Goal: Task Accomplishment & Management: Complete application form

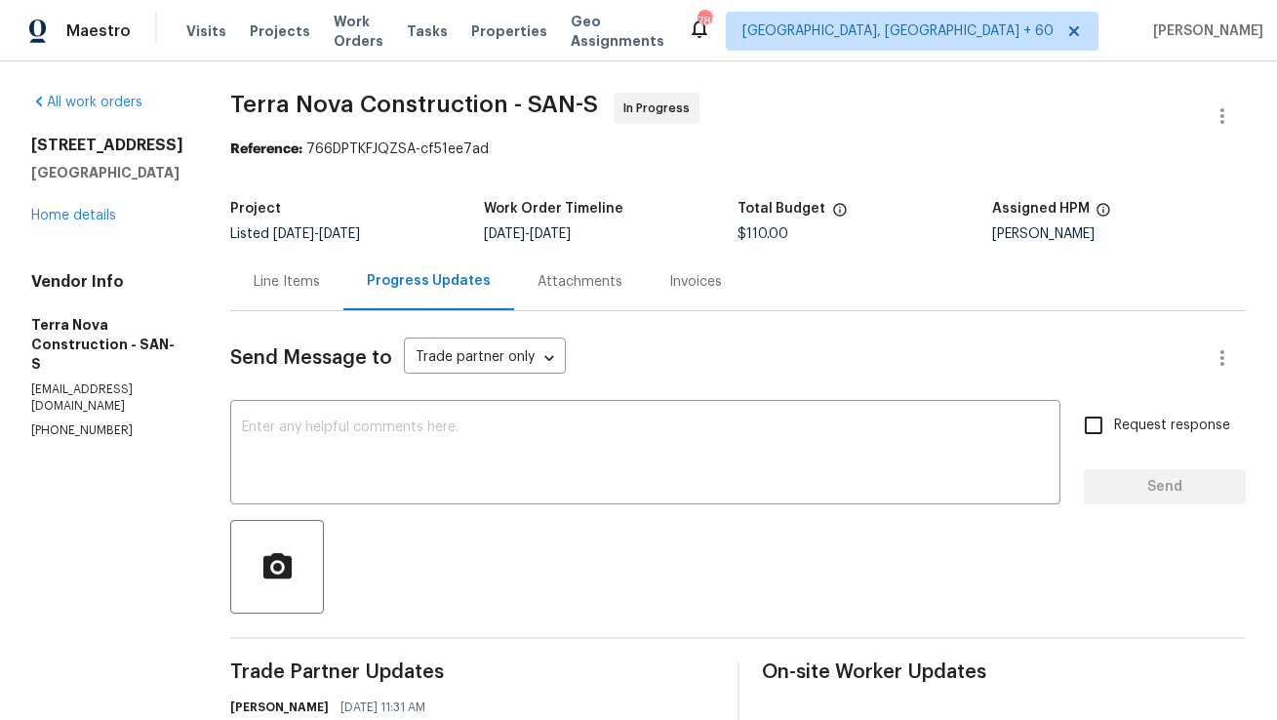
click at [328, 298] on div "Line Items" at bounding box center [286, 282] width 113 height 58
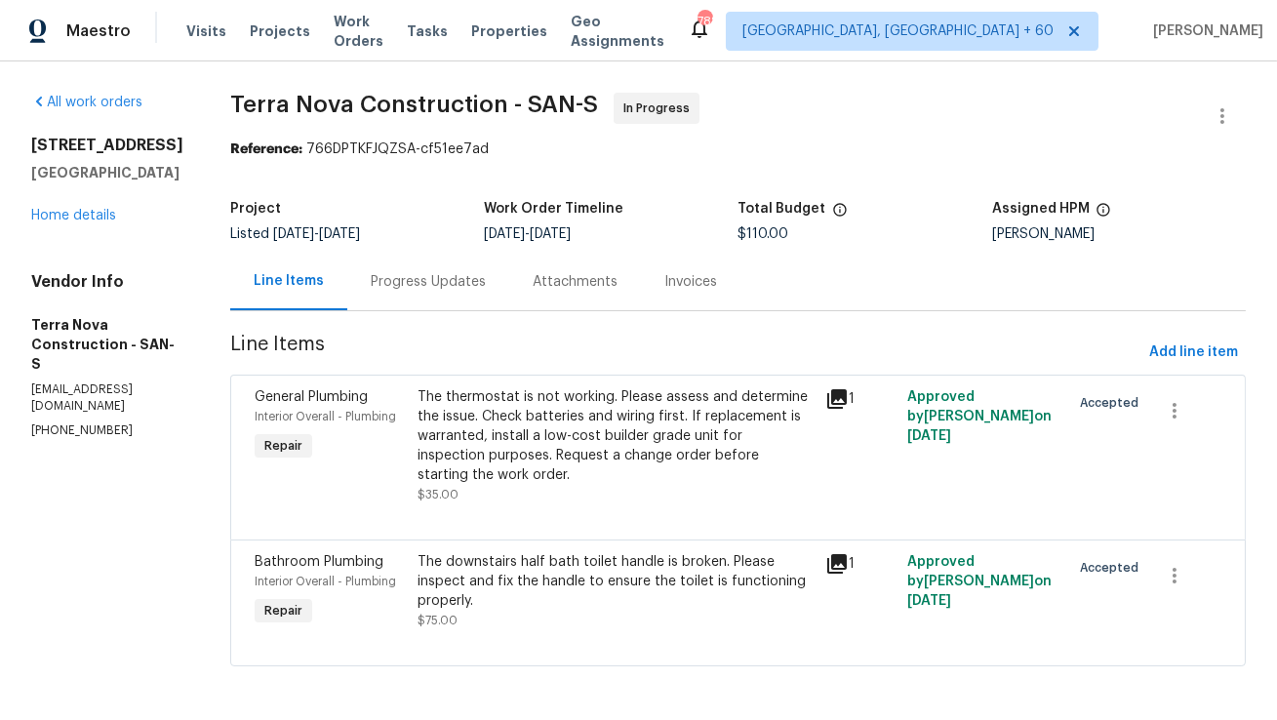
click at [509, 286] on div "Progress Updates" at bounding box center [428, 282] width 162 height 58
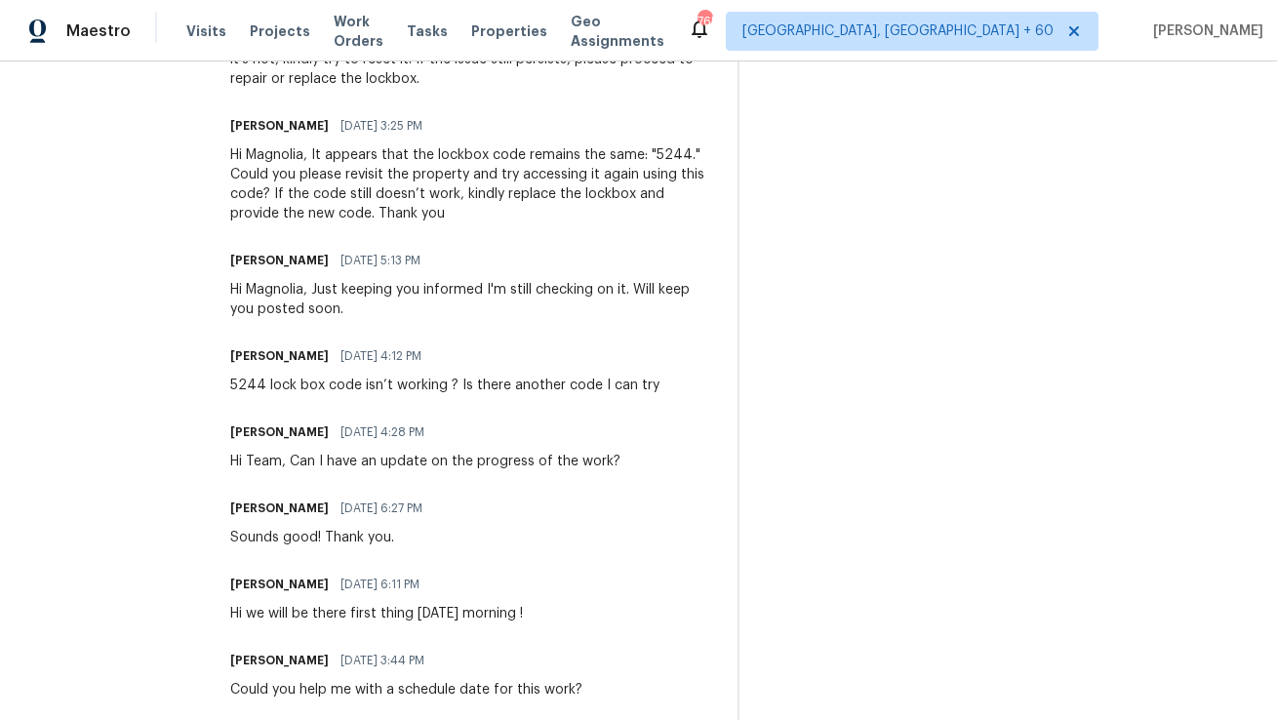
scroll to position [1724, 0]
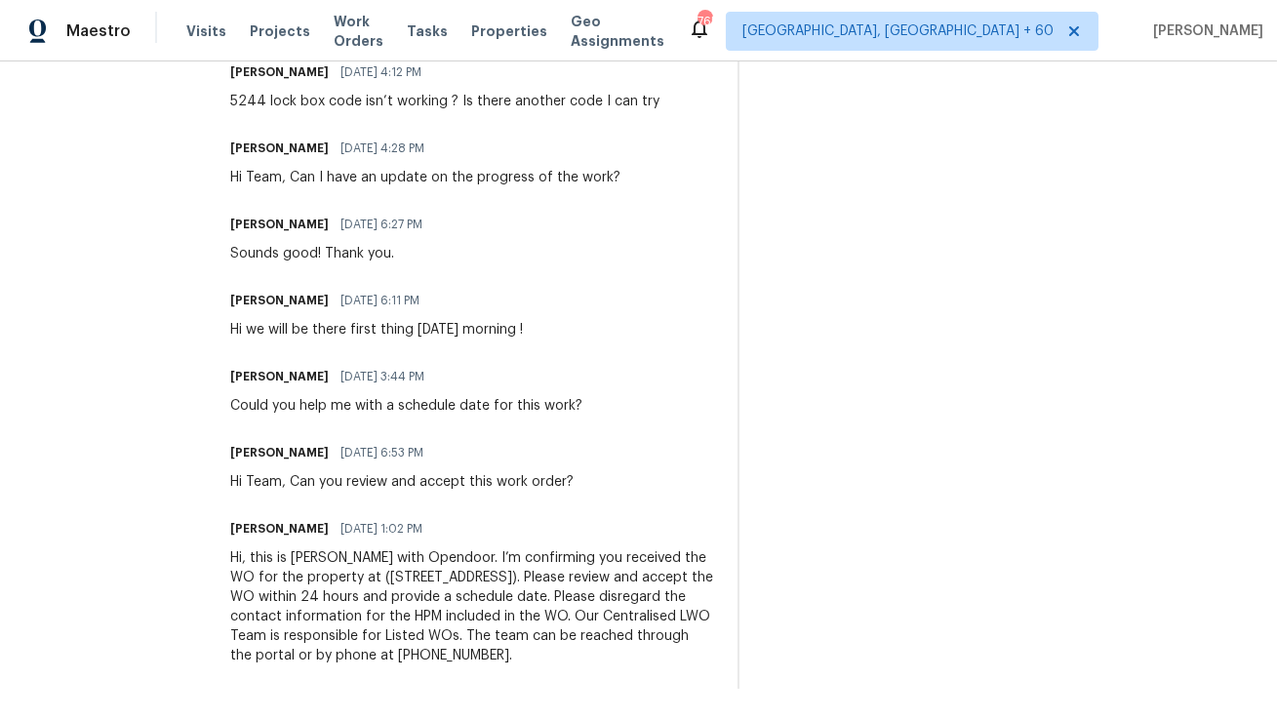
copy div "Hi, this is Anthony with Opendoor. I’m confirming you received the WO for the p…"
drag, startPoint x: 355, startPoint y: 660, endPoint x: 281, endPoint y: 525, distance: 154.5
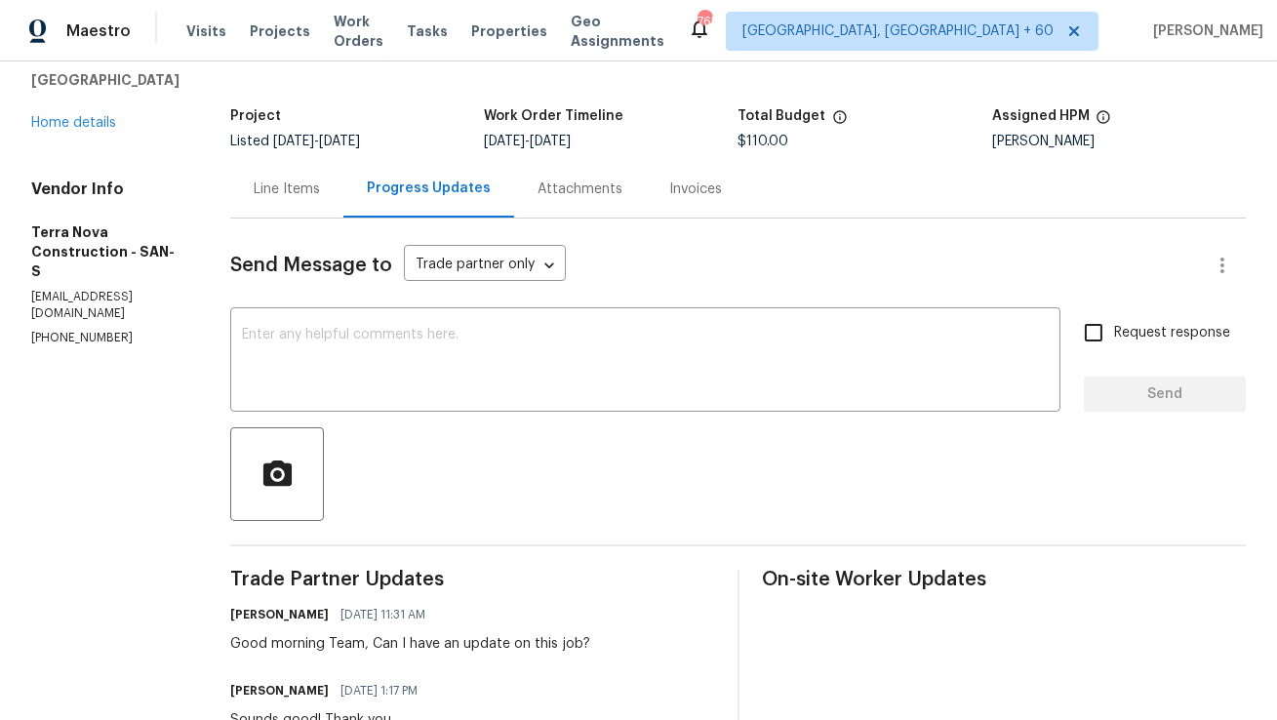
scroll to position [0, 0]
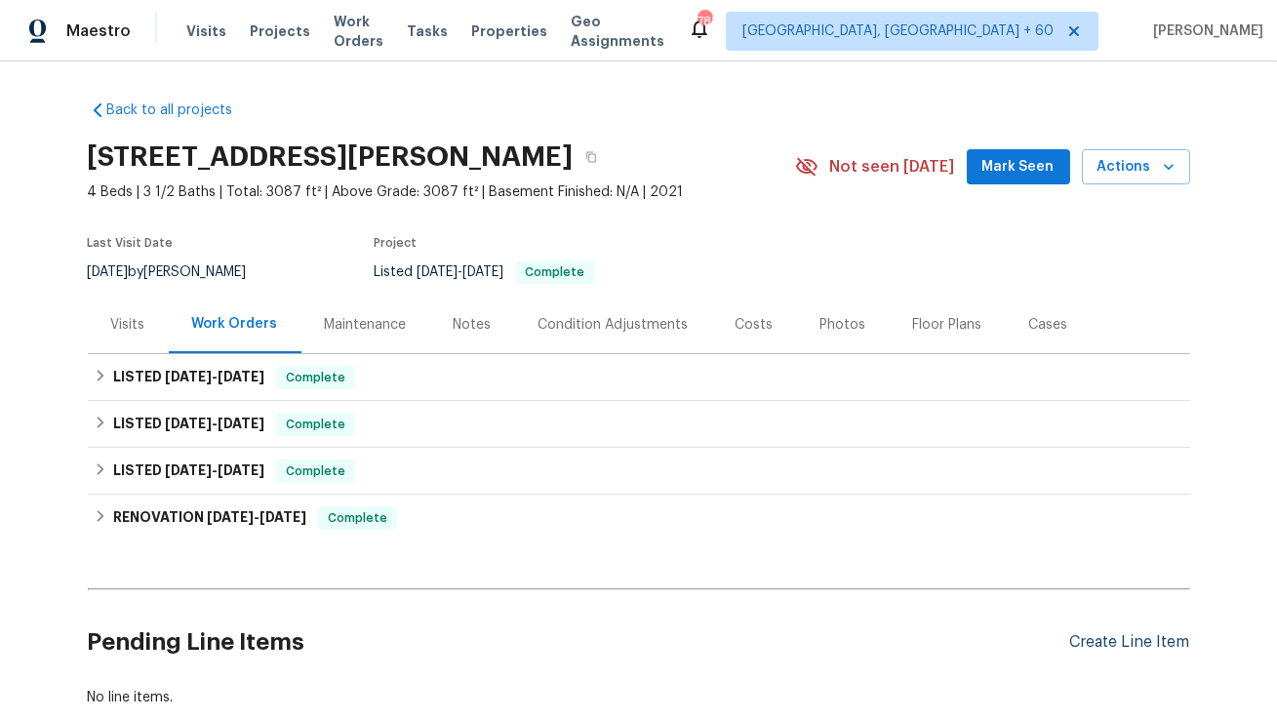
click at [1133, 639] on div "Create Line Item" at bounding box center [1130, 642] width 120 height 19
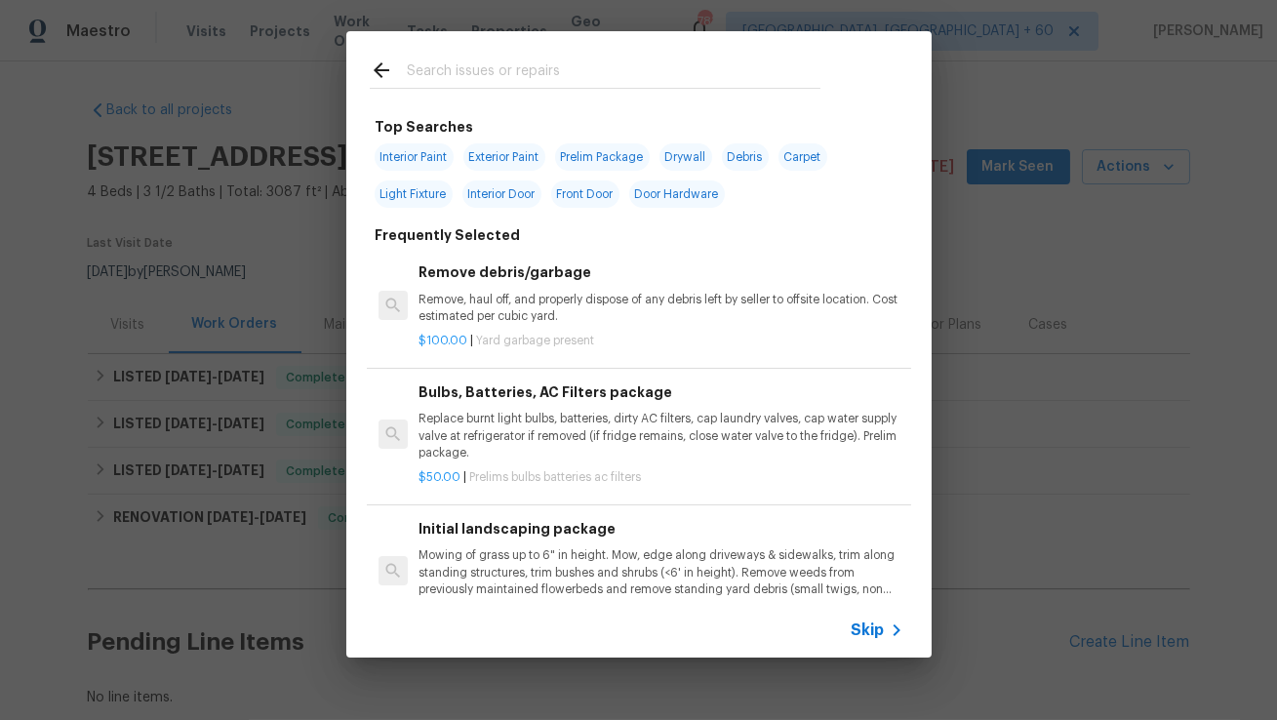
click at [617, 65] on input "text" at bounding box center [614, 73] width 414 height 29
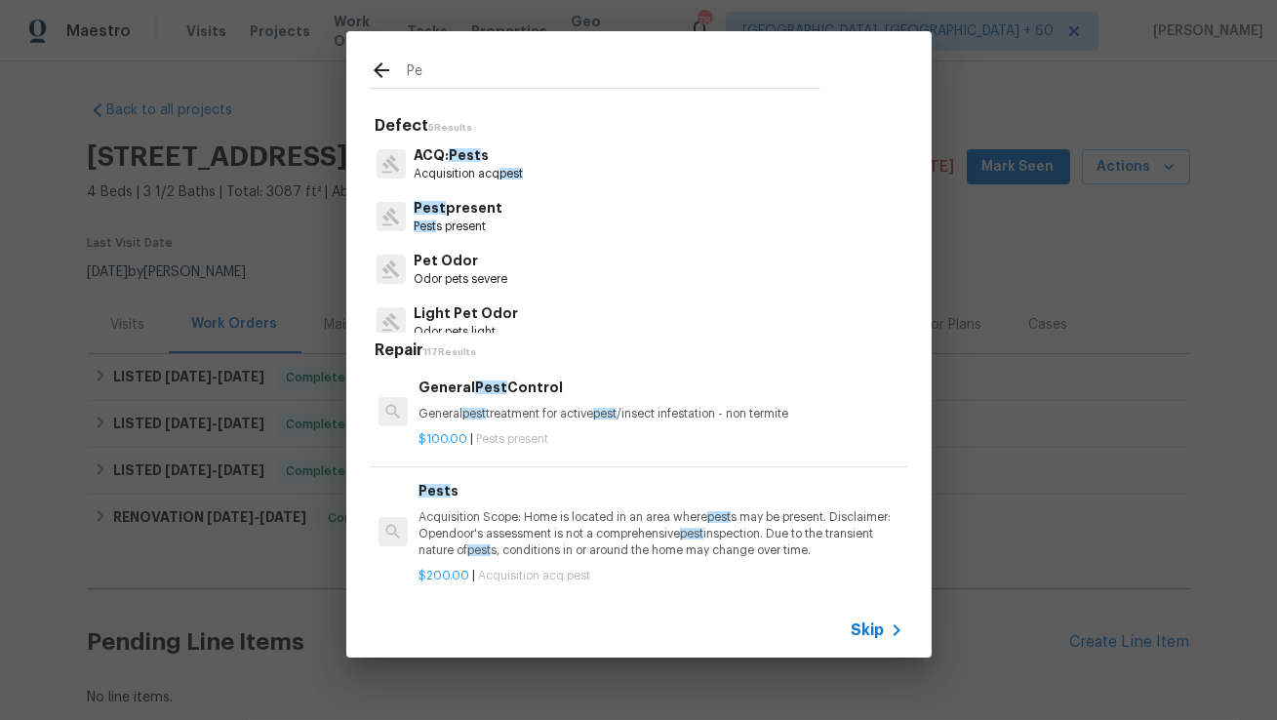
type input "P"
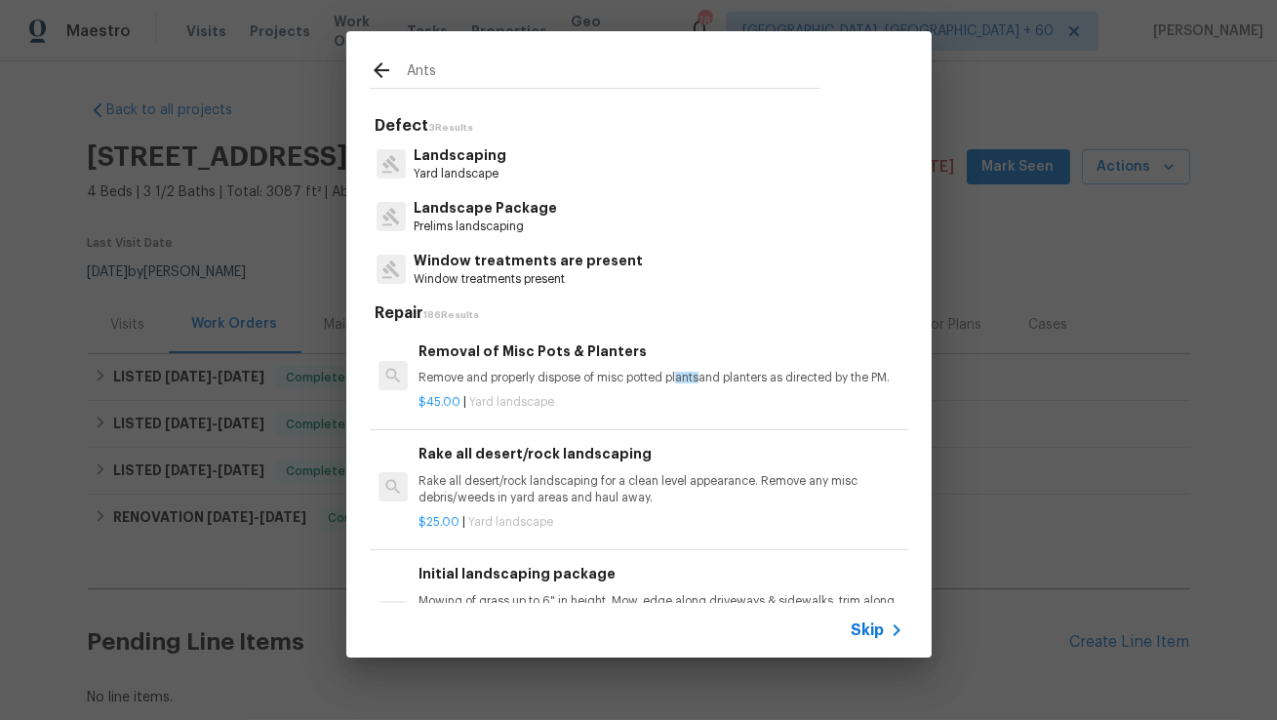
click at [571, 63] on input "Ants" at bounding box center [614, 73] width 414 height 29
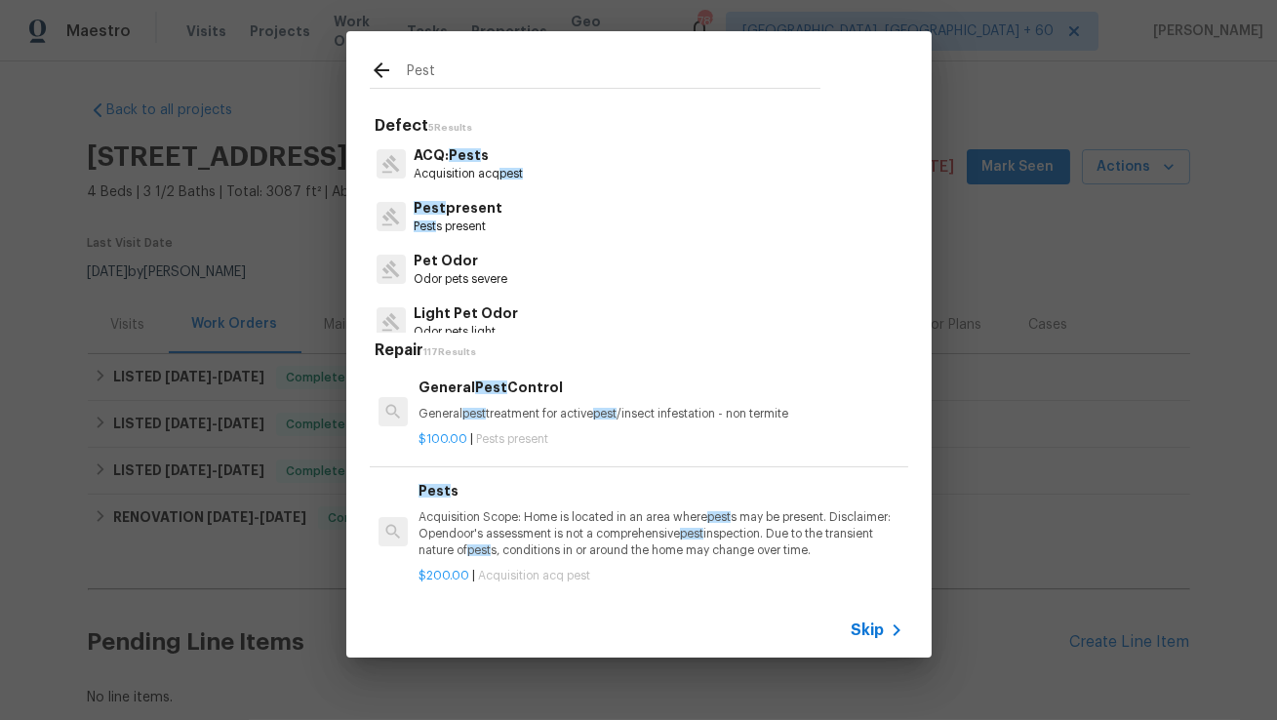
type input "Pest"
click at [469, 399] on div "General Pest Control General pest treatment for active pest /insect infestation…" at bounding box center [660, 400] width 484 height 47
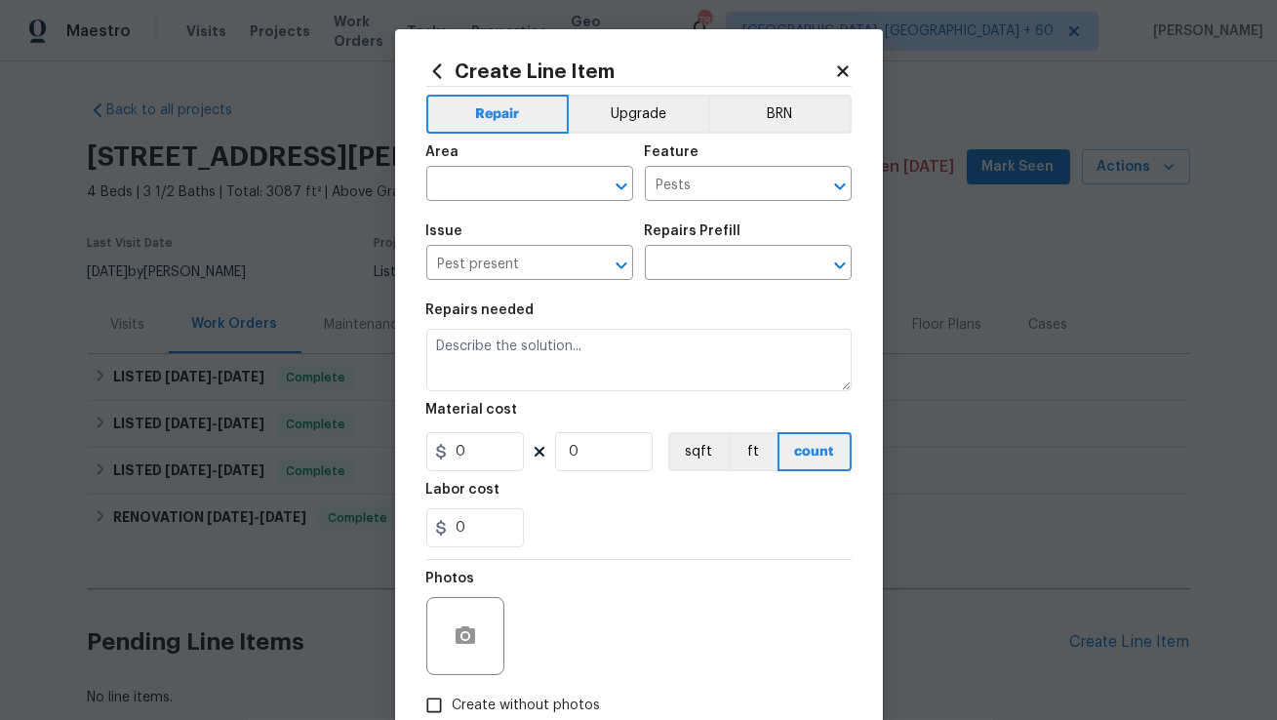
type input "General Pest Control $100.00"
type textarea "General pest treatment for active pest/insect infestation - non termite"
type input "100"
type input "1"
click at [533, 185] on input "text" at bounding box center [502, 186] width 152 height 30
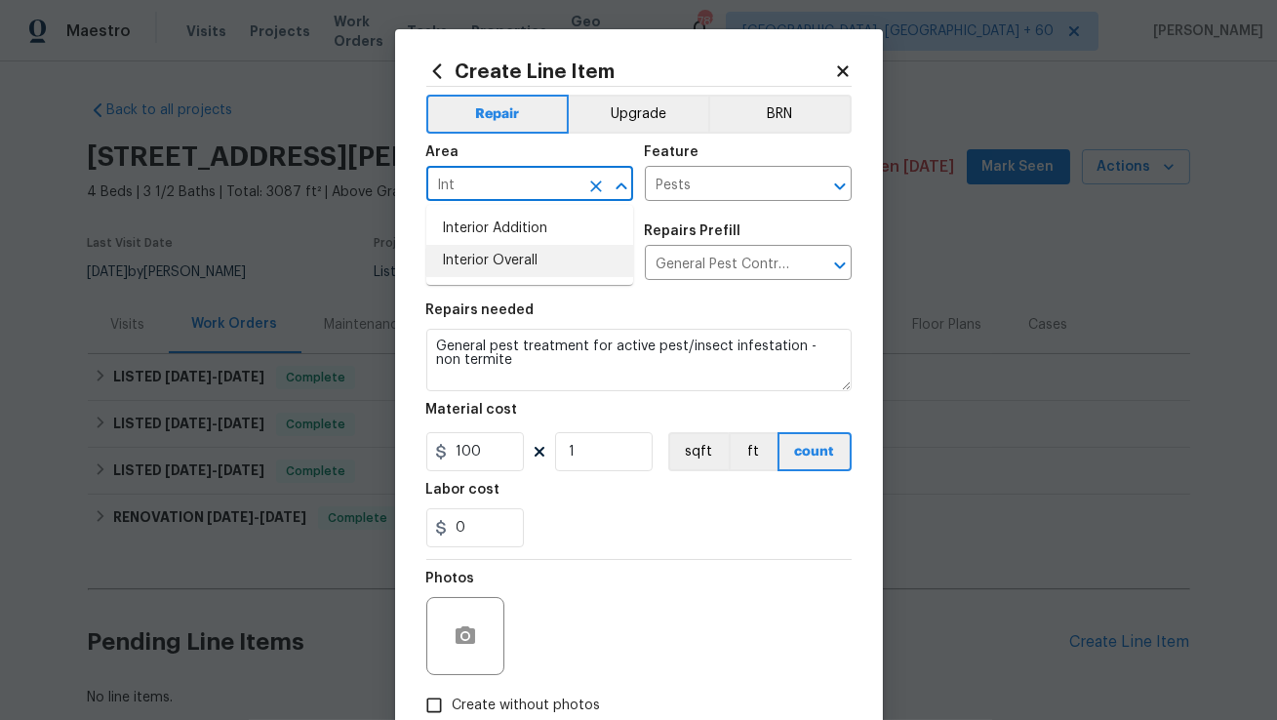
click at [516, 263] on li "Interior Overall" at bounding box center [529, 261] width 207 height 32
type input "Interior Overall"
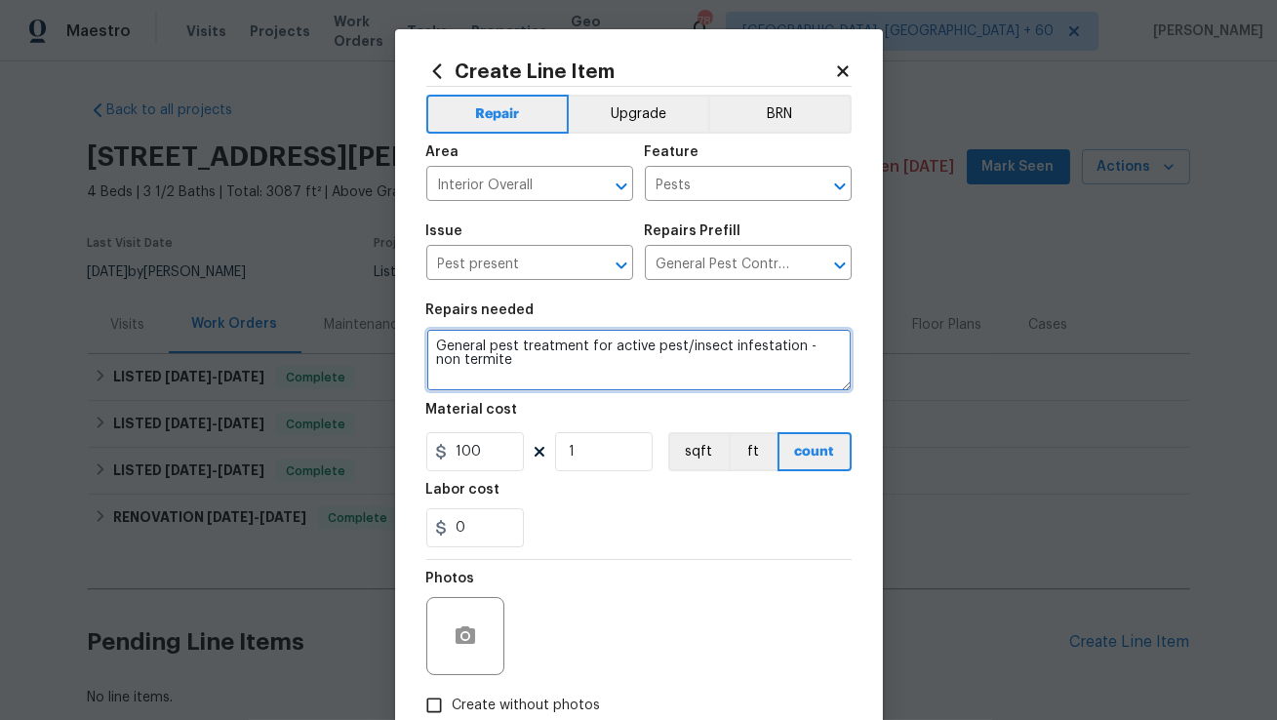
click at [509, 351] on textarea "General pest treatment for active pest/insect infestation - non termite" at bounding box center [638, 360] width 425 height 62
paste textarea "Ants were reported in the primary bathroom and at the front door. Please perfor…"
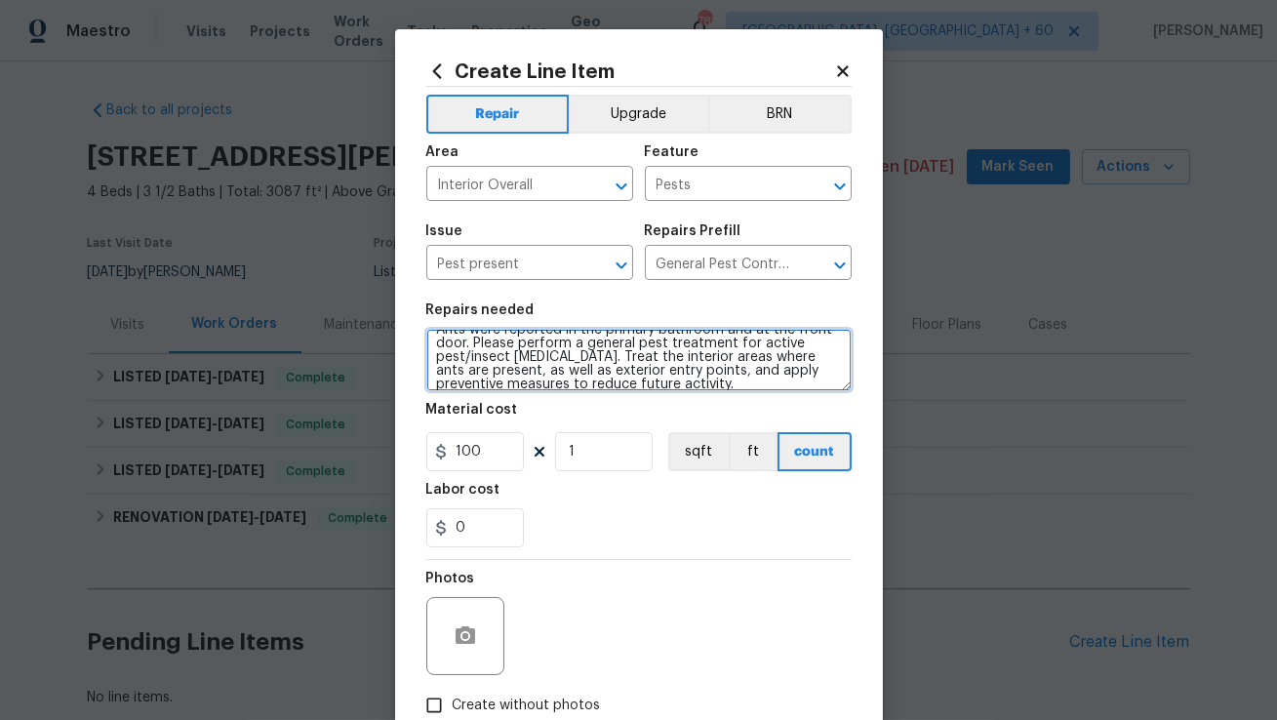
scroll to position [27, 0]
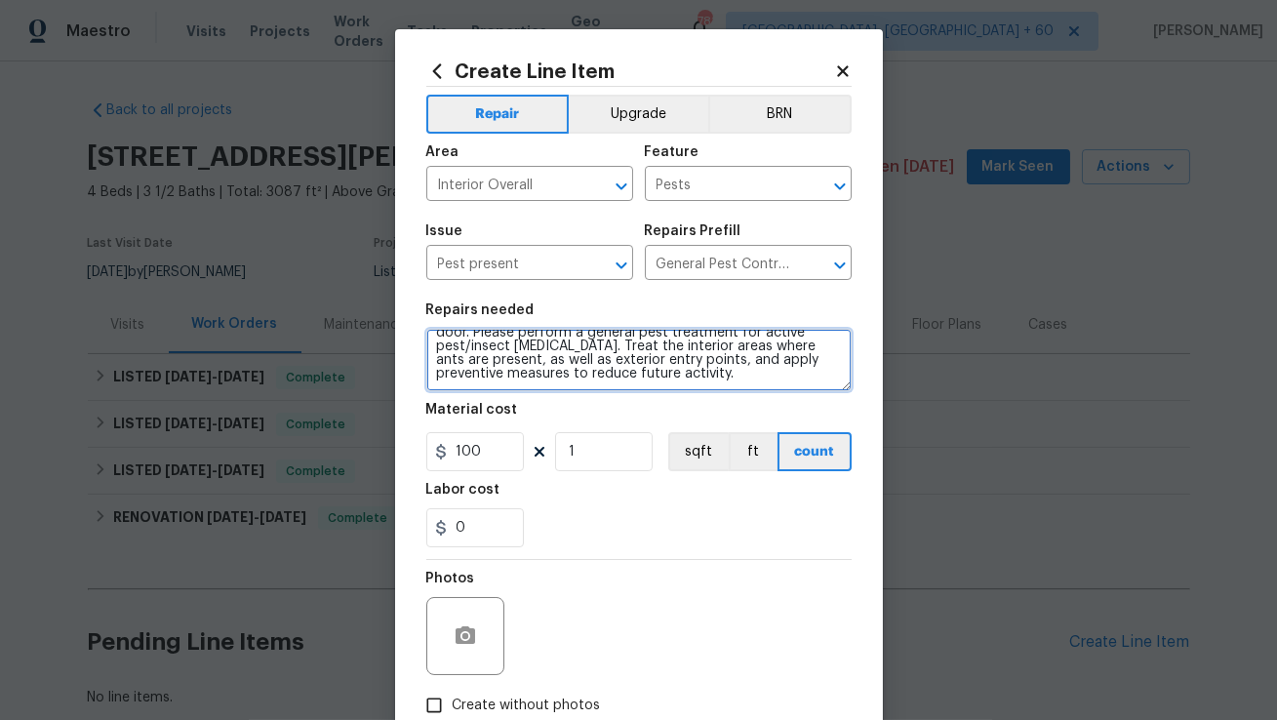
type textarea "Ants were reported in the primary bathroom and at the front door. Please perfor…"
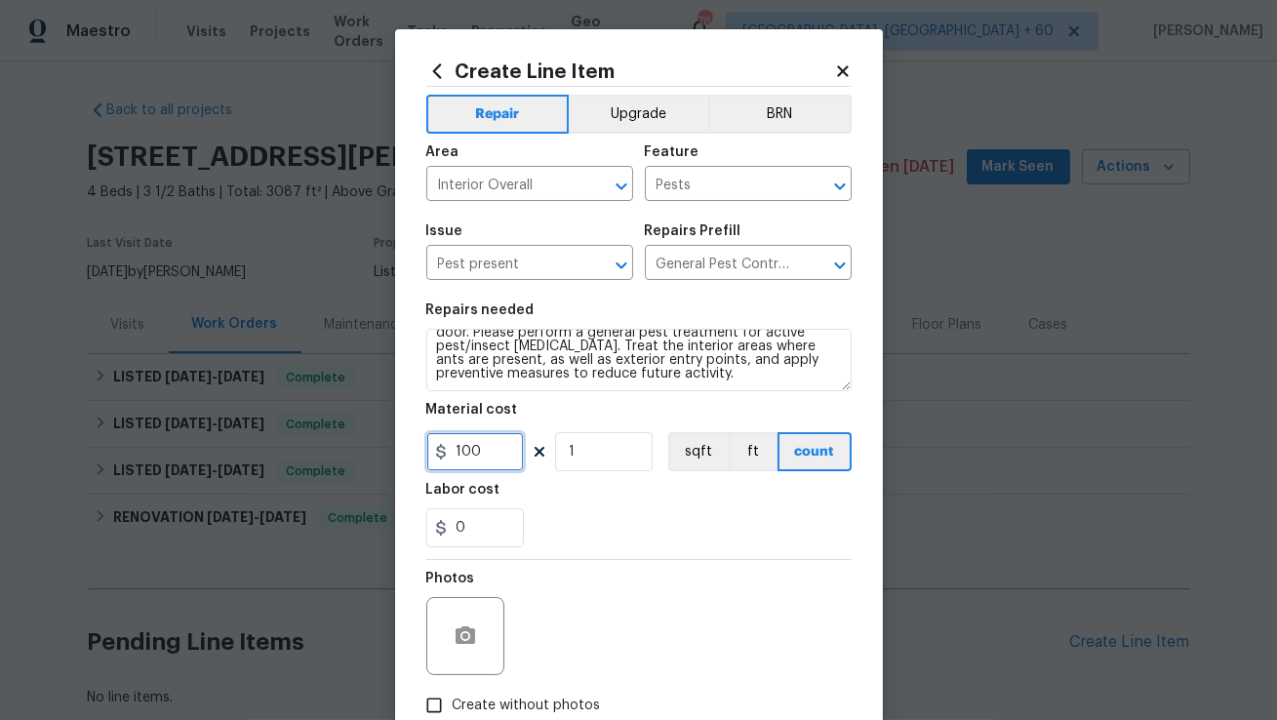
click at [485, 463] on input "100" at bounding box center [475, 451] width 98 height 39
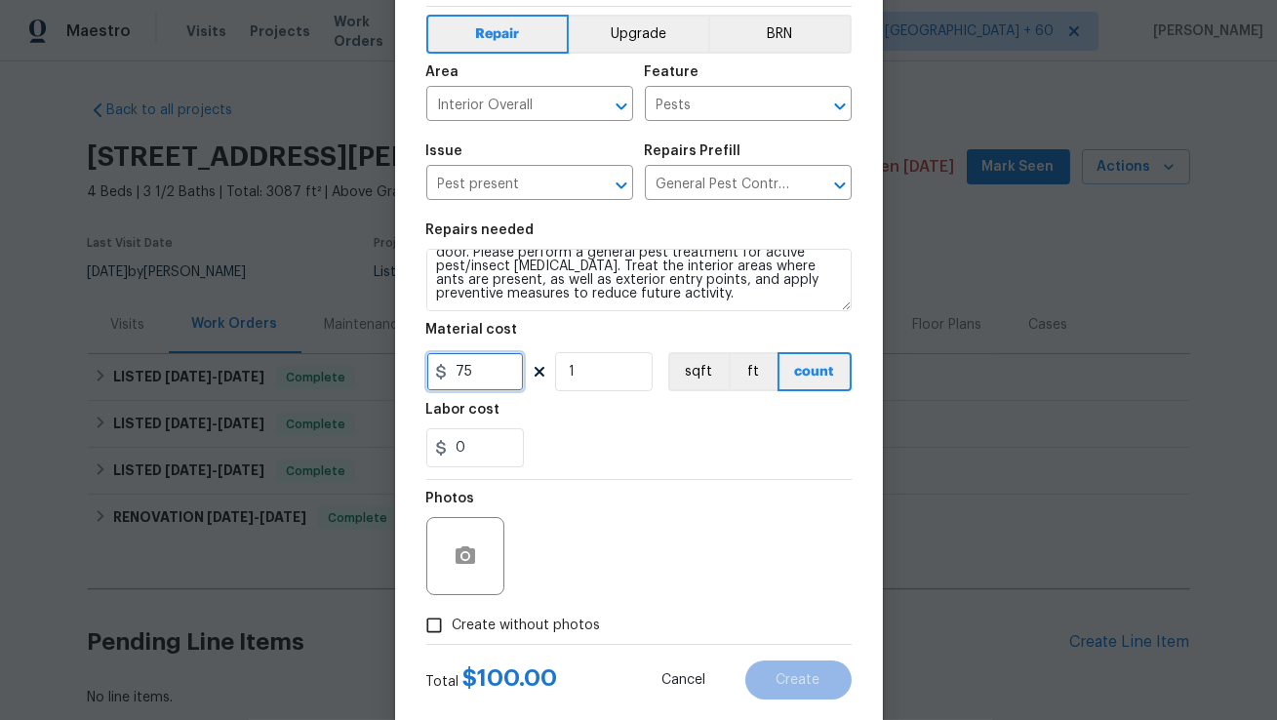
type input "75"
click at [448, 625] on input "Create without photos" at bounding box center [434, 625] width 37 height 37
checkbox input "true"
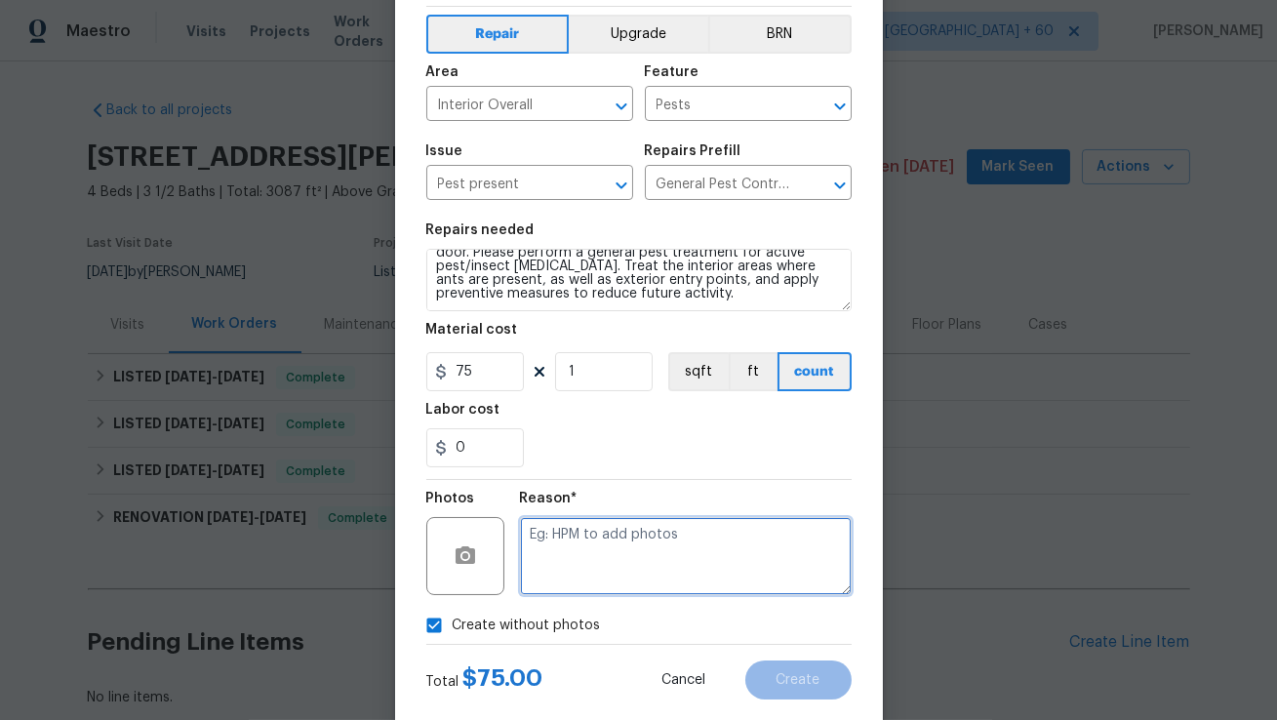
click at [610, 567] on textarea at bounding box center [686, 556] width 332 height 78
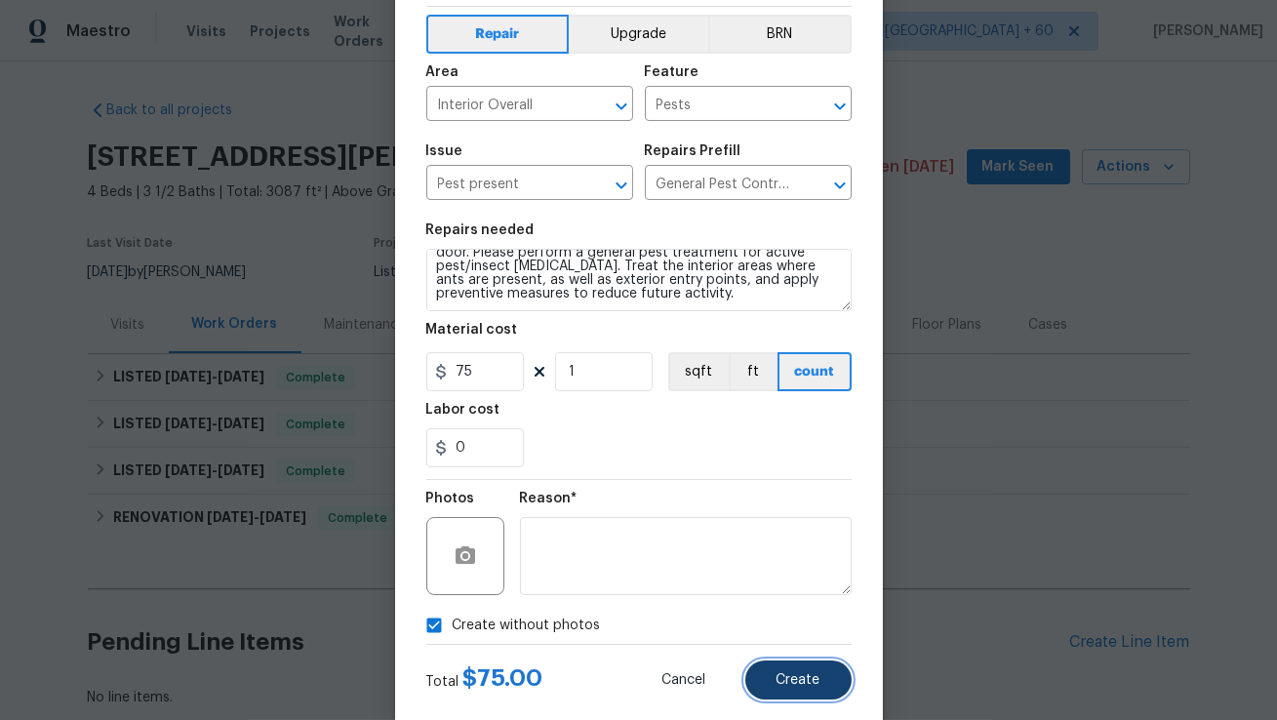
click at [787, 683] on span "Create" at bounding box center [798, 680] width 44 height 15
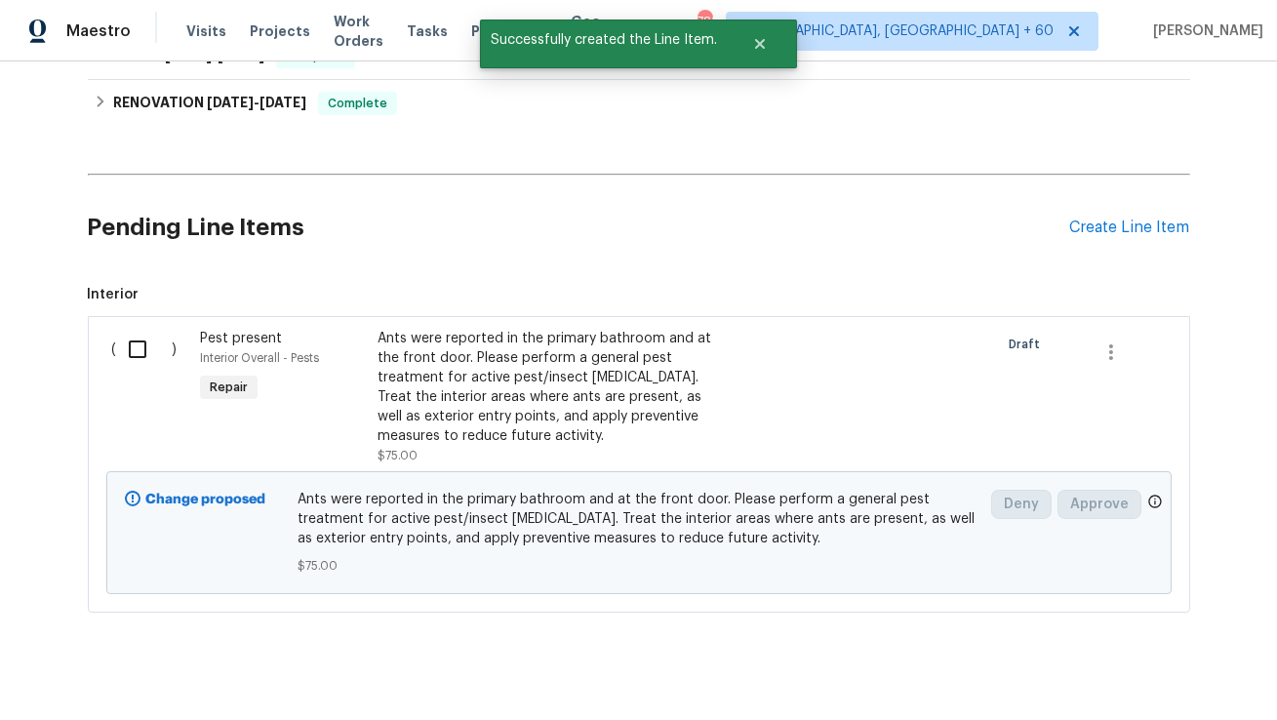
scroll to position [439, 0]
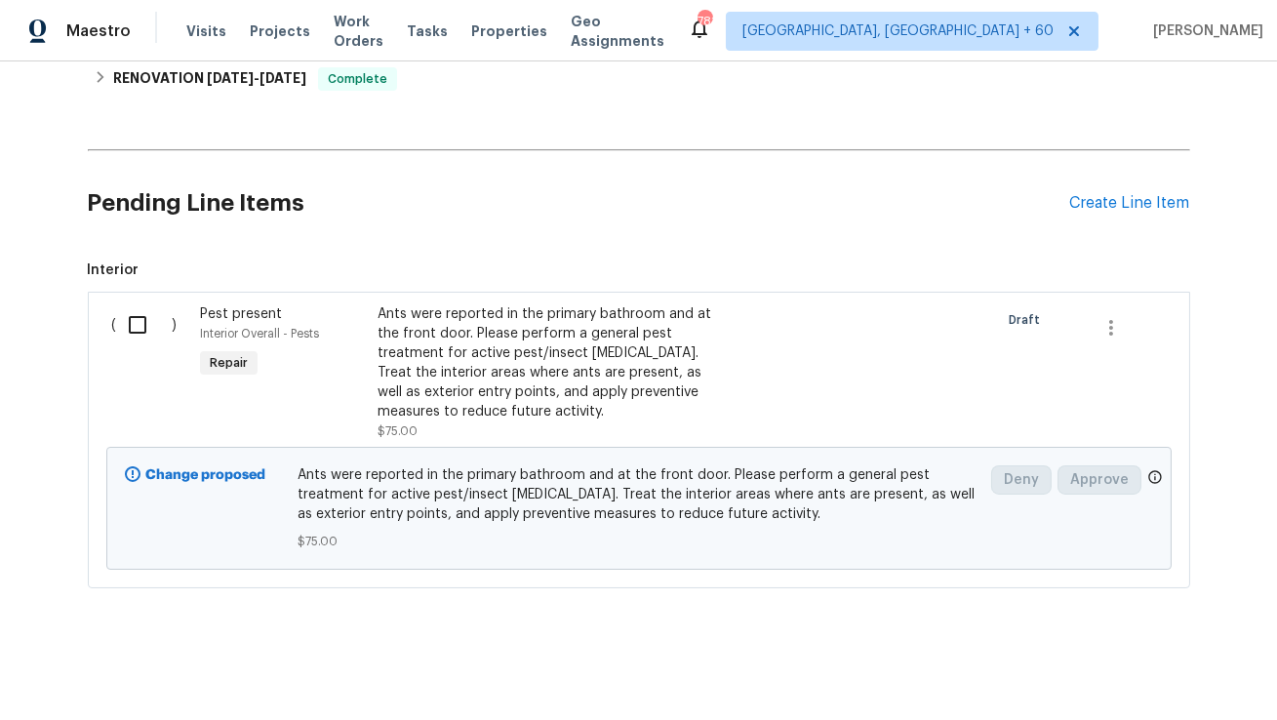
click at [140, 320] on input "checkbox" at bounding box center [145, 324] width 56 height 41
checkbox input "true"
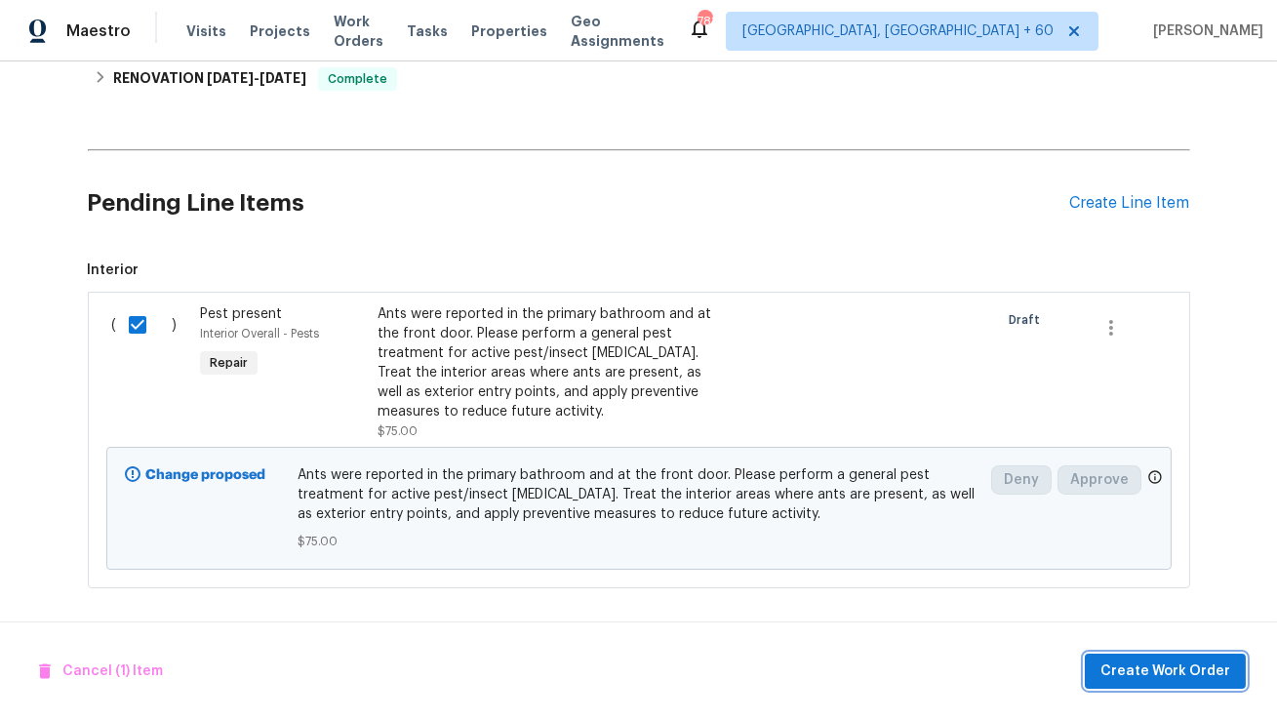
click at [1140, 672] on span "Create Work Order" at bounding box center [1165, 671] width 130 height 24
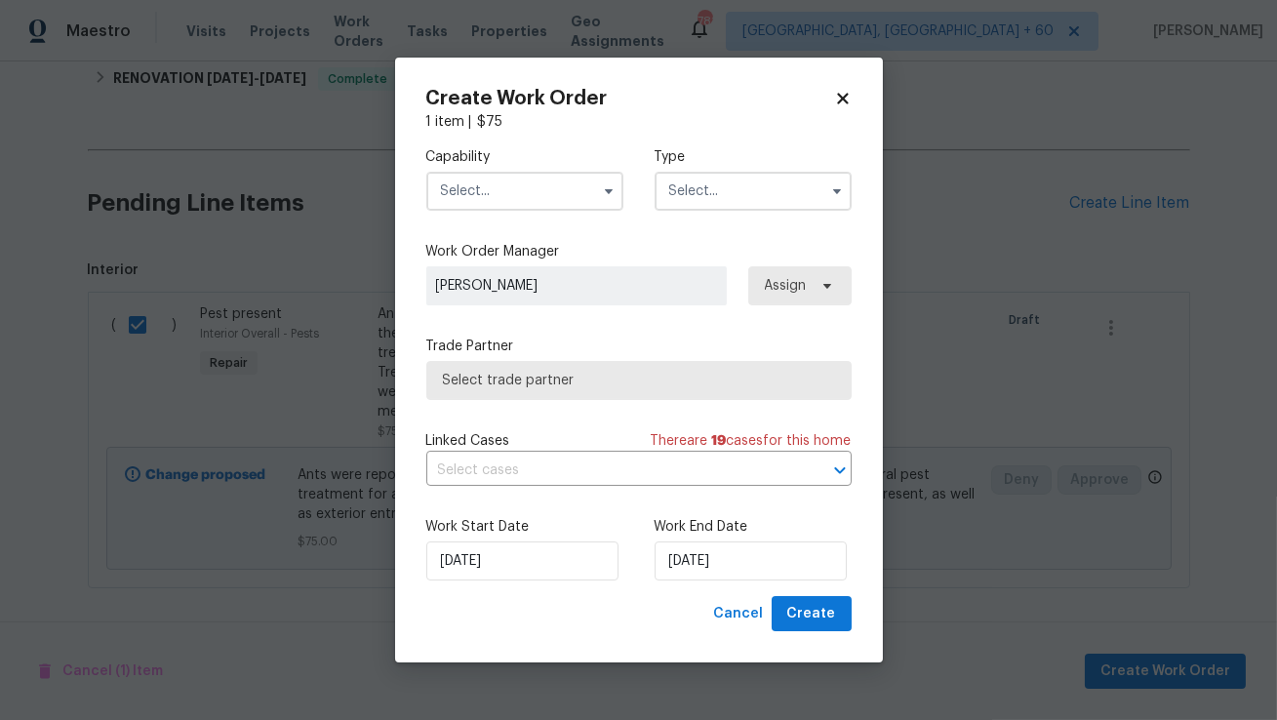
click at [579, 201] on input "text" at bounding box center [524, 191] width 197 height 39
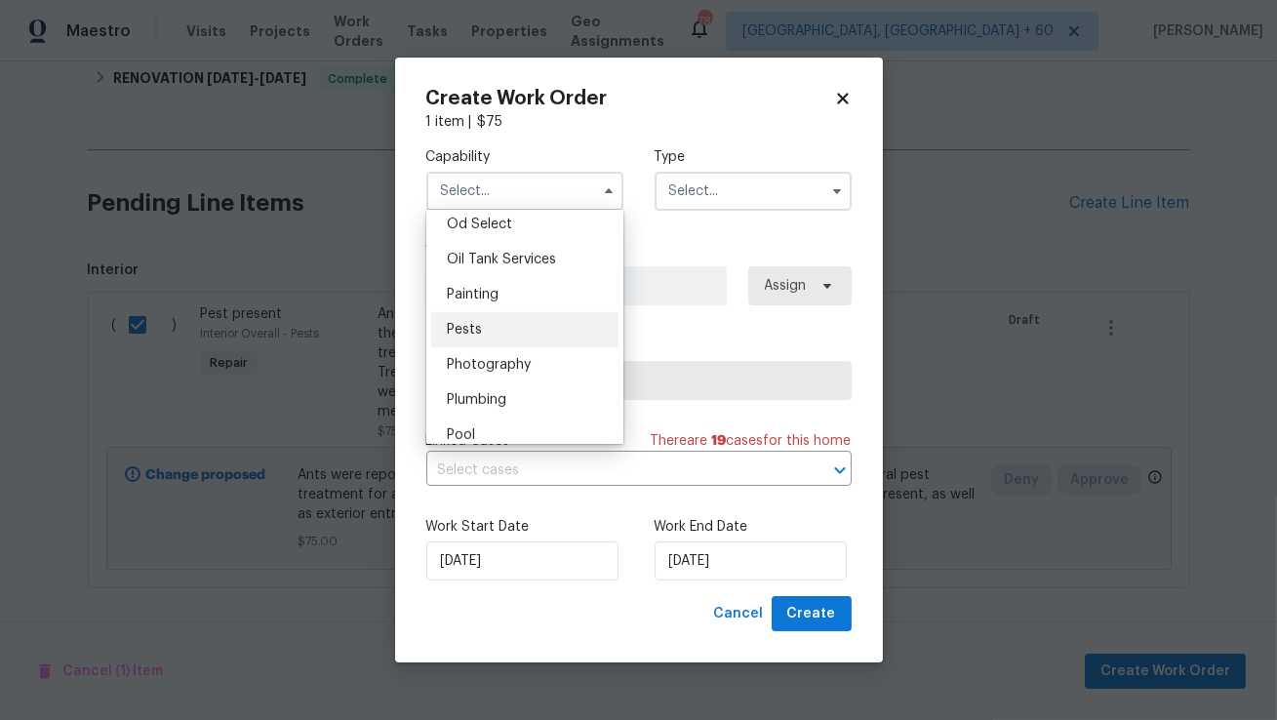
scroll to position [1577, 0]
click at [516, 323] on div "Pests" at bounding box center [524, 328] width 187 height 35
type input "Pests"
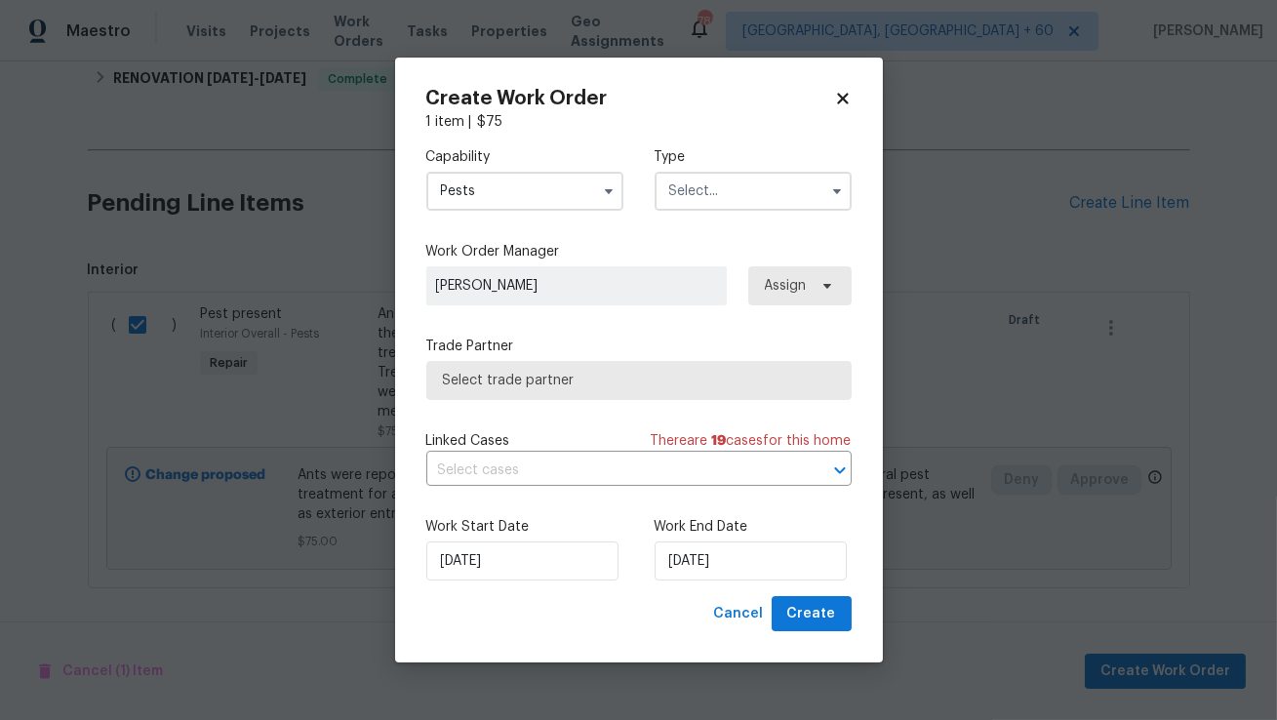
click at [731, 207] on input "text" at bounding box center [753, 191] width 197 height 39
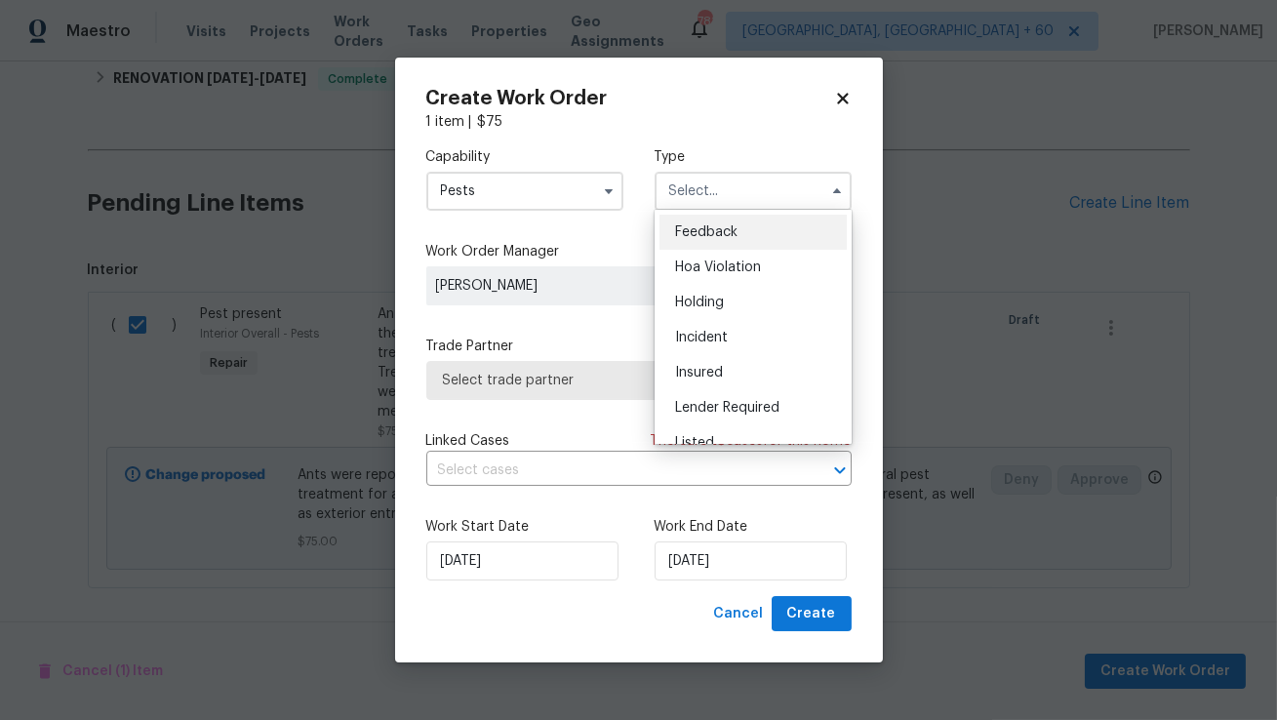
click at [716, 241] on div "Feedback" at bounding box center [752, 232] width 187 height 35
type input "Feedback"
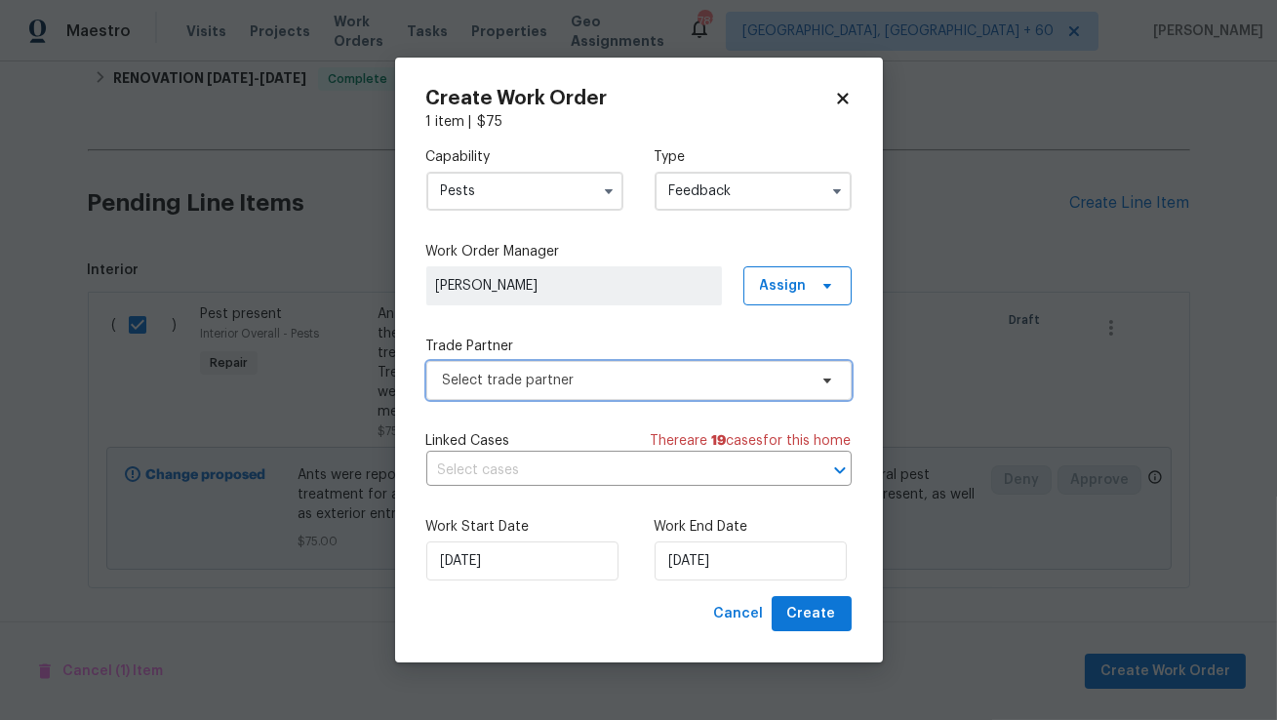
click at [577, 377] on span "Select trade partner" at bounding box center [625, 381] width 364 height 20
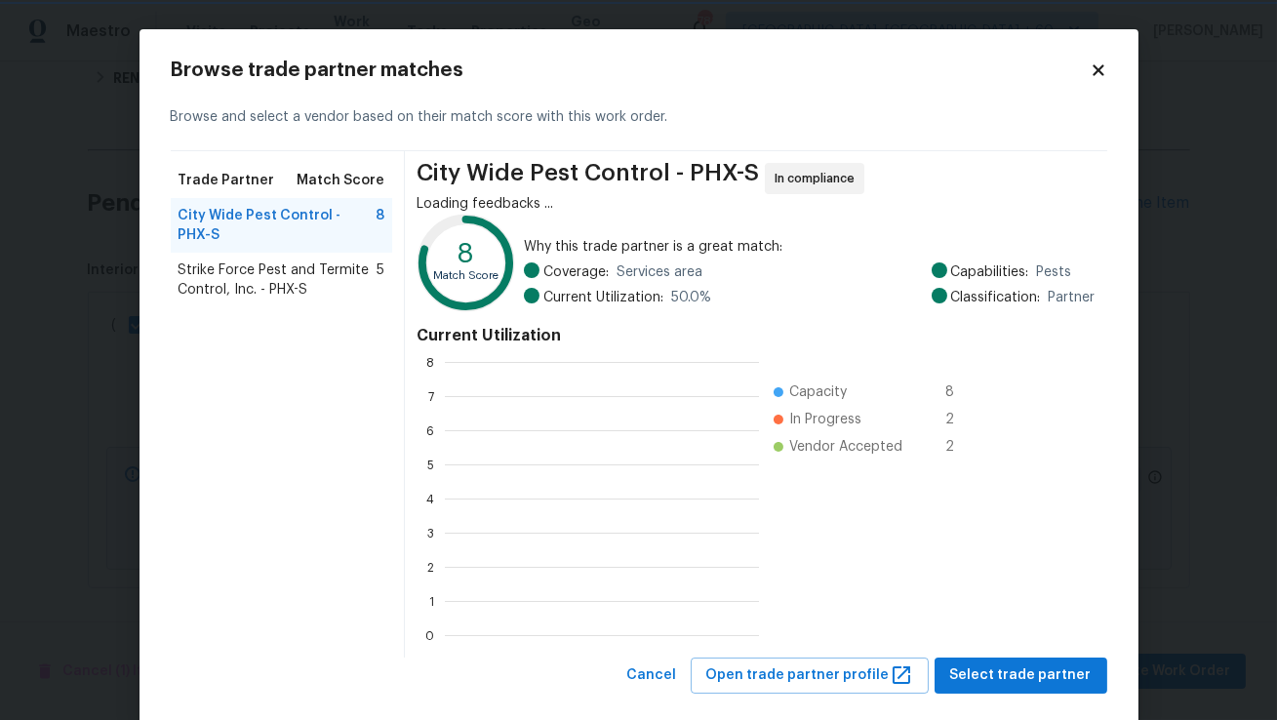
scroll to position [1, 1]
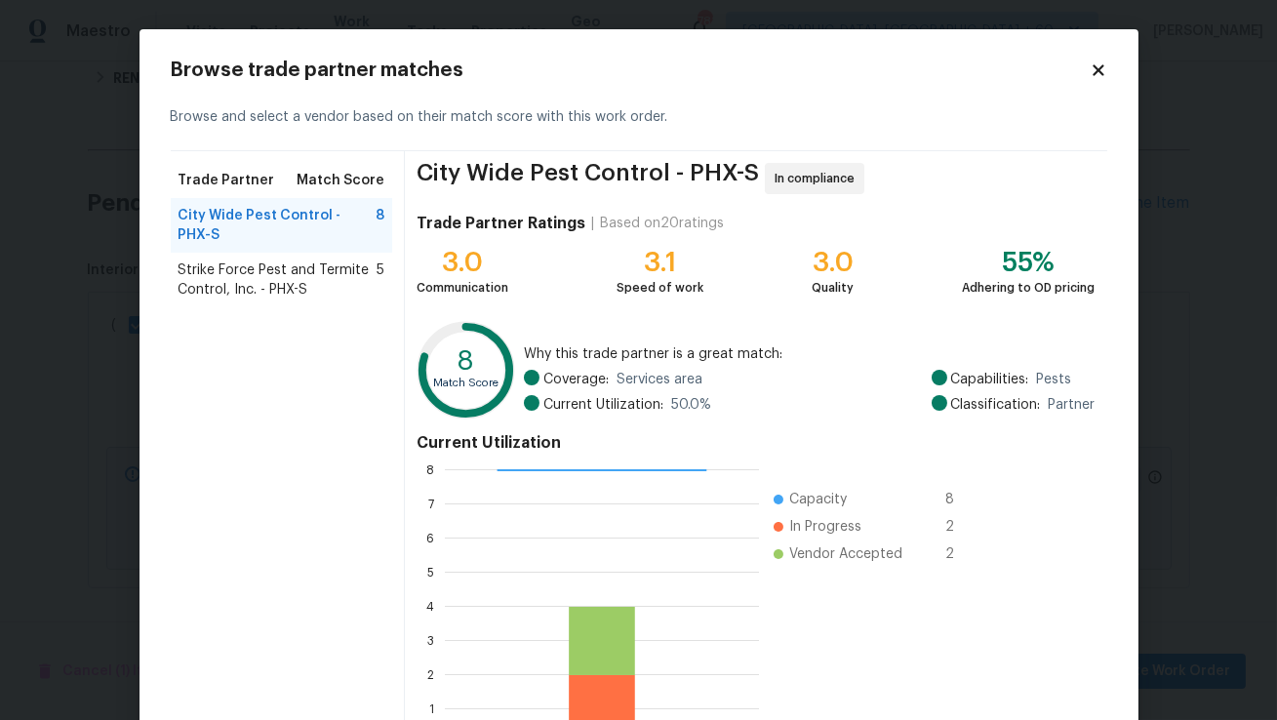
click at [310, 278] on span "Strike Force Pest and Termite Control, Inc. - PHX-S" at bounding box center [278, 279] width 199 height 39
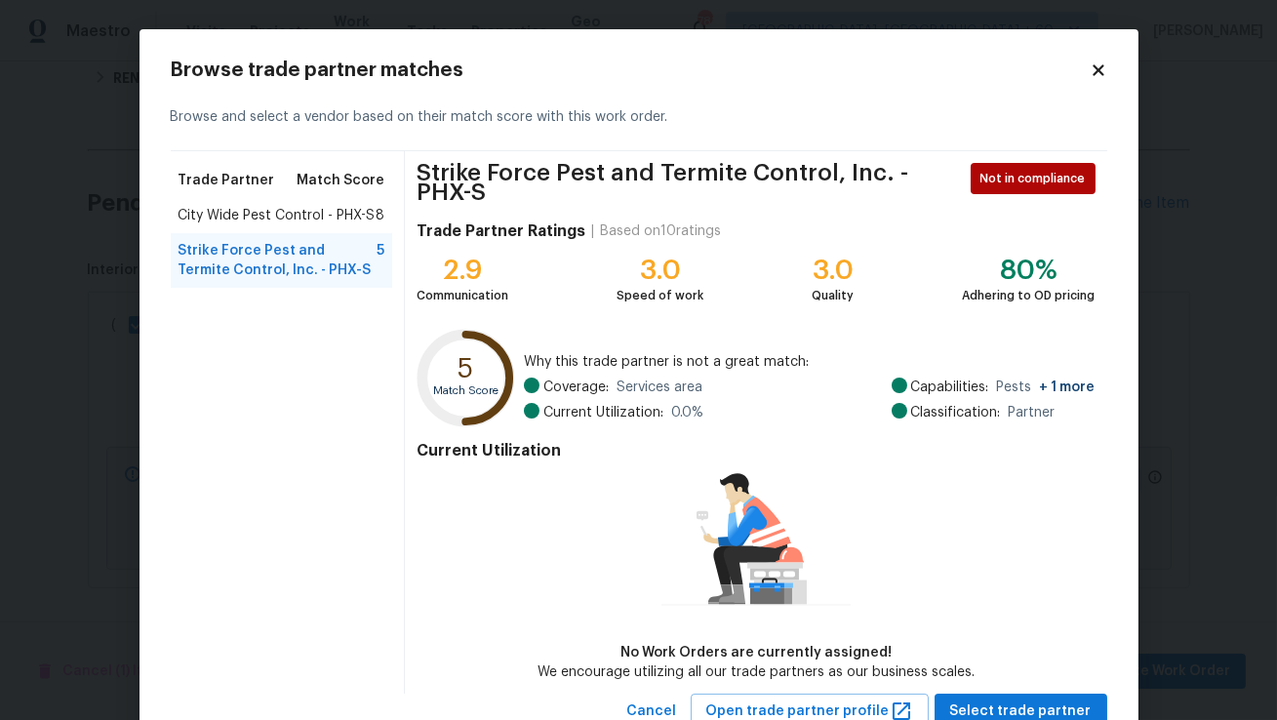
click at [342, 219] on span "City Wide Pest Control - PHX-S" at bounding box center [277, 216] width 197 height 20
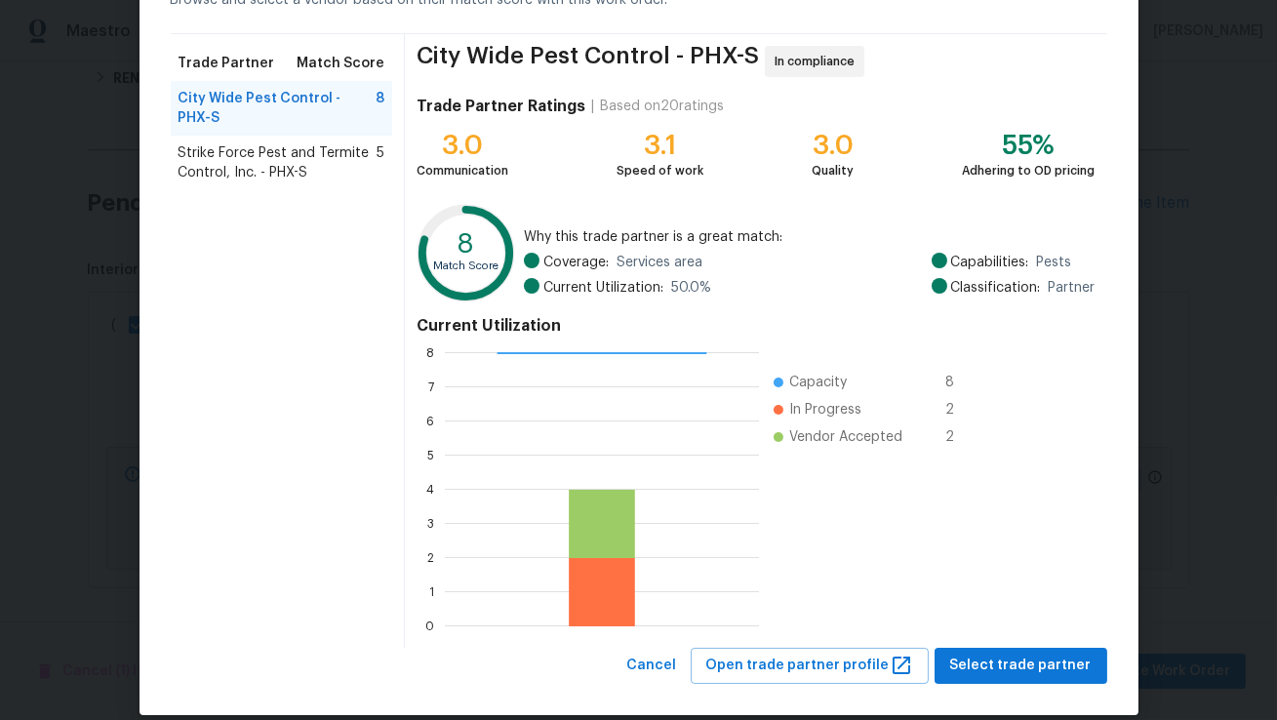
scroll to position [120, 0]
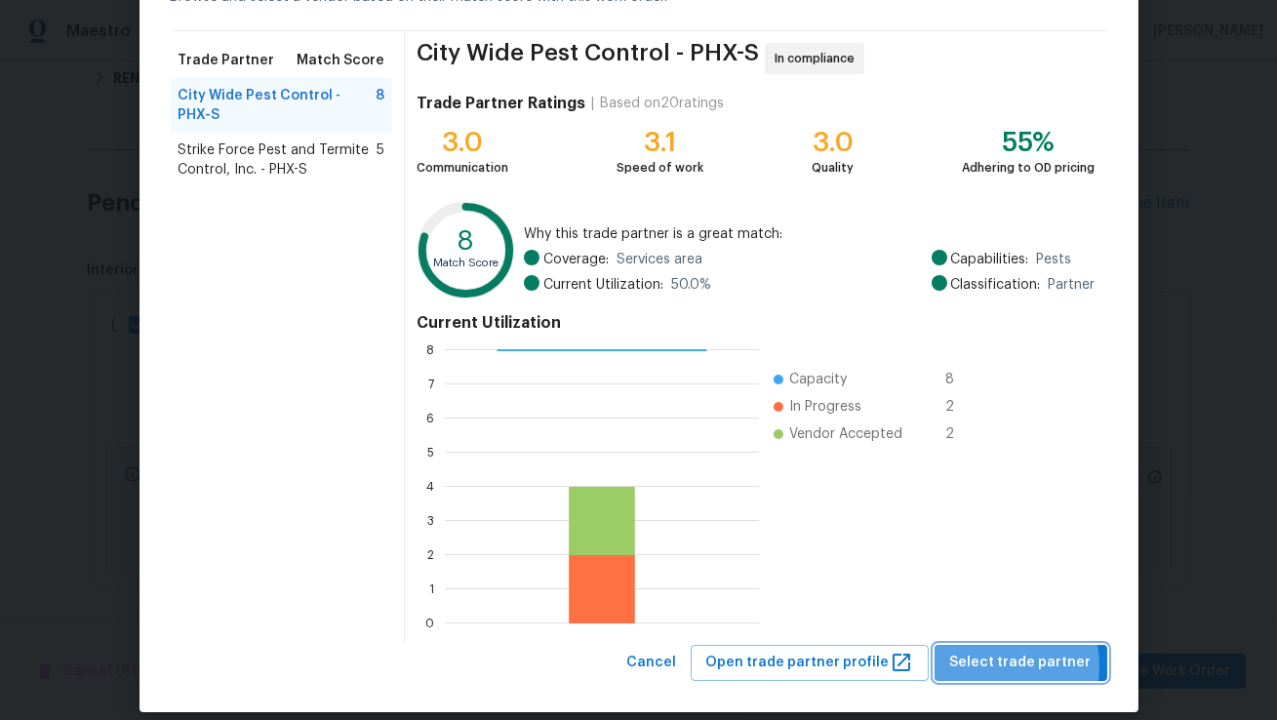
click at [992, 665] on span "Select trade partner" at bounding box center [1020, 663] width 141 height 24
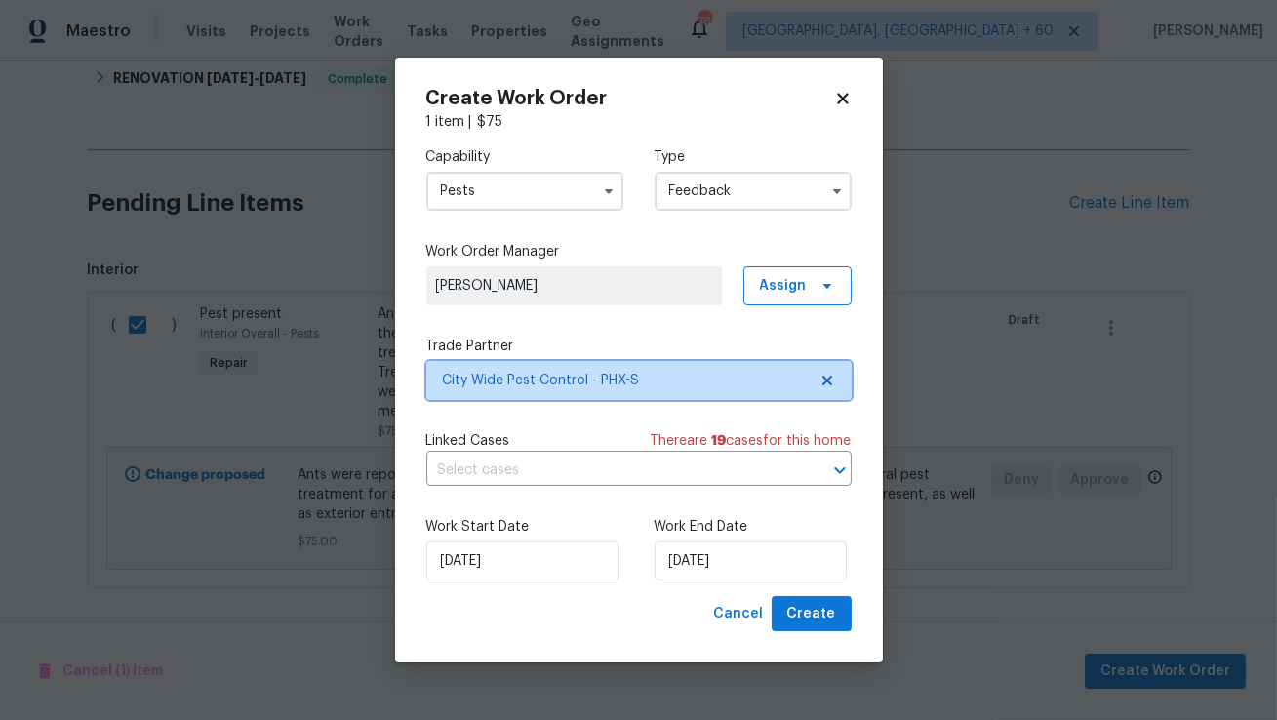
scroll to position [0, 0]
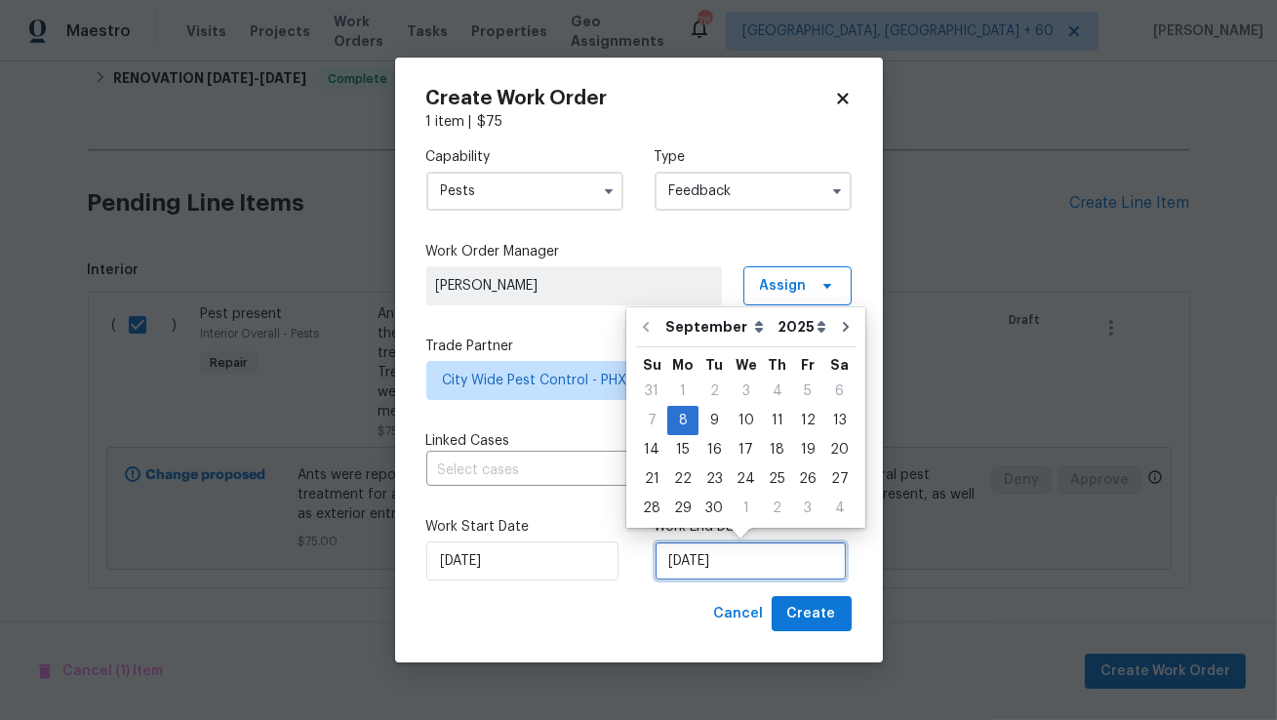
click at [717, 573] on input "08/09/2025" at bounding box center [751, 560] width 192 height 39
click at [738, 429] on div "10" at bounding box center [746, 420] width 32 height 27
type input "10/09/2025"
click at [690, 571] on input "10/09/2025" at bounding box center [751, 560] width 192 height 39
click at [658, 609] on div "Cancel Create" at bounding box center [638, 614] width 425 height 36
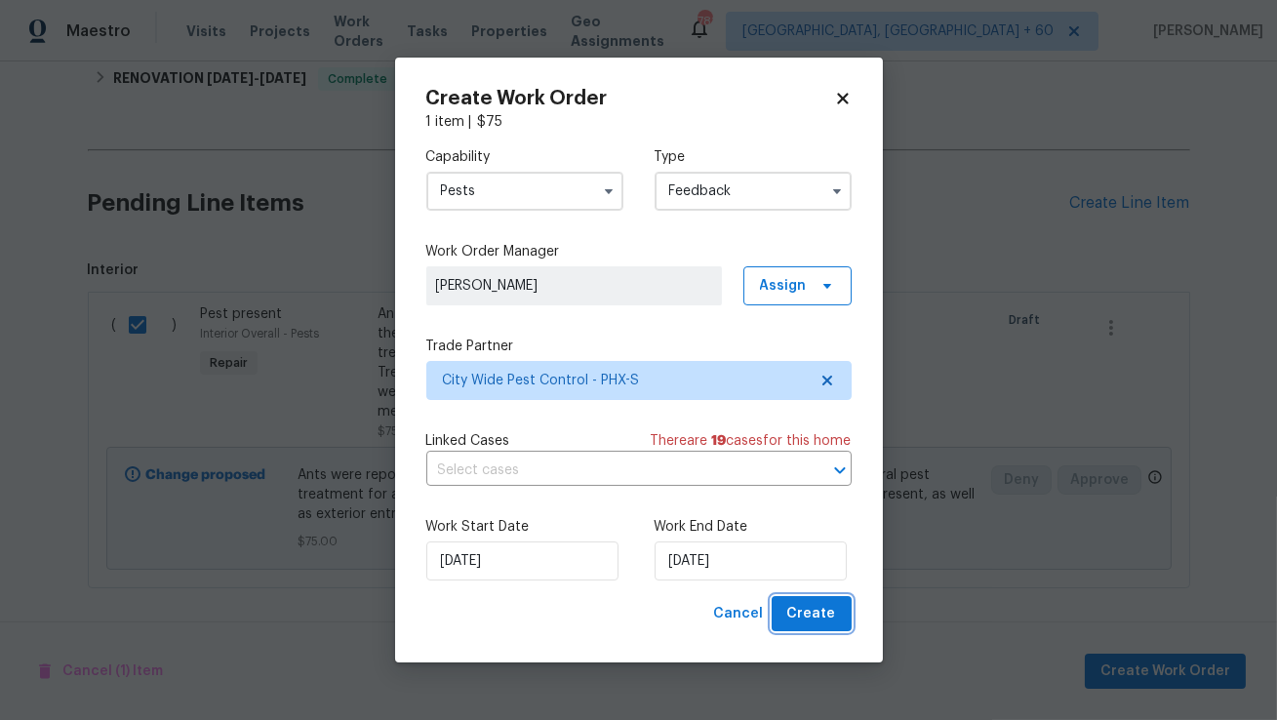
click at [823, 608] on span "Create" at bounding box center [811, 614] width 49 height 24
checkbox input "false"
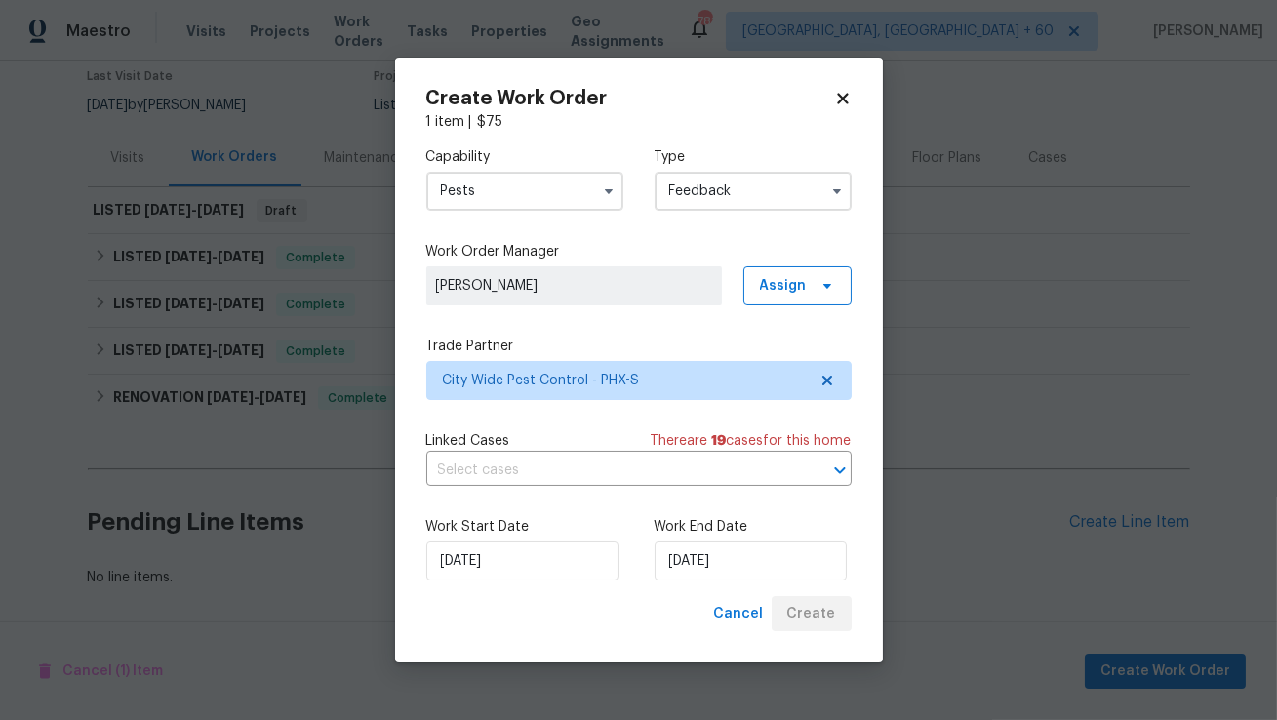
scroll to position [166, 0]
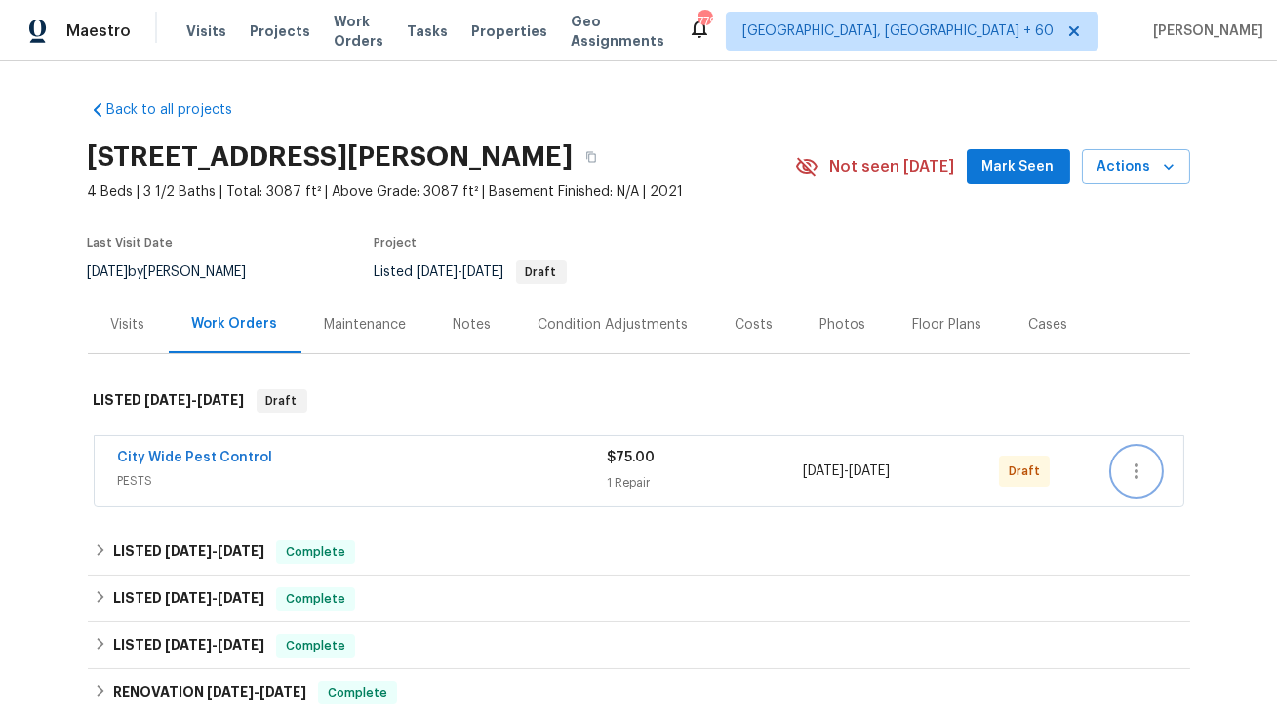
click at [1141, 470] on icon "button" at bounding box center [1136, 470] width 23 height 23
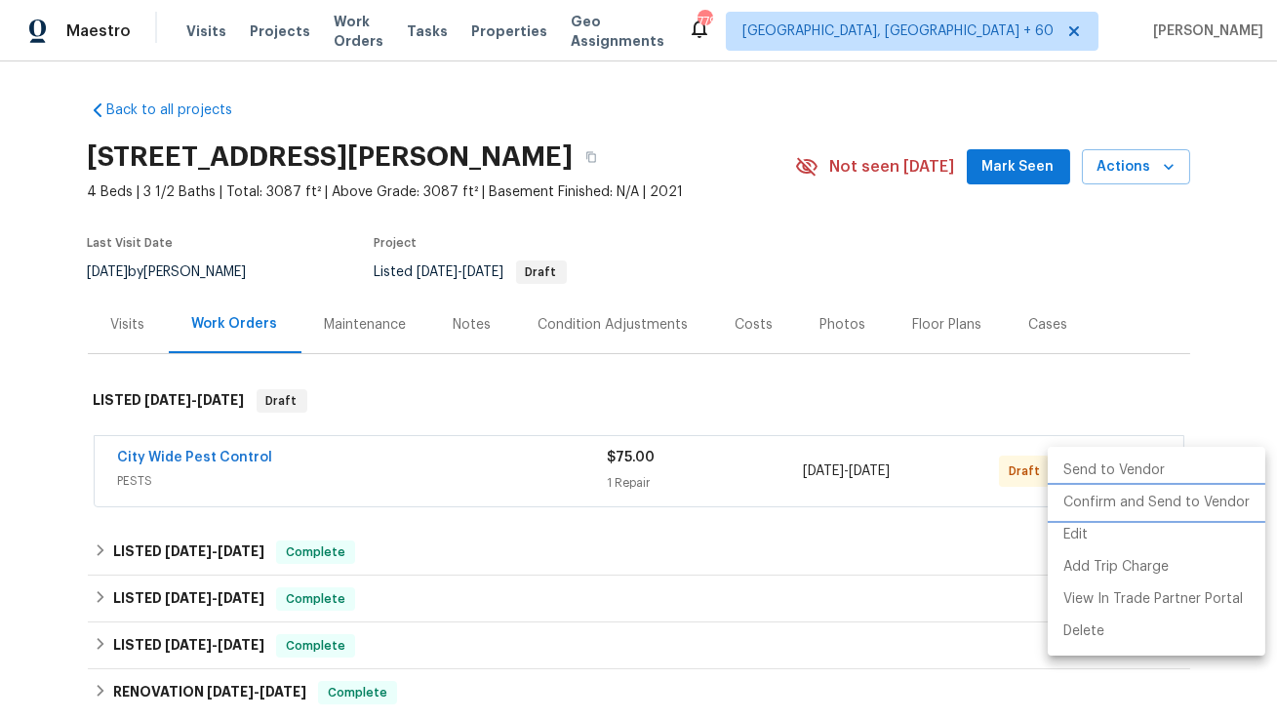
click at [1131, 495] on li "Confirm and Send to Vendor" at bounding box center [1157, 503] width 218 height 32
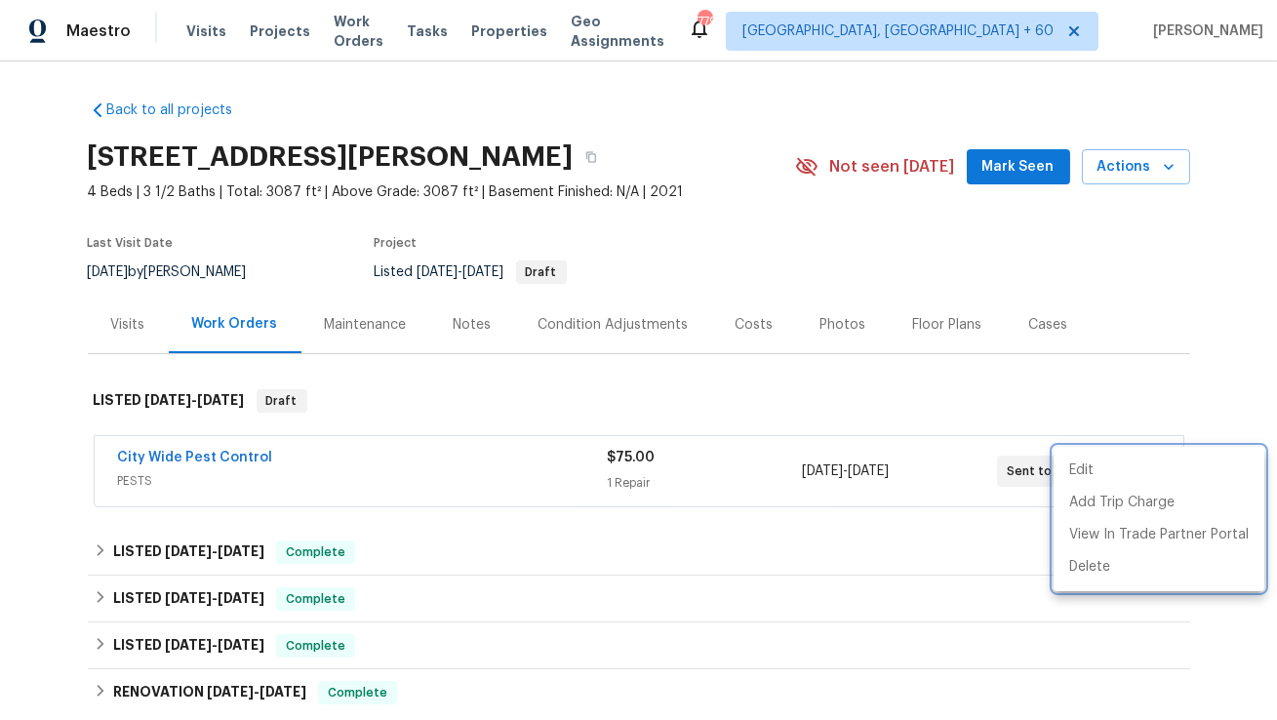
click at [223, 456] on div at bounding box center [638, 360] width 1277 height 720
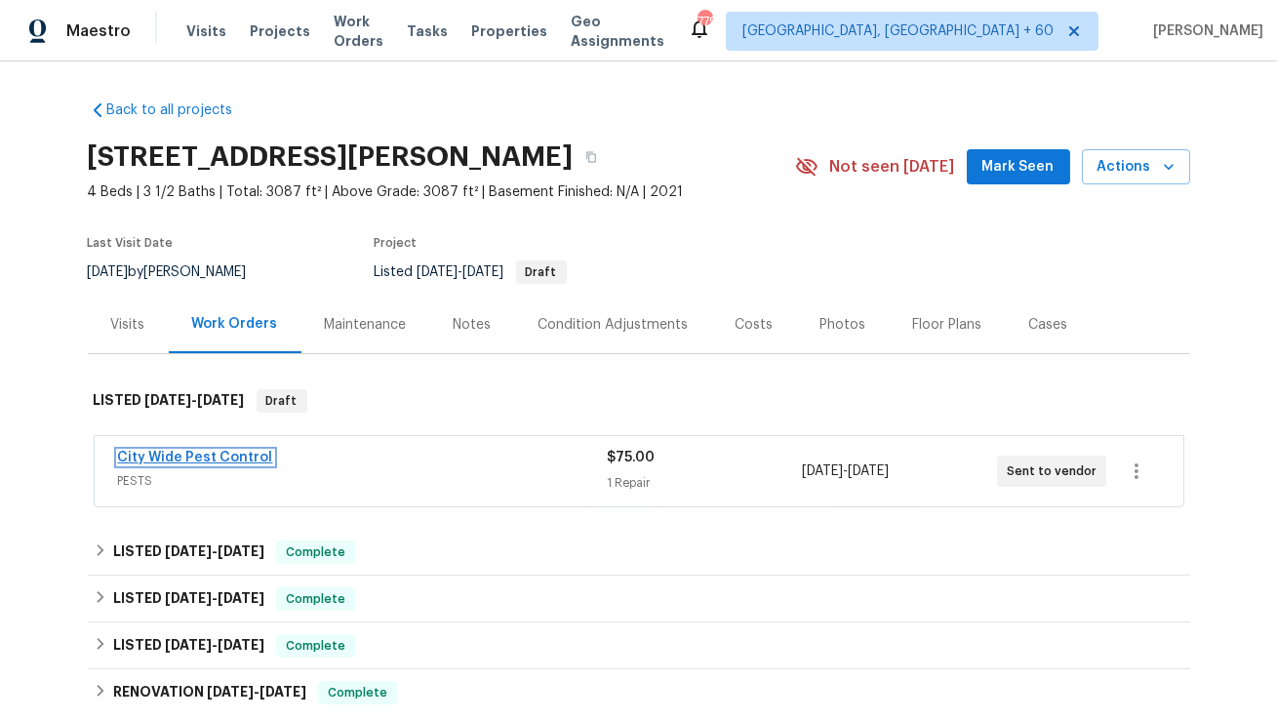
click at [231, 456] on link "City Wide Pest Control" at bounding box center [195, 458] width 155 height 14
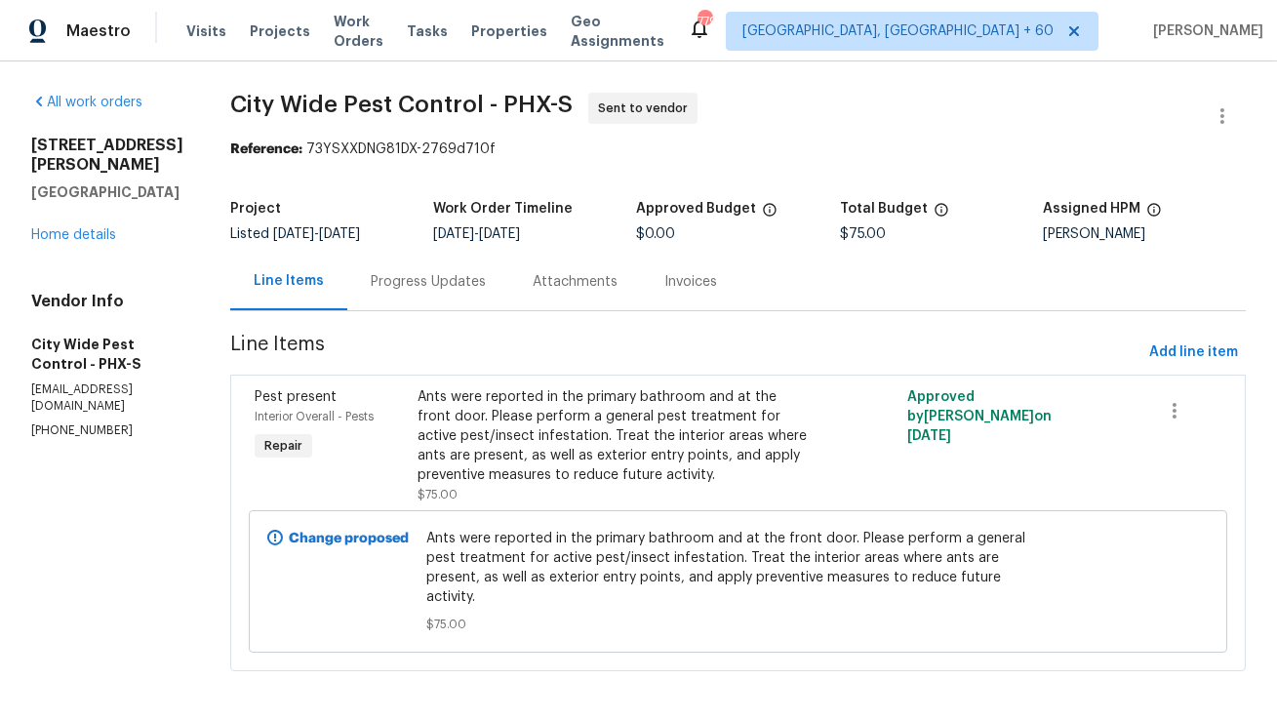
click at [458, 285] on div "Progress Updates" at bounding box center [428, 282] width 115 height 20
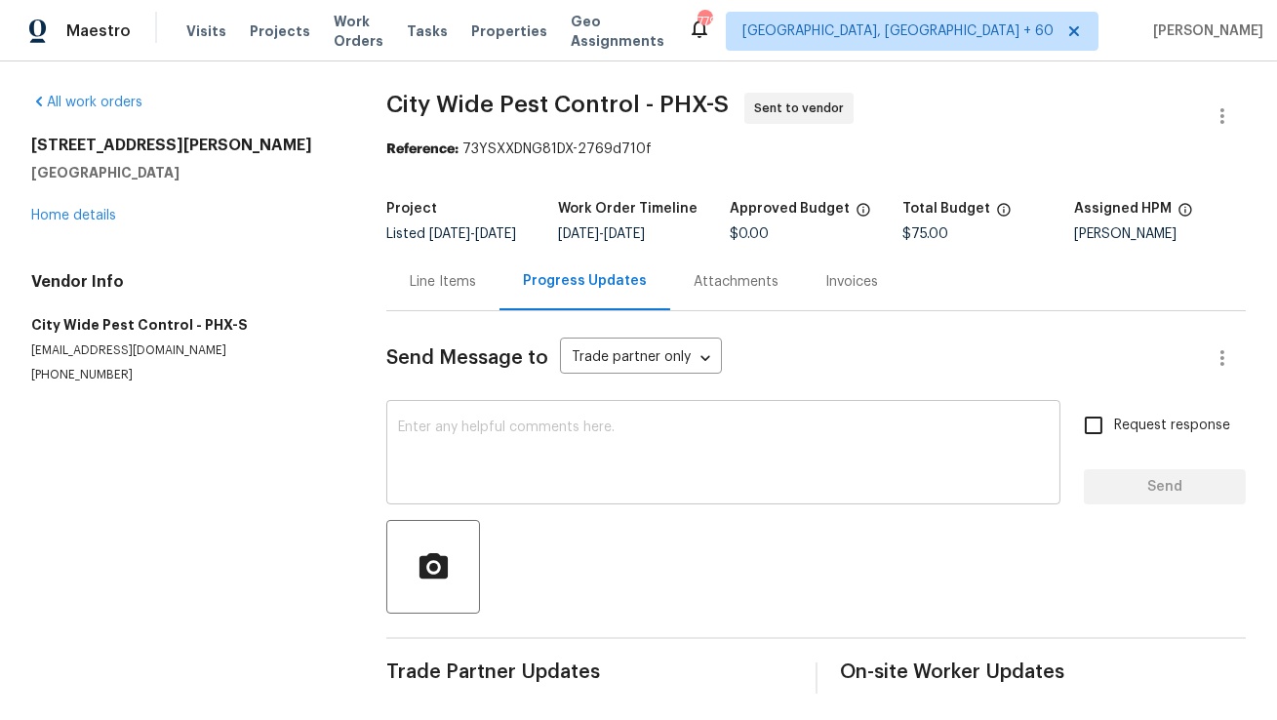
click at [434, 476] on textarea at bounding box center [723, 454] width 651 height 68
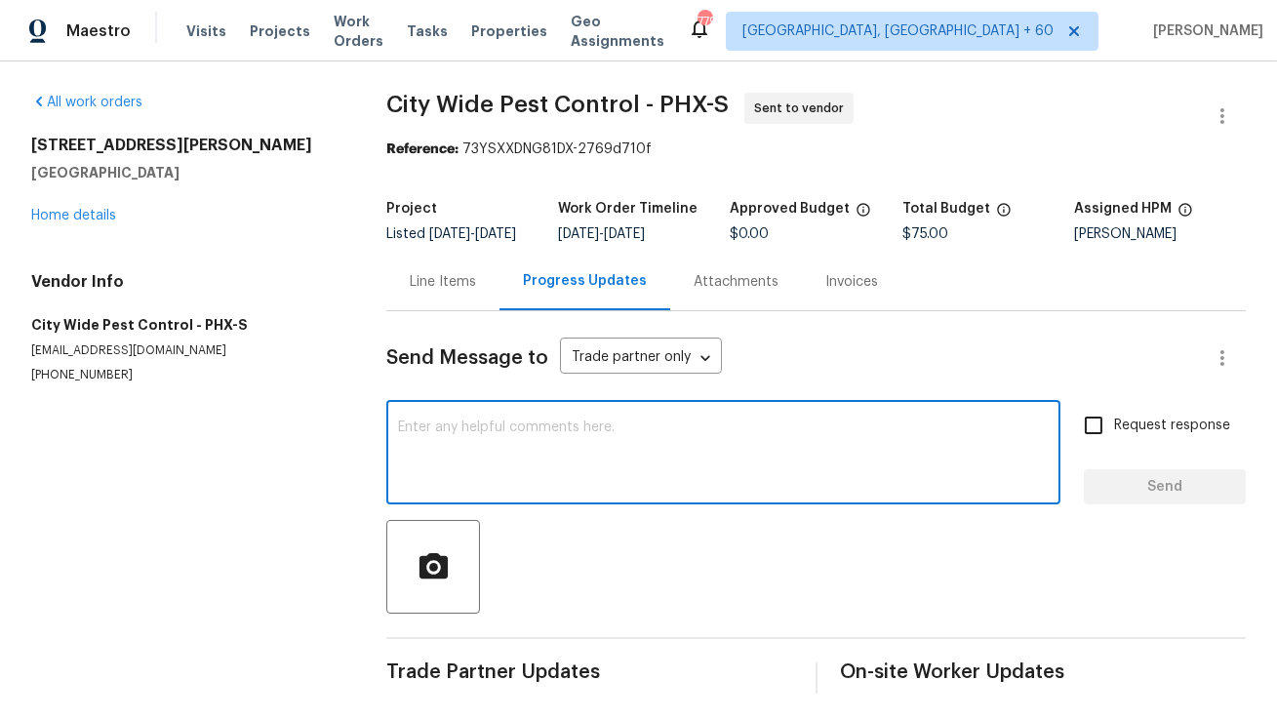
paste textarea "Hi, this is [PERSON_NAME] with Opendoor. I’m confirming you received the WO for…"
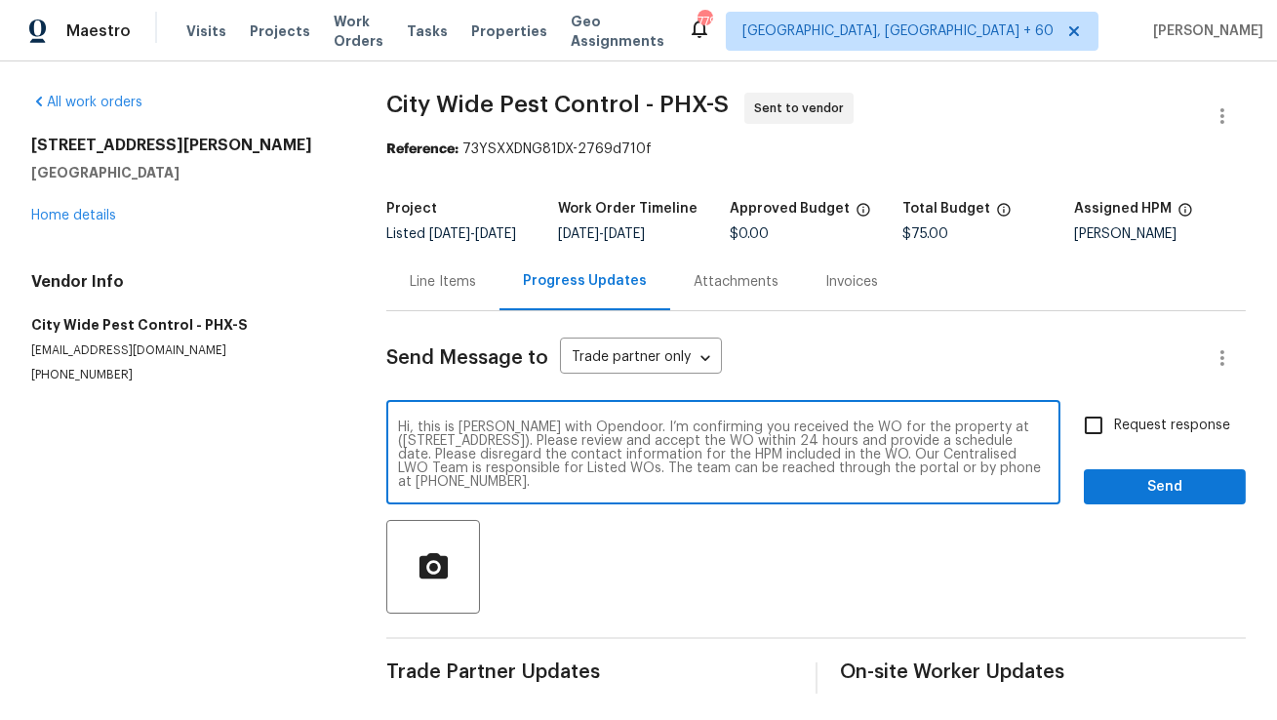
drag, startPoint x: 978, startPoint y: 441, endPoint x: 621, endPoint y: 455, distance: 357.3
click at [620, 454] on textarea "Hi, this is [PERSON_NAME] with Opendoor. I’m confirming you received the WO for…" at bounding box center [723, 454] width 651 height 68
paste textarea "11663 W Luxton Ln, Avondale, AZ 85323"
click at [791, 484] on textarea "Hi, this is Anthony with Opendoor. I’m confirming you received the WO for the p…" at bounding box center [723, 454] width 651 height 68
type textarea "Hi, this is Anthony with Opendoor. I’m confirming you received the WO for the p…"
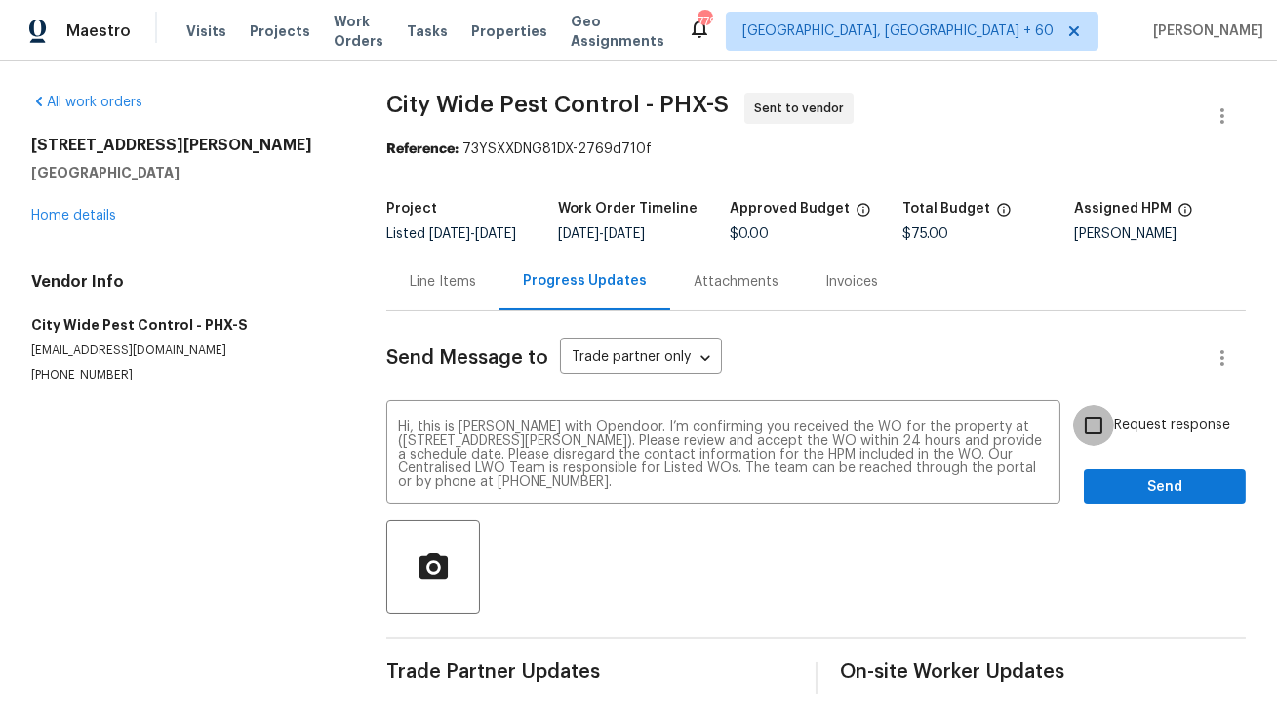
click at [1101, 441] on input "Request response" at bounding box center [1093, 425] width 41 height 41
checkbox input "true"
click at [1149, 494] on span "Send" at bounding box center [1164, 487] width 131 height 24
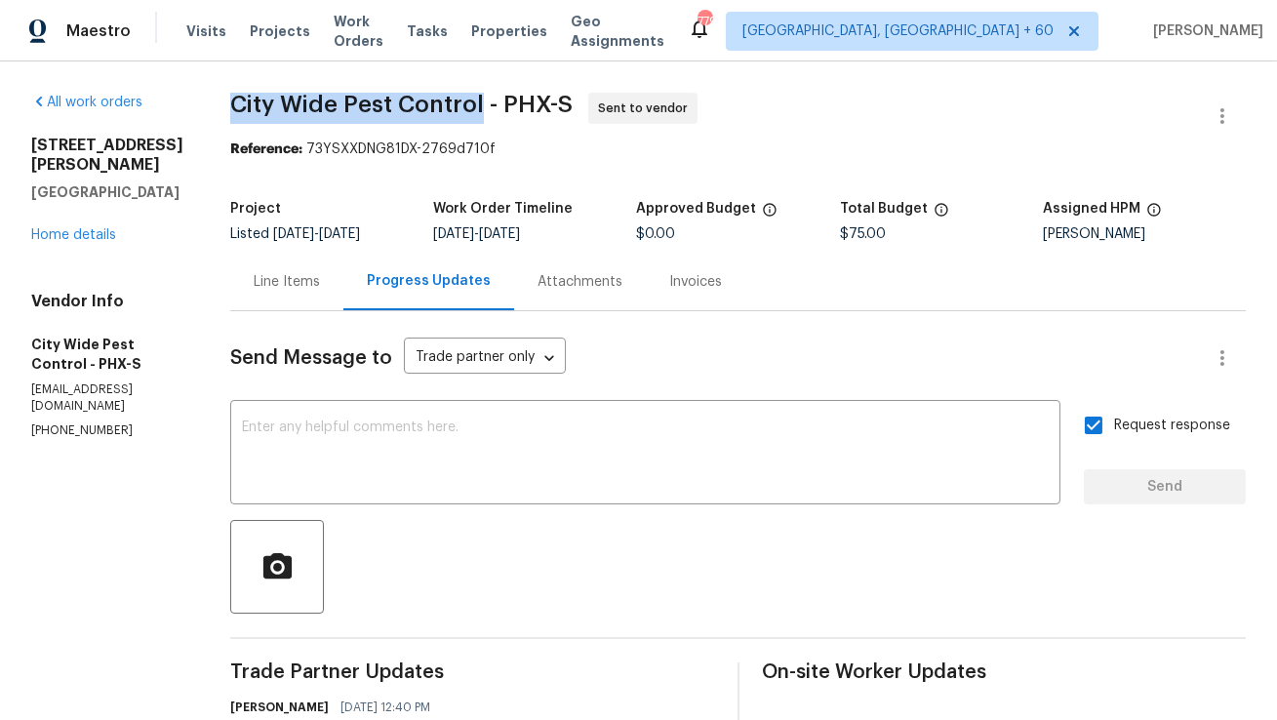
copy span "City Wide Pest Control"
drag, startPoint x: 229, startPoint y: 104, endPoint x: 479, endPoint y: 104, distance: 249.7
click at [479, 104] on span "City Wide Pest Control - PHX-S" at bounding box center [401, 104] width 342 height 23
click at [359, 149] on div "Reference: 73YSXXDNG81DX-2769d710f" at bounding box center [737, 149] width 1015 height 20
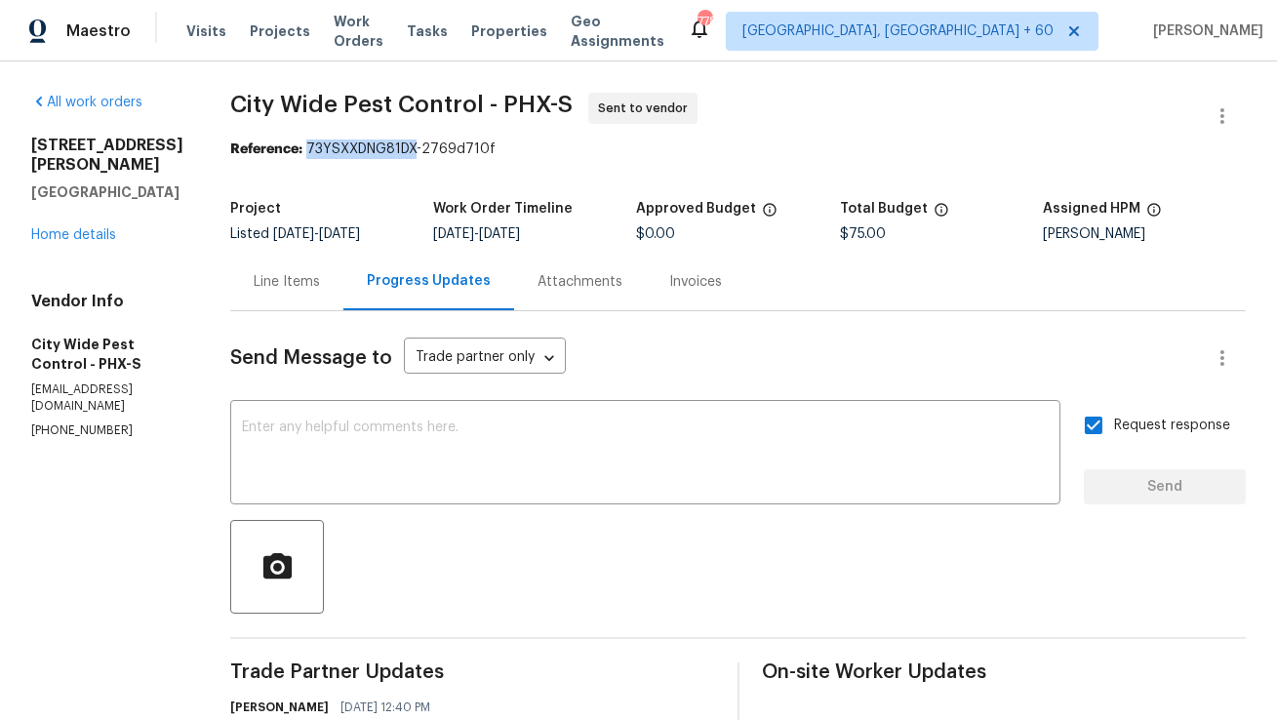
click at [359, 149] on div "Reference: 73YSXXDNG81DX-2769d710f" at bounding box center [737, 149] width 1015 height 20
click at [315, 158] on div "Reference: 73YSXXDNG81DX-2769d710f" at bounding box center [737, 149] width 1015 height 20
drag, startPoint x: 308, startPoint y: 148, endPoint x: 576, endPoint y: 148, distance: 267.3
click at [576, 148] on div "Reference: 73YSXXDNG81DX-2769d710f" at bounding box center [737, 149] width 1015 height 20
copy div "73YSXXDNG81DX-2769d710f"
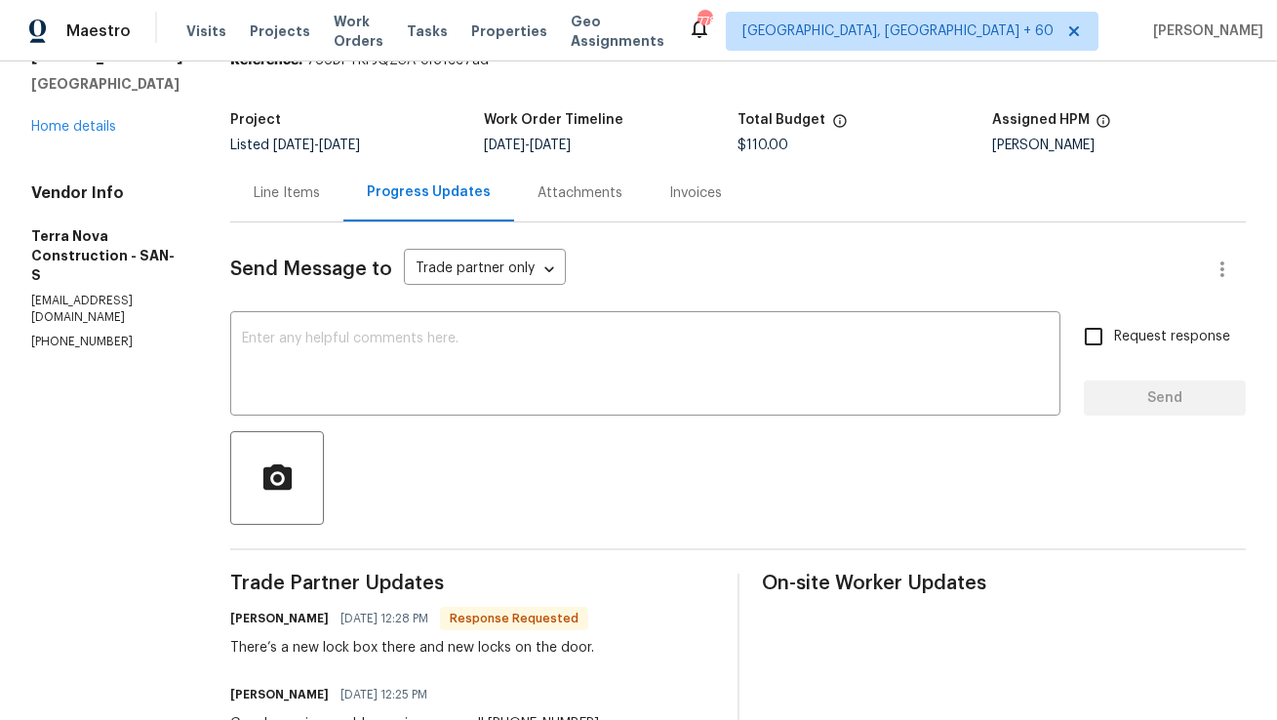
scroll to position [78, 0]
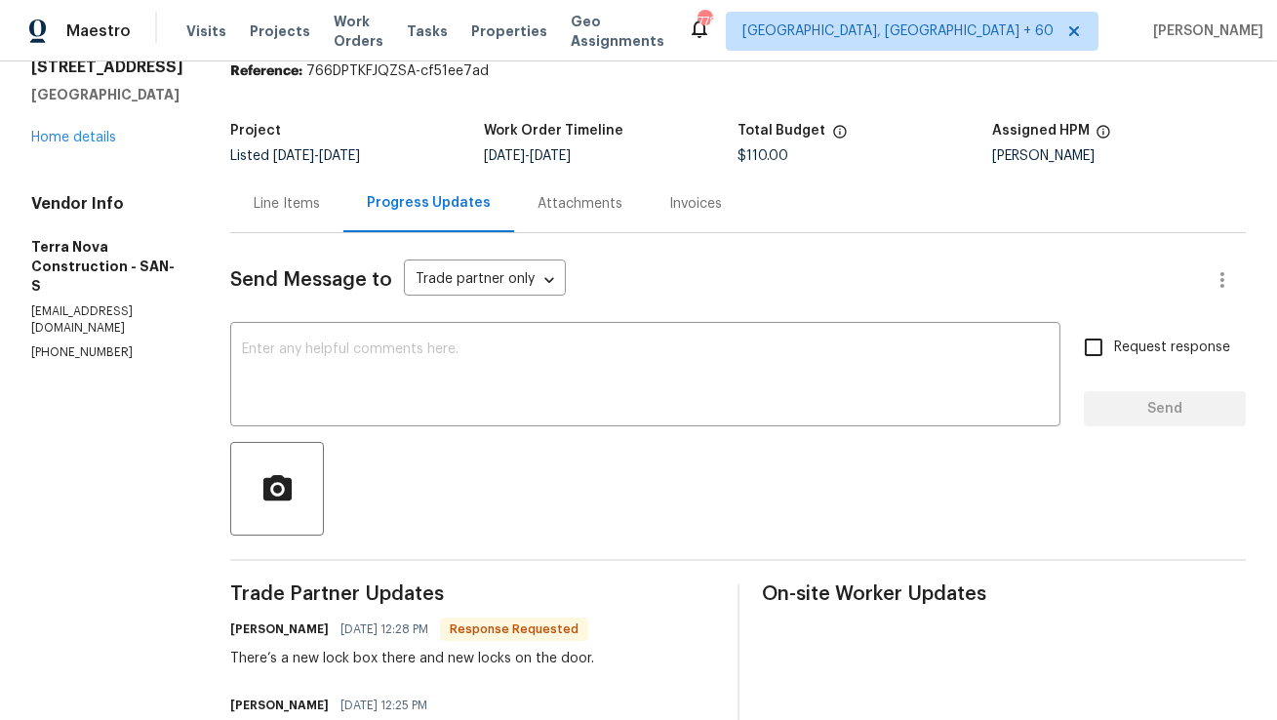
click at [343, 216] on div "Line Items" at bounding box center [286, 204] width 113 height 58
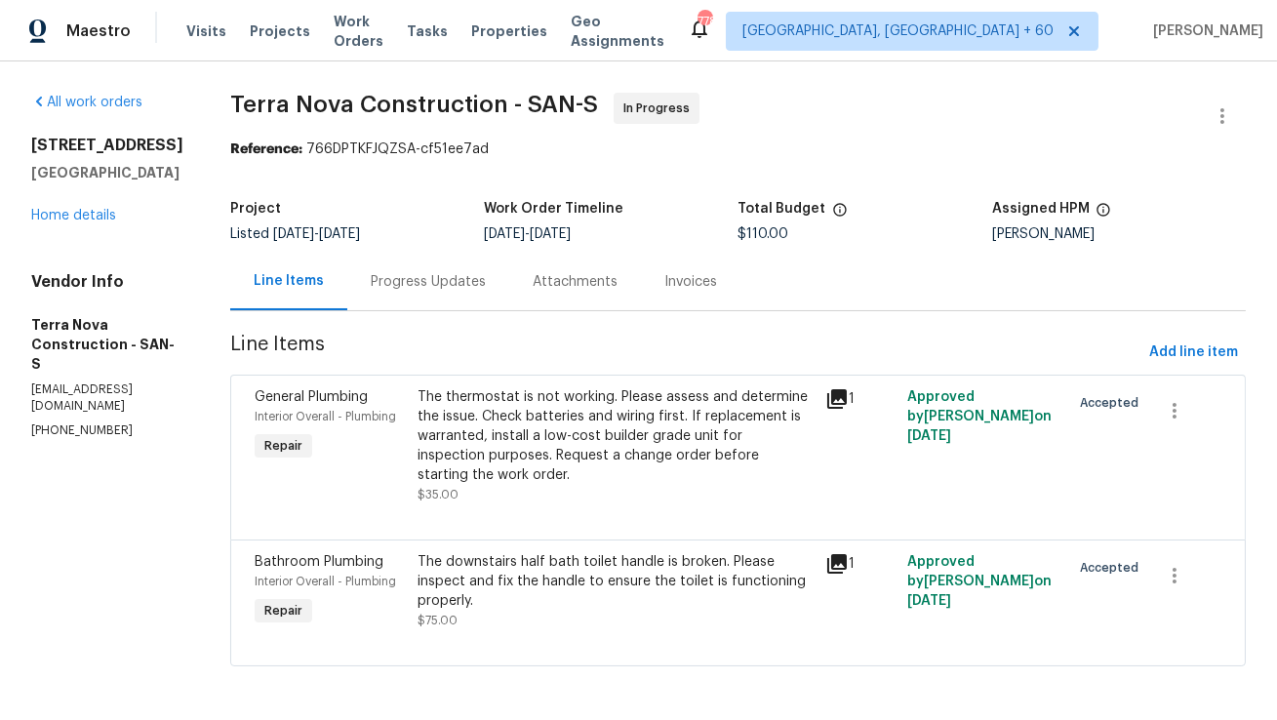
click at [447, 285] on div "Progress Updates" at bounding box center [428, 282] width 115 height 20
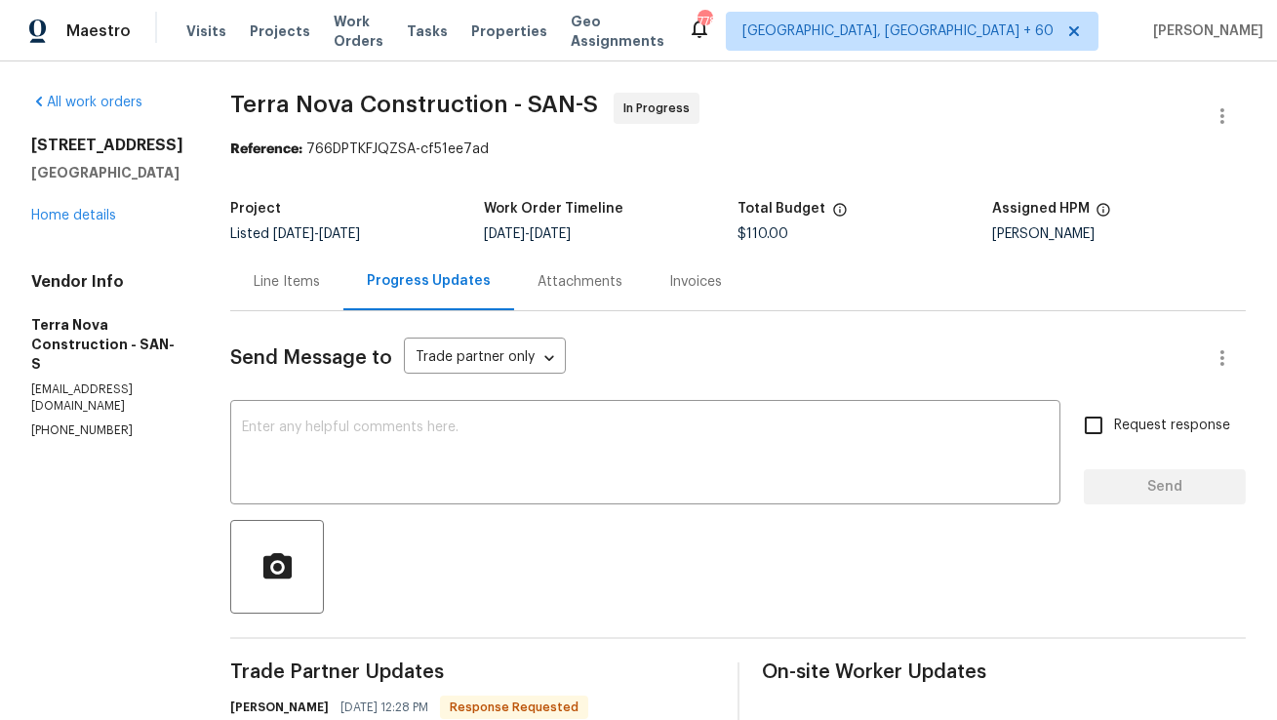
click at [320, 277] on div "Line Items" at bounding box center [287, 282] width 66 height 20
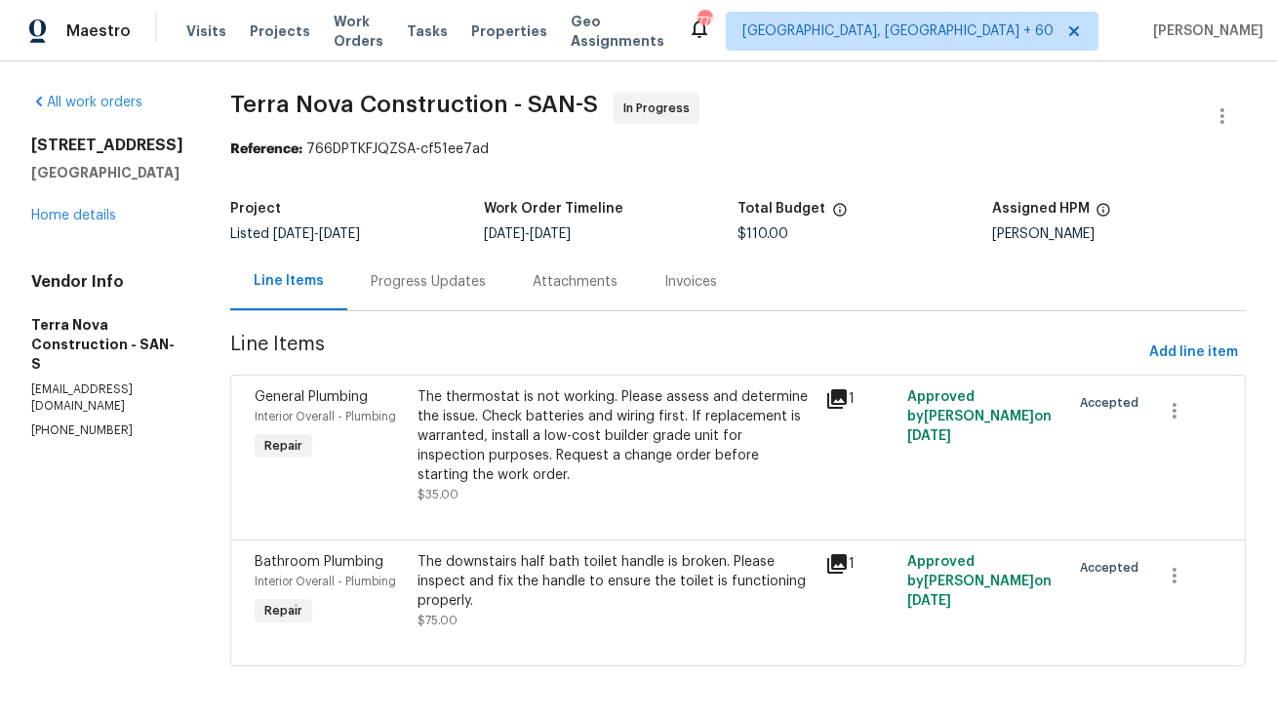
click at [458, 287] on div "Progress Updates" at bounding box center [428, 282] width 115 height 20
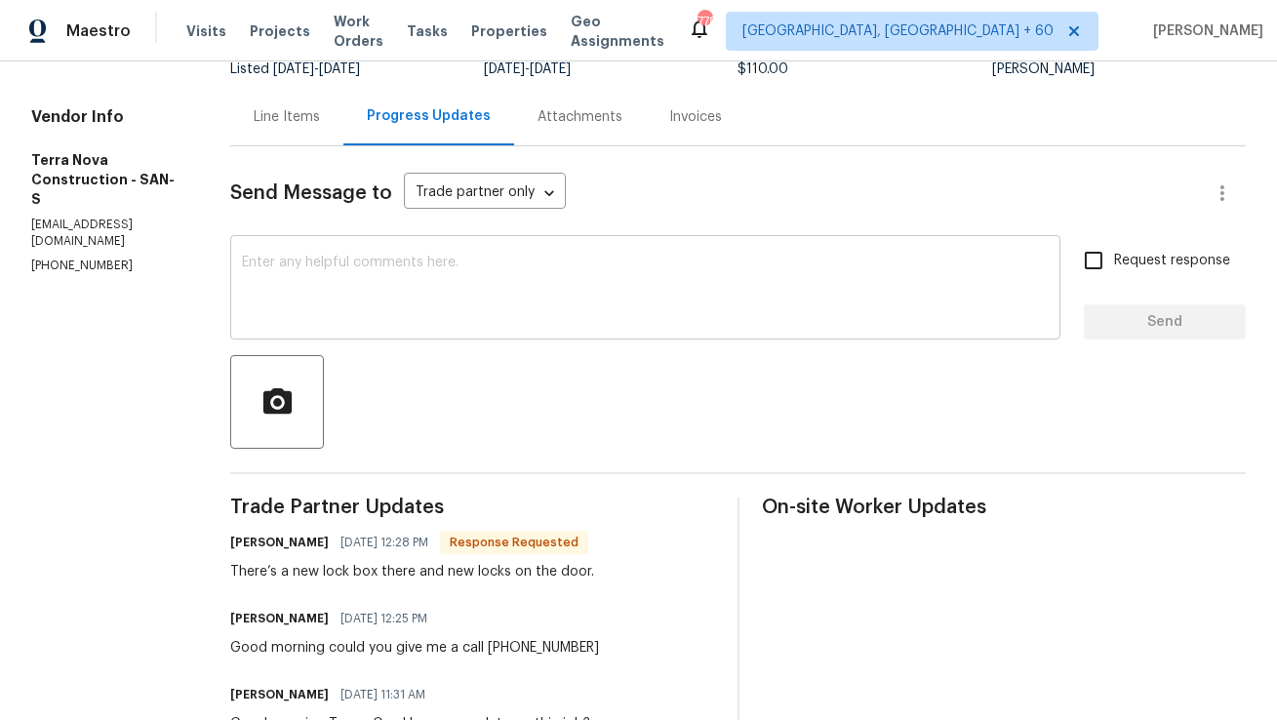
scroll to position [179, 0]
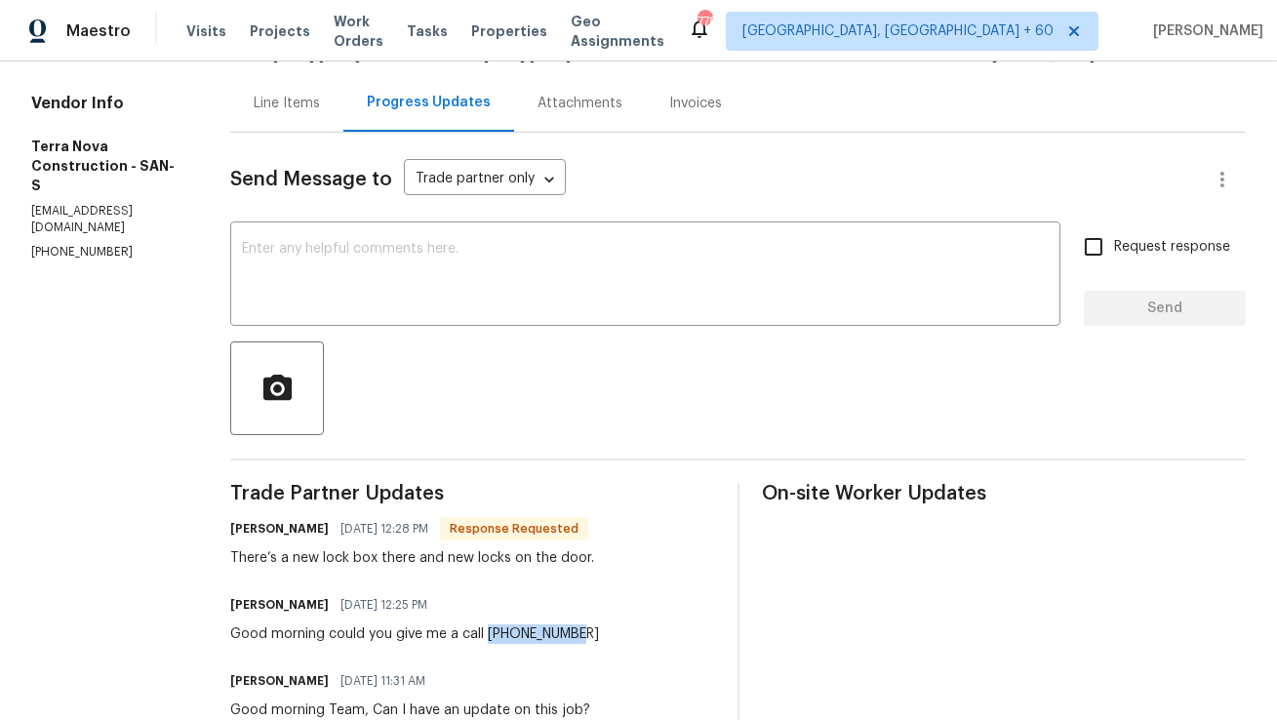
drag, startPoint x: 537, startPoint y: 632, endPoint x: 680, endPoint y: 633, distance: 142.4
click at [680, 633] on div "MAGNOLIA LANDEROS 09/08/2025 12:25 PM Good morning could you give me a call 562…" at bounding box center [472, 617] width 484 height 53
copy div "562-448-4111"
click at [323, 604] on h6 "MAGNOLIA LANDEROS" at bounding box center [279, 605] width 99 height 20
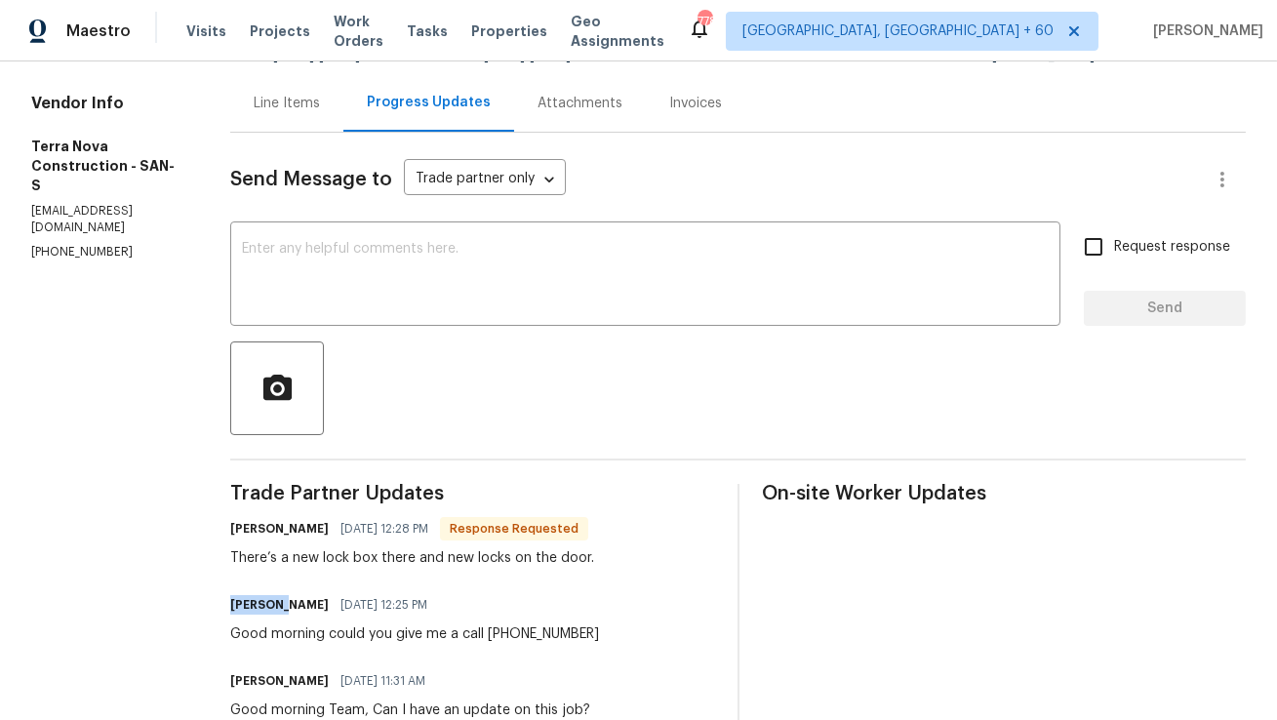
copy h6 "MAGNOLIA"
copy div "562-448-4111"
drag, startPoint x: 535, startPoint y: 632, endPoint x: 671, endPoint y: 634, distance: 136.6
click at [671, 634] on div "MAGNOLIA LANDEROS 09/08/2025 12:25 PM Good morning could you give me a call 562…" at bounding box center [472, 617] width 484 height 53
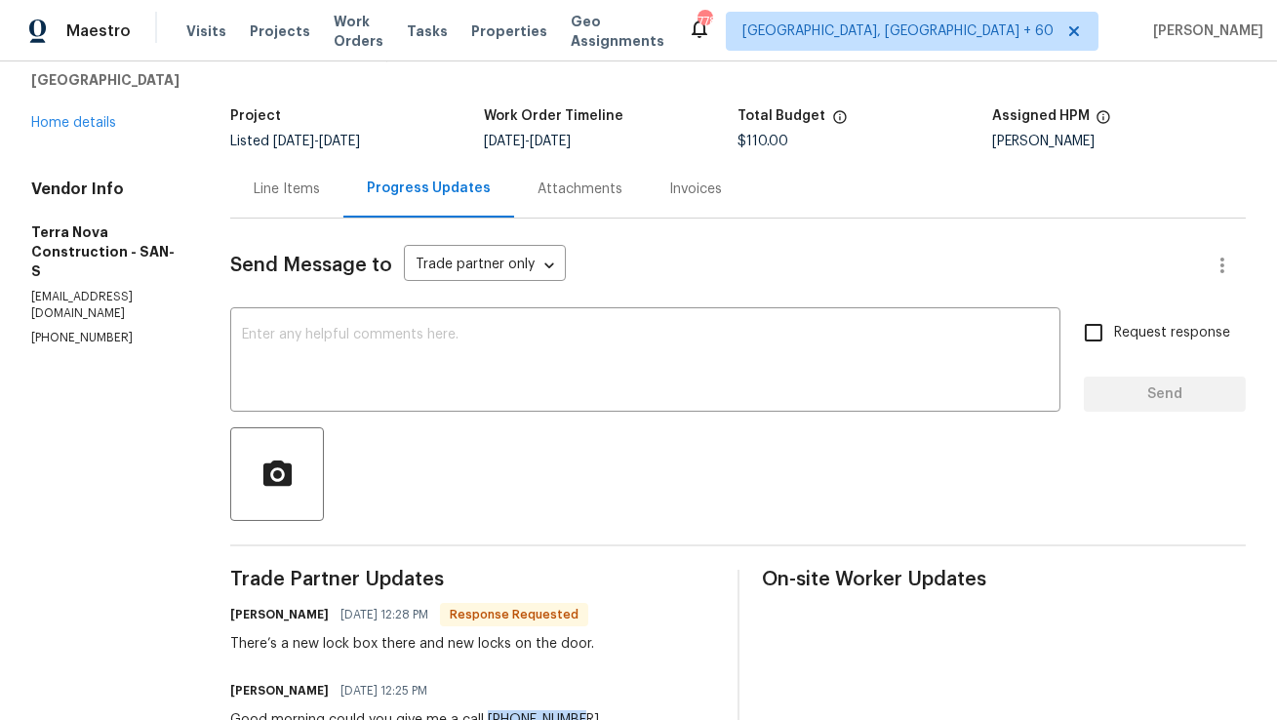
scroll to position [69, 0]
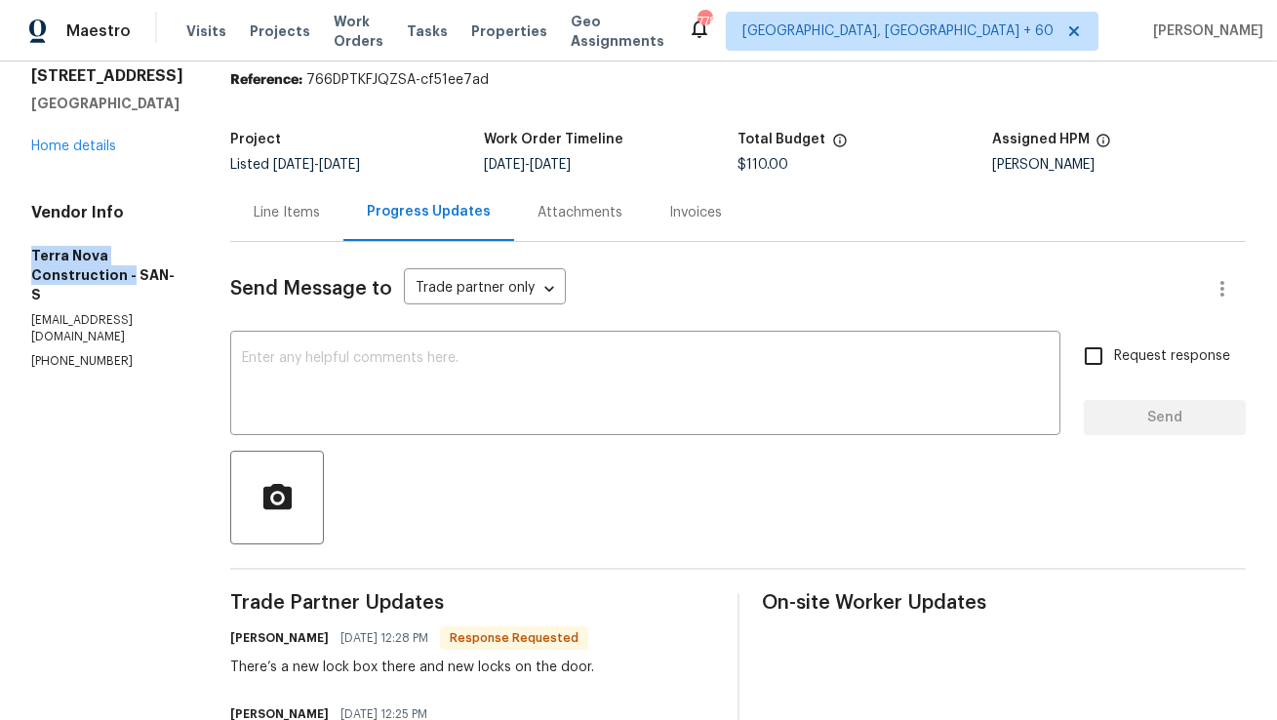
copy h5 "Terra Nova Construction -"
drag, startPoint x: 30, startPoint y: 253, endPoint x: 197, endPoint y: 252, distance: 166.8
click at [183, 252] on h5 "Terra Nova Construction - SAN-S" at bounding box center [107, 275] width 152 height 59
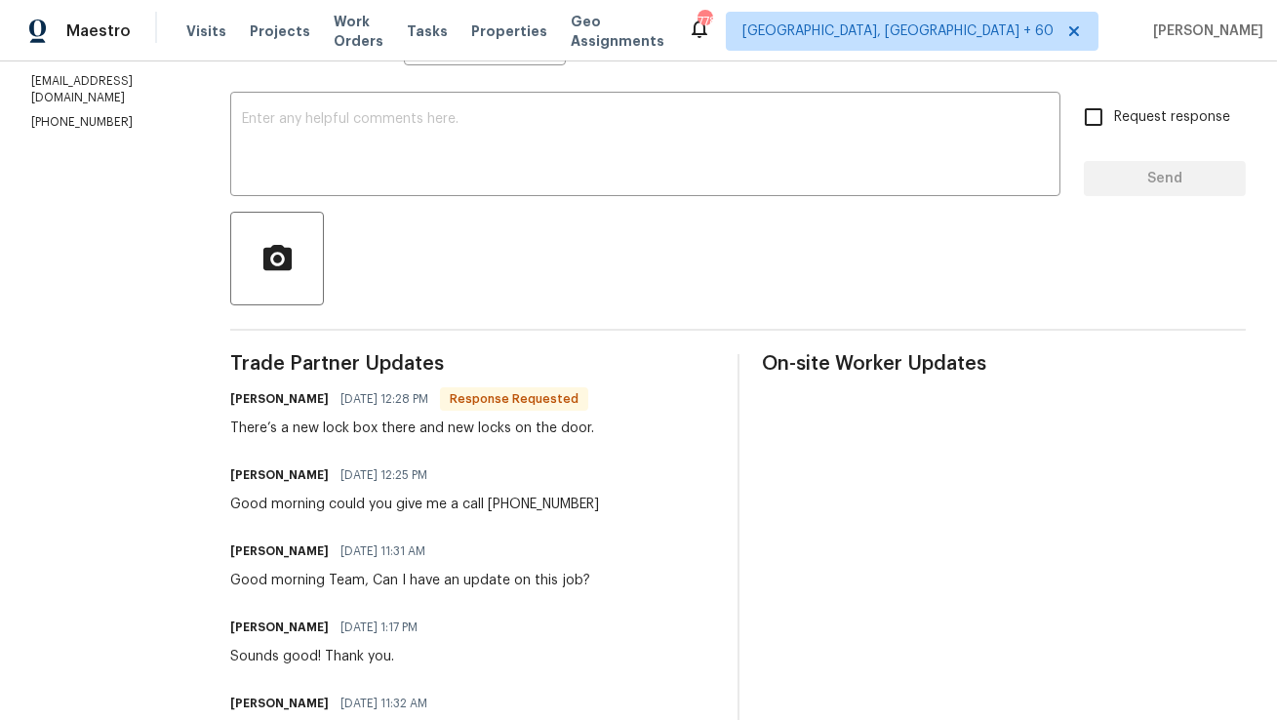
scroll to position [349, 0]
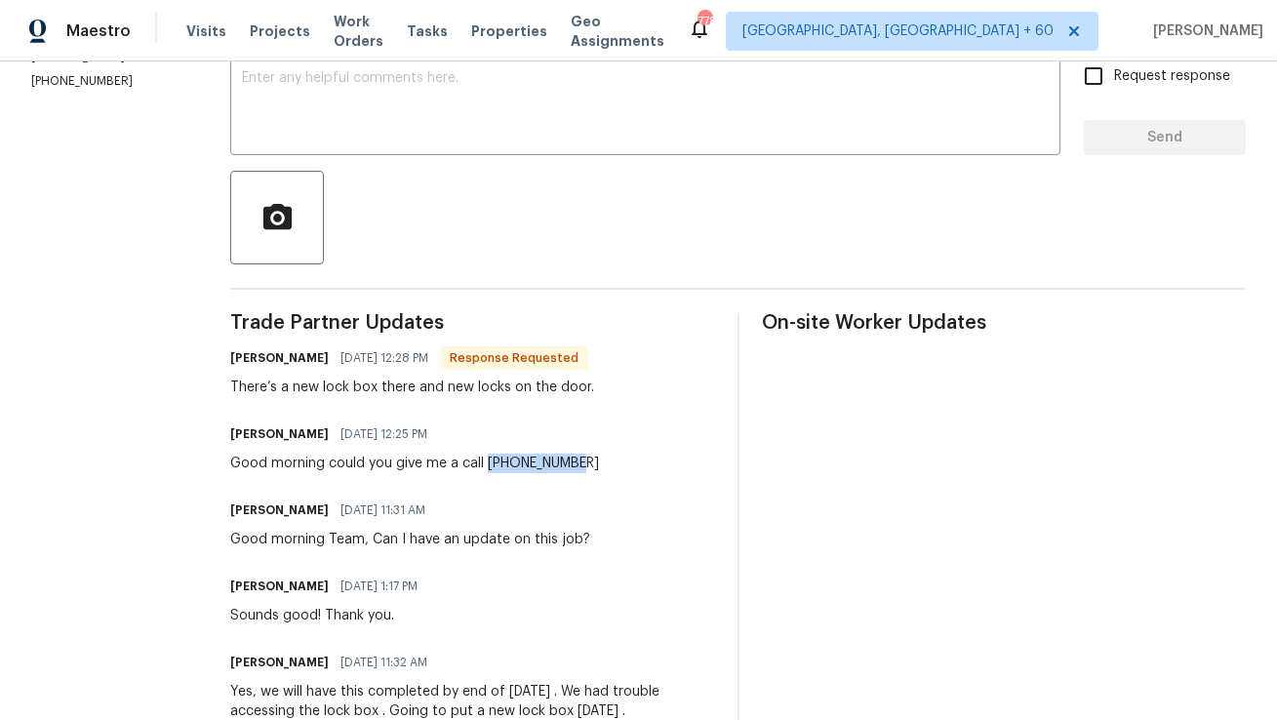
drag, startPoint x: 537, startPoint y: 462, endPoint x: 664, endPoint y: 461, distance: 127.8
click at [664, 461] on div "MAGNOLIA LANDEROS 09/08/2025 12:25 PM Good morning could you give me a call 562…" at bounding box center [472, 446] width 484 height 53
copy div "562-448-4111"
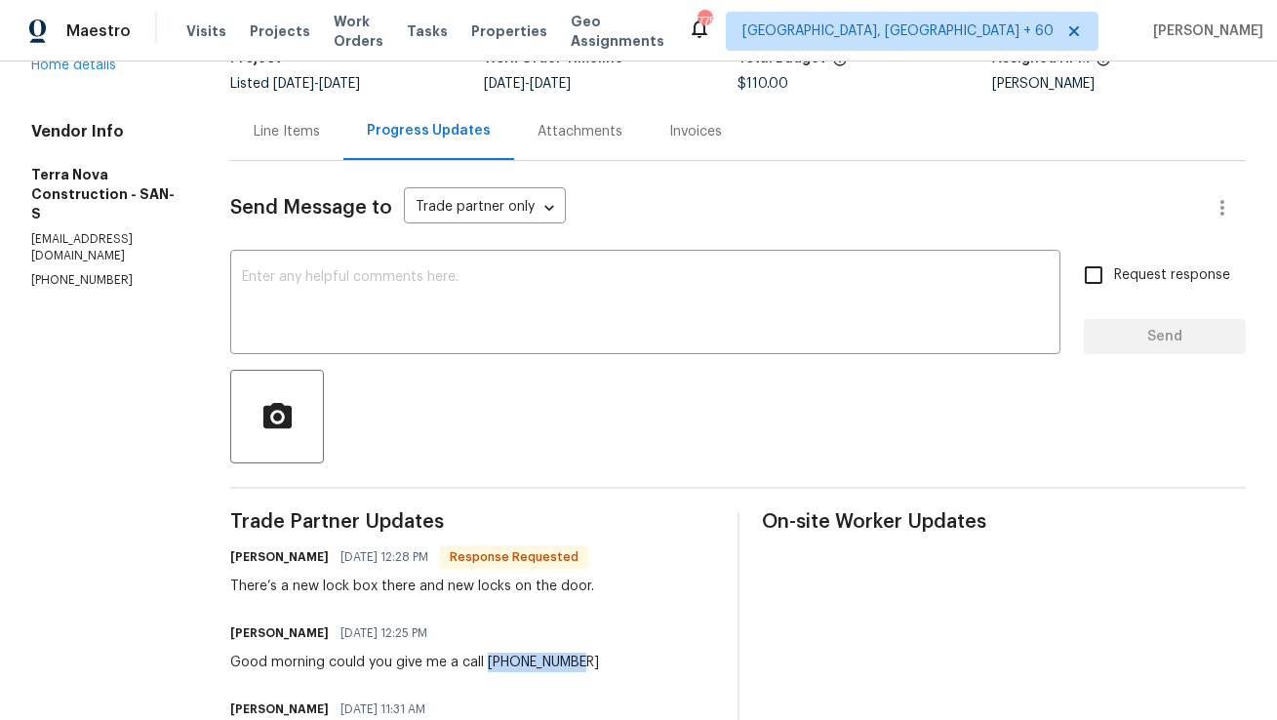
scroll to position [0, 0]
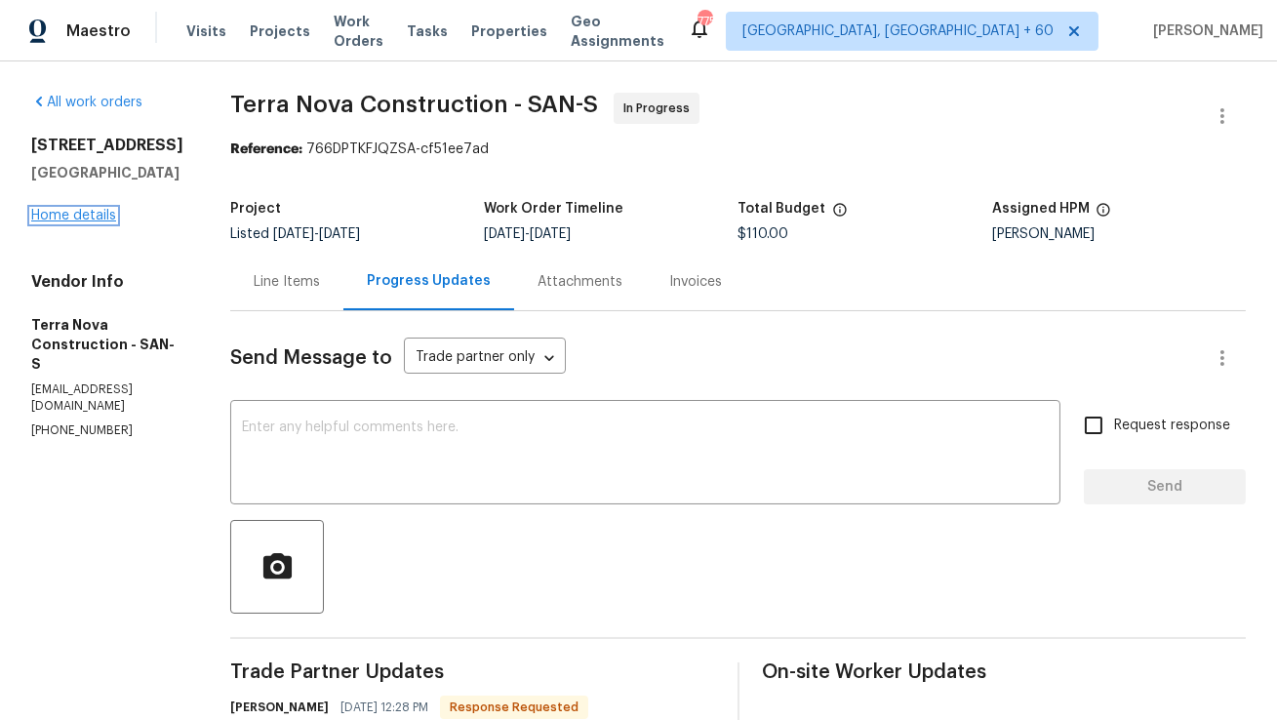
click at [77, 220] on link "Home details" at bounding box center [73, 216] width 85 height 14
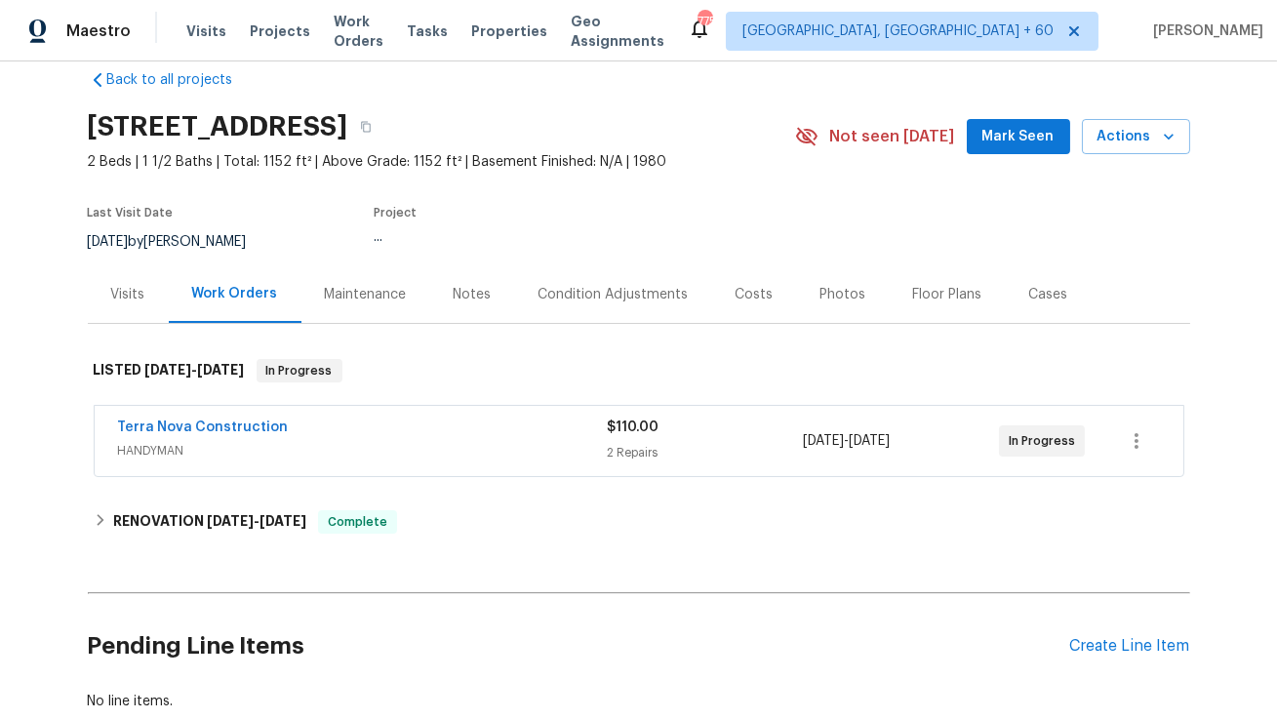
scroll to position [73, 0]
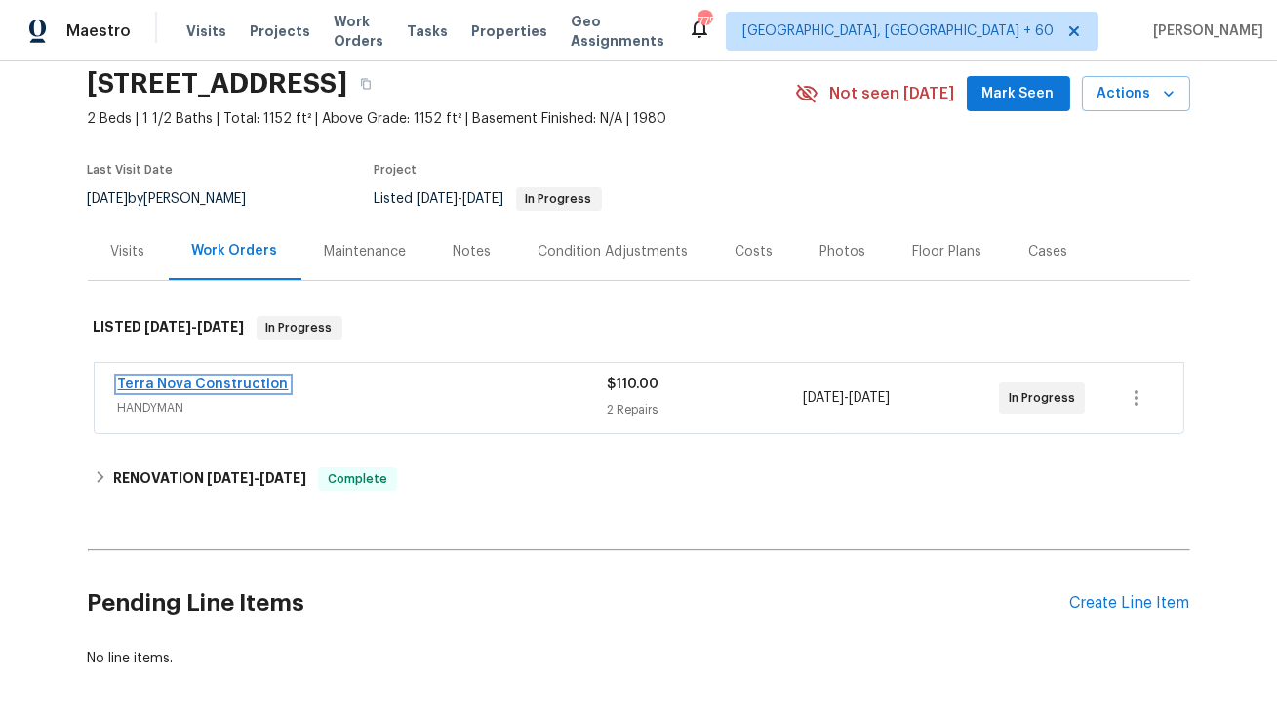
click at [200, 386] on link "Terra Nova Construction" at bounding box center [203, 385] width 171 height 14
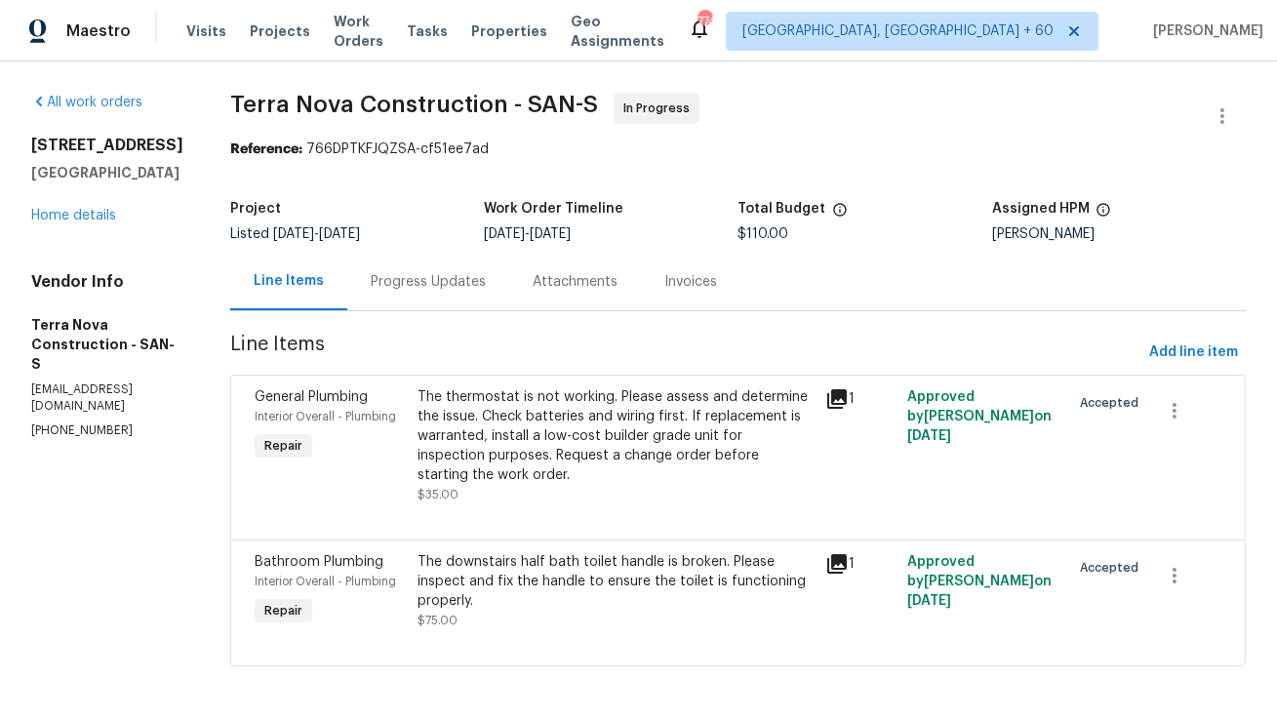
click at [464, 298] on div "Progress Updates" at bounding box center [428, 282] width 162 height 58
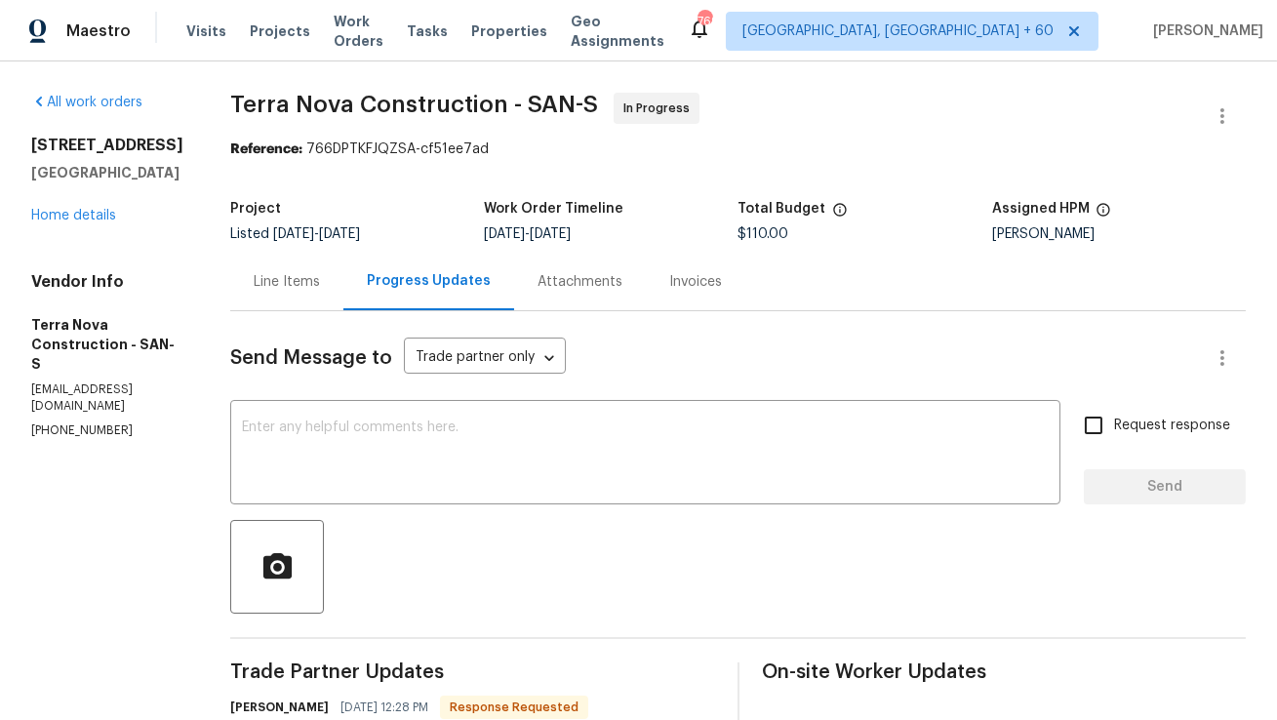
click at [1027, 239] on div "Kaden Peterson" at bounding box center [1119, 234] width 254 height 14
copy div "Kaden Peterson"
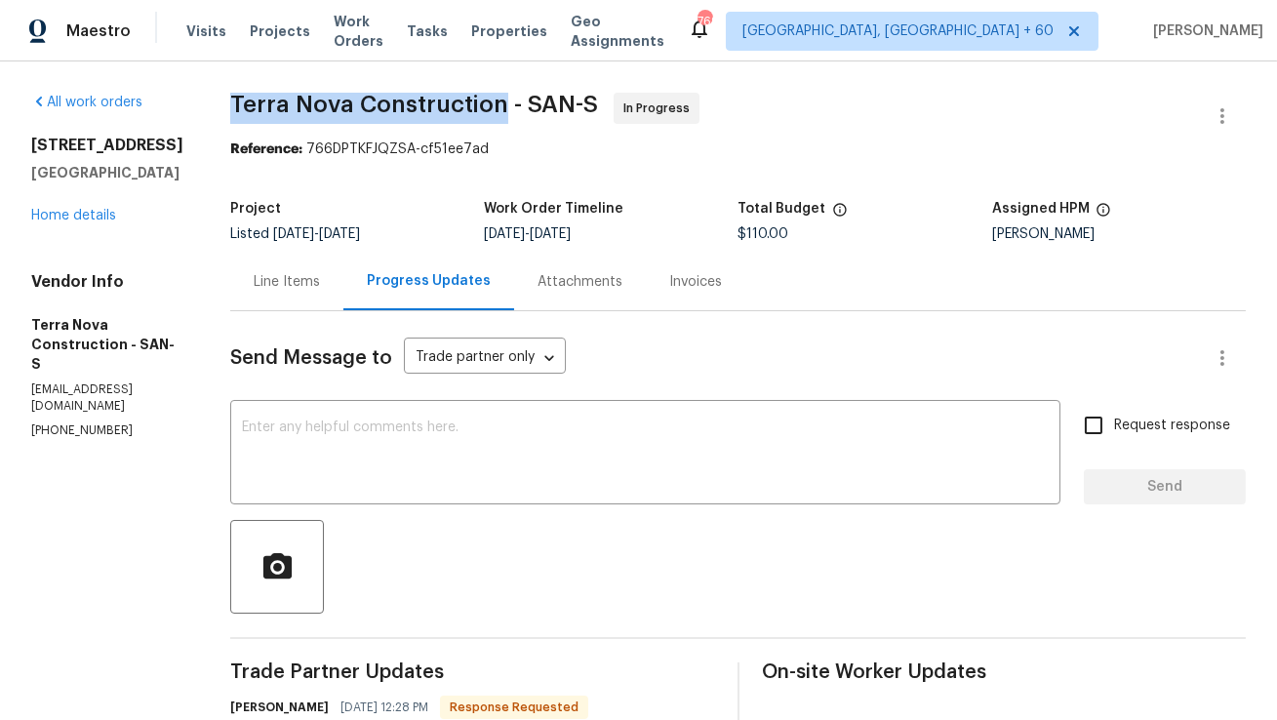
copy span "Terra Nova Construction"
drag, startPoint x: 282, startPoint y: 98, endPoint x: 548, endPoint y: 103, distance: 266.4
click at [548, 103] on span "Terra Nova Construction - SAN-S" at bounding box center [414, 104] width 368 height 23
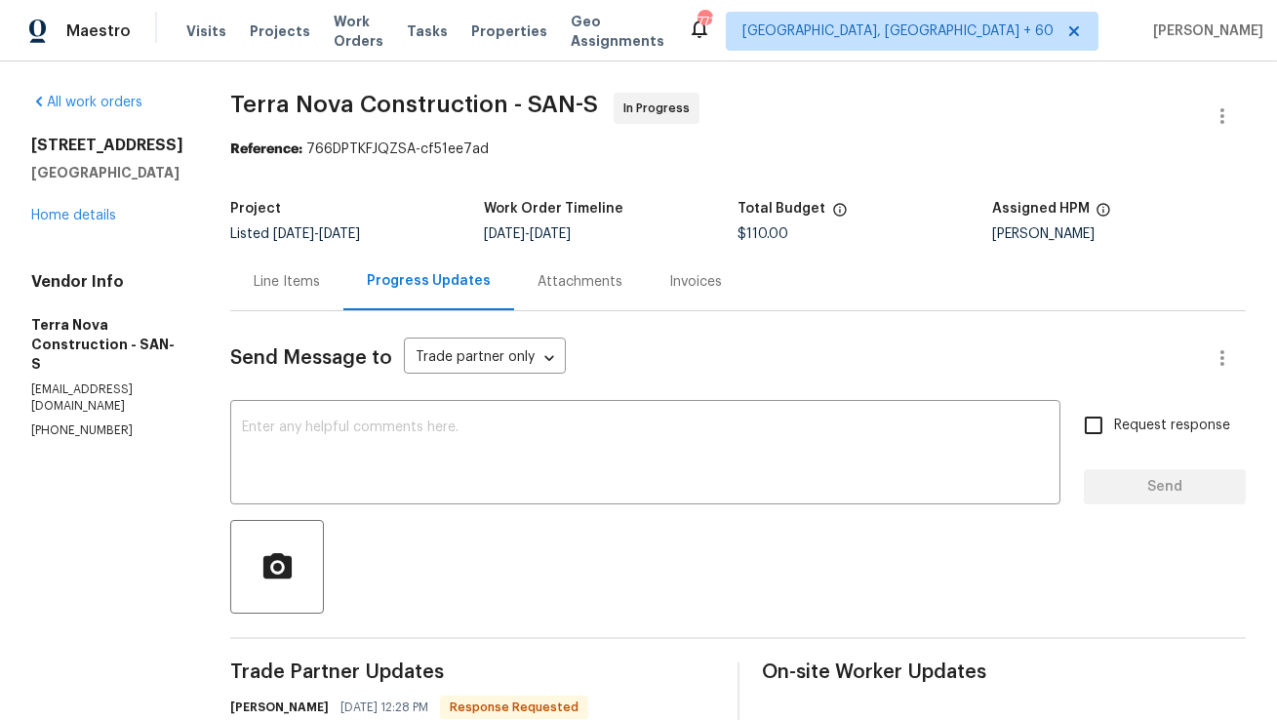
click at [437, 224] on div "Project" at bounding box center [357, 214] width 254 height 25
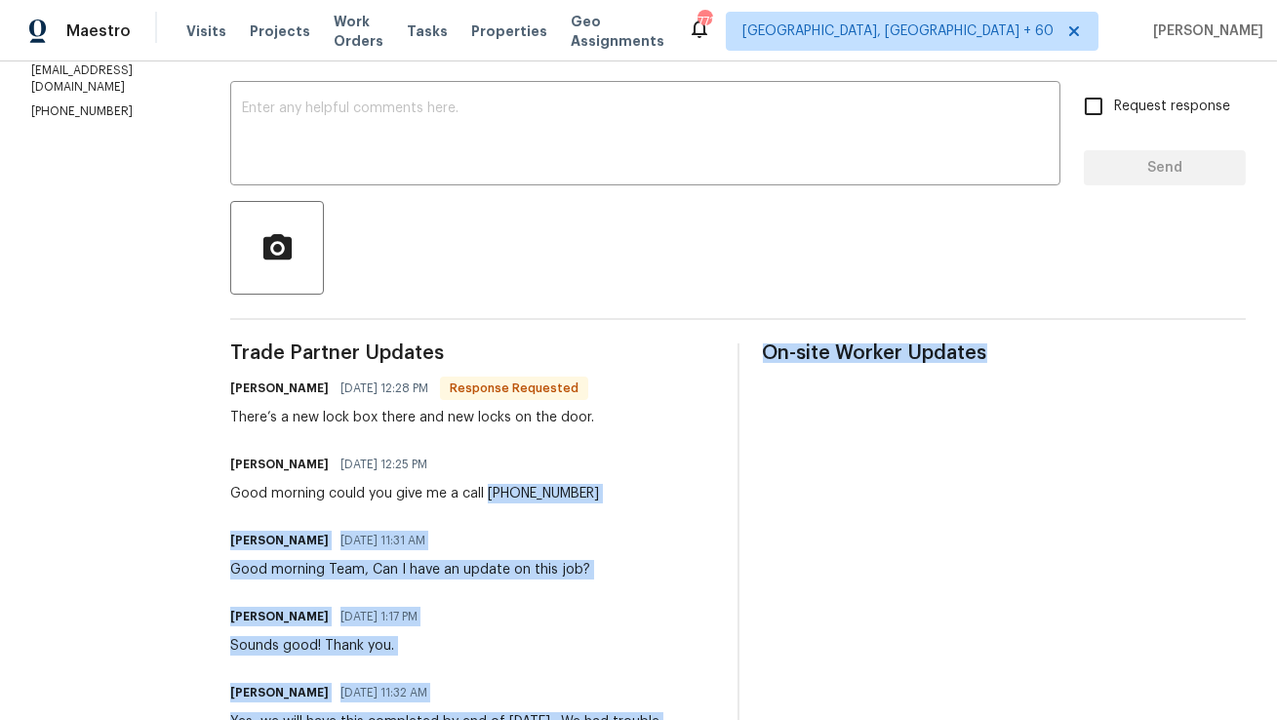
drag, startPoint x: 537, startPoint y: 493, endPoint x: 796, endPoint y: 492, distance: 259.5
copy div "103-291-8624 Loremip Dolorsitame 43/88/3386 34:40 CO Adip elitsed Doei, Tem I u…"
click at [590, 529] on div "[PERSON_NAME] [DATE] 11:31 AM" at bounding box center [410, 540] width 360 height 27
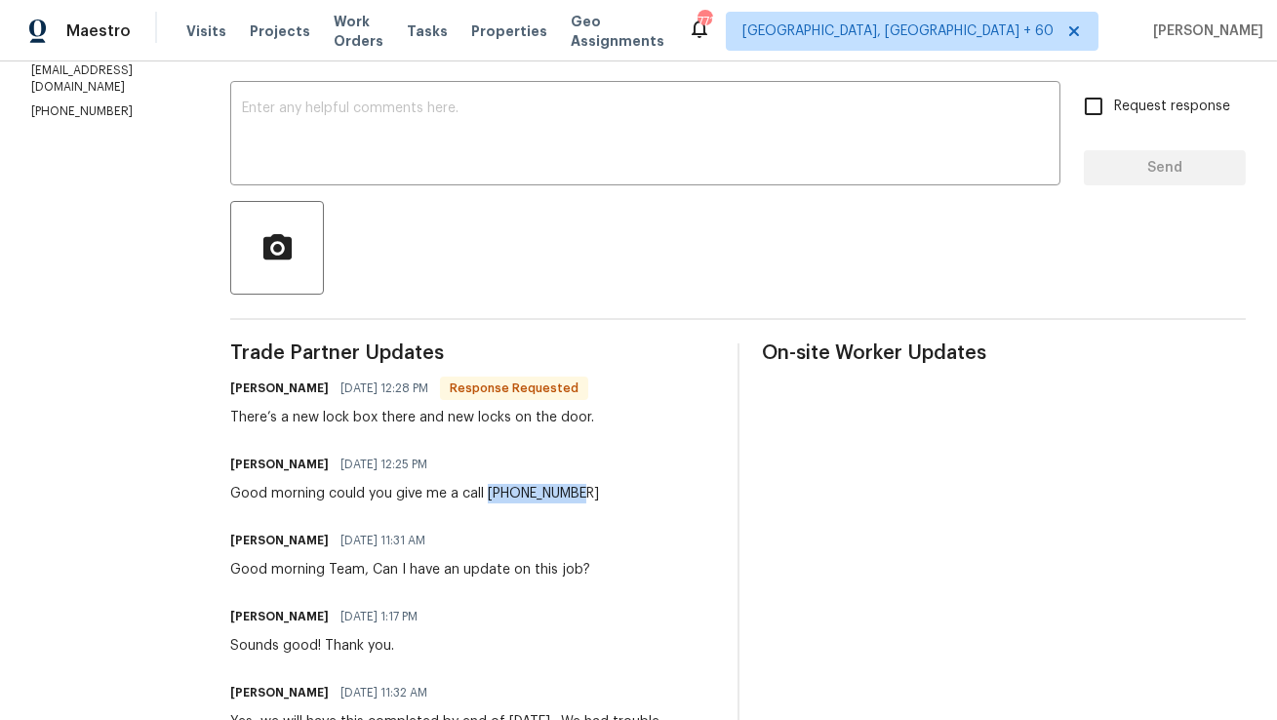
copy div "[PHONE_NUMBER]"
drag, startPoint x: 536, startPoint y: 494, endPoint x: 622, endPoint y: 489, distance: 87.0
click at [622, 489] on div "[PERSON_NAME] [DATE] 12:25 PM Good morning could you give me a call [PHONE_NUMB…" at bounding box center [472, 477] width 484 height 53
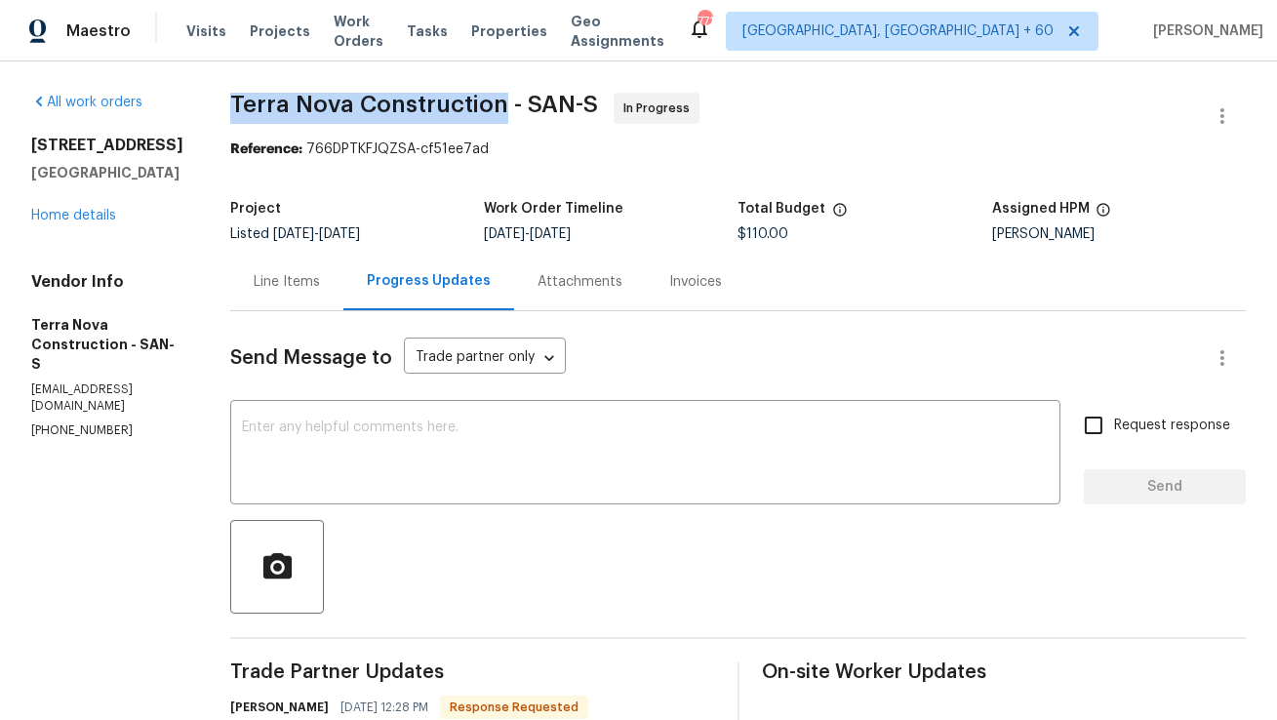
copy span "Terra Nova Construction"
drag, startPoint x: 286, startPoint y: 98, endPoint x: 549, endPoint y: 101, distance: 263.4
click at [550, 101] on span "Terra Nova Construction - SAN-S" at bounding box center [414, 104] width 368 height 23
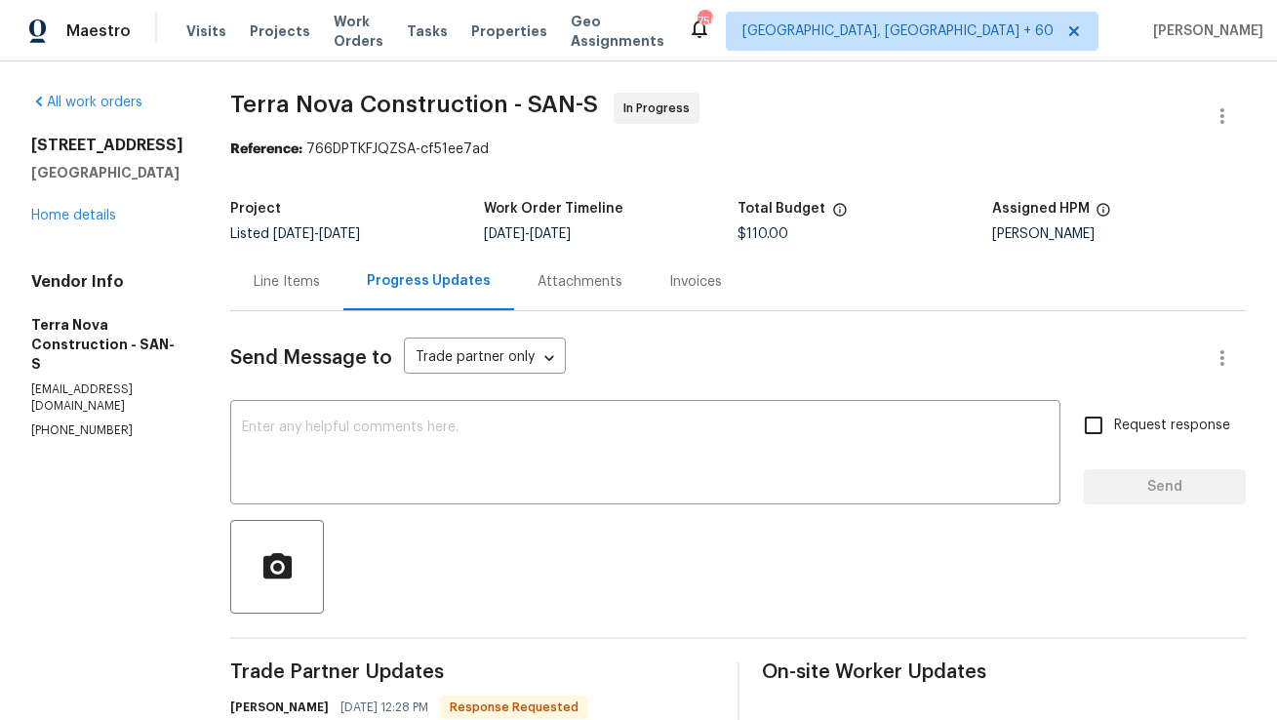
click at [343, 286] on div "Line Items" at bounding box center [286, 282] width 113 height 58
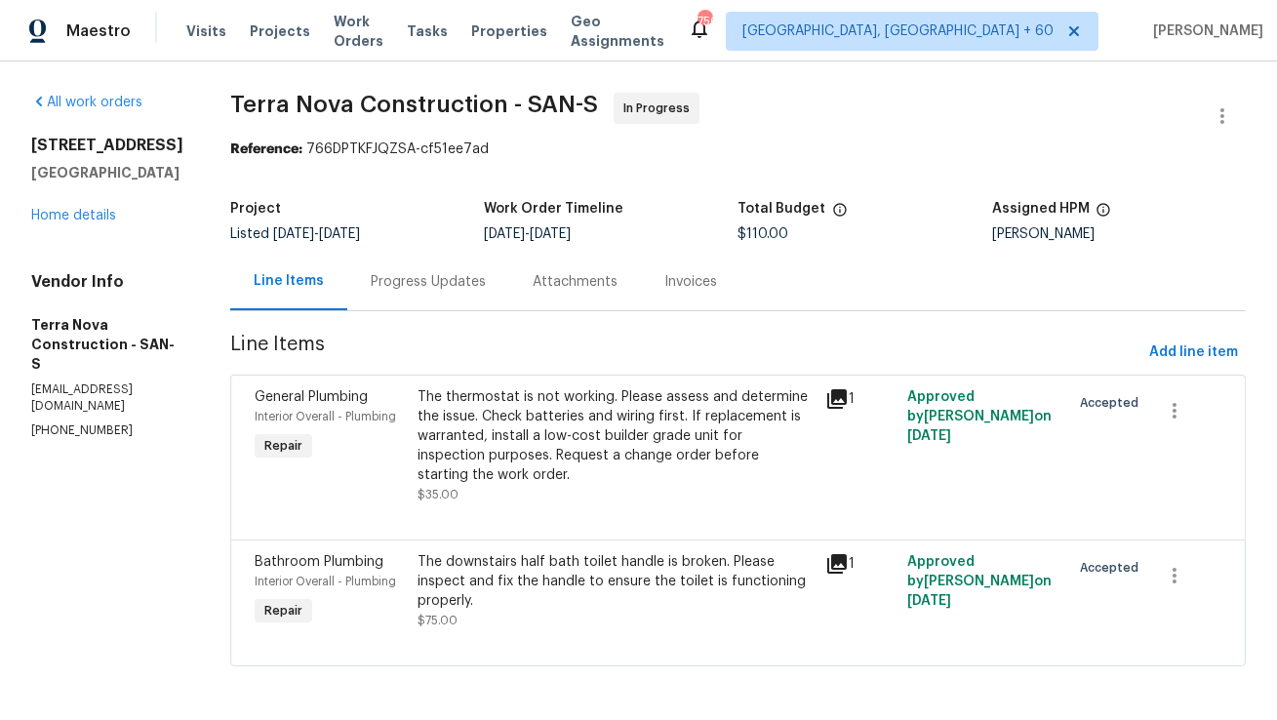
click at [509, 294] on div "Progress Updates" at bounding box center [428, 282] width 162 height 58
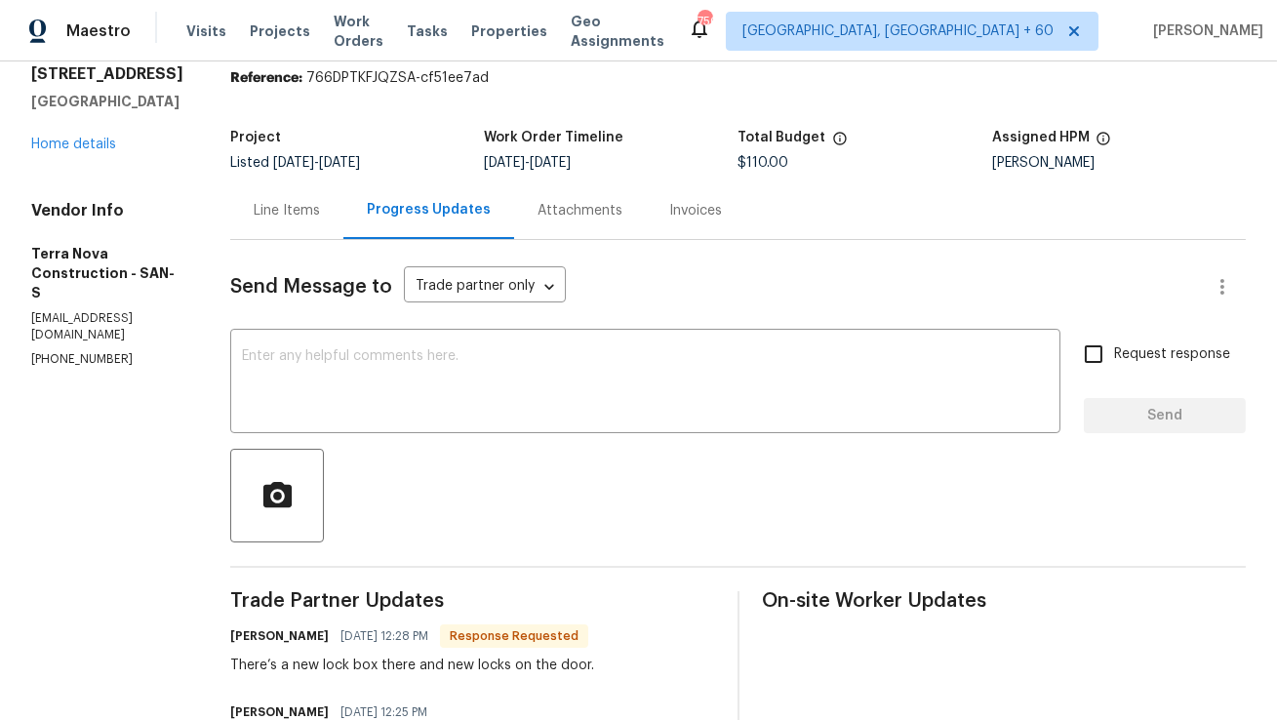
scroll to position [111, 0]
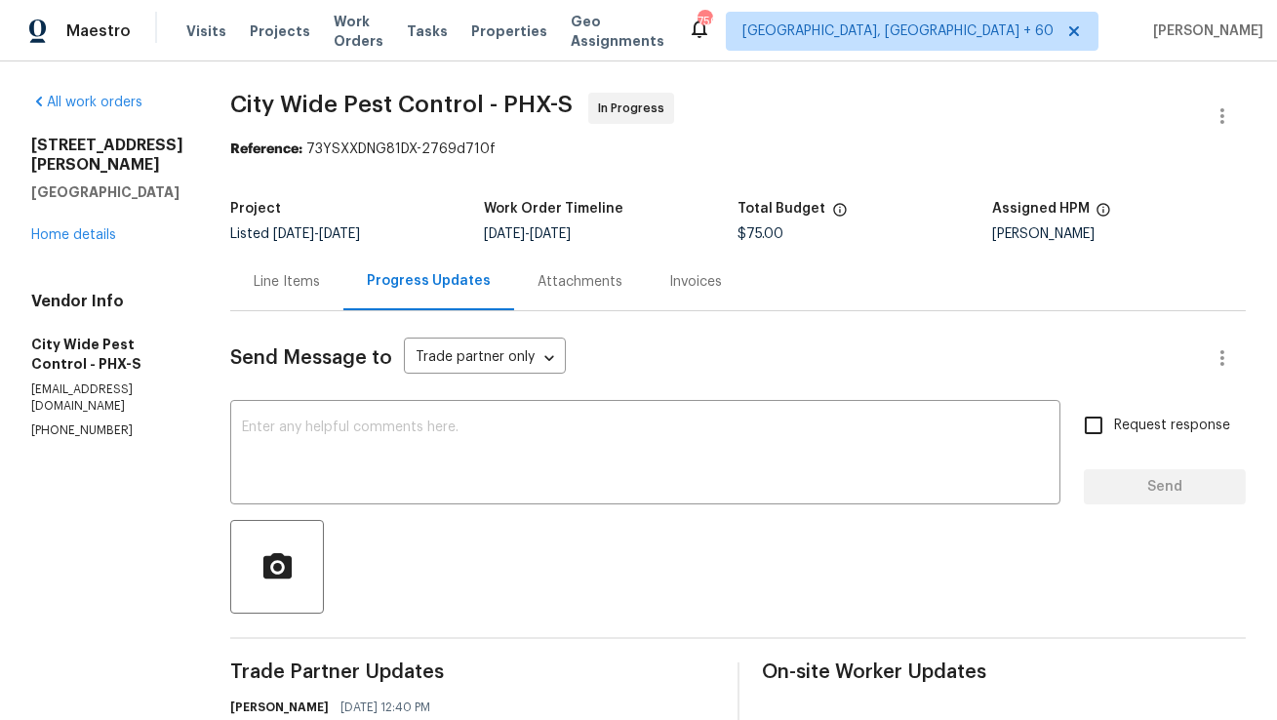
click at [271, 301] on div "Line Items" at bounding box center [286, 282] width 113 height 58
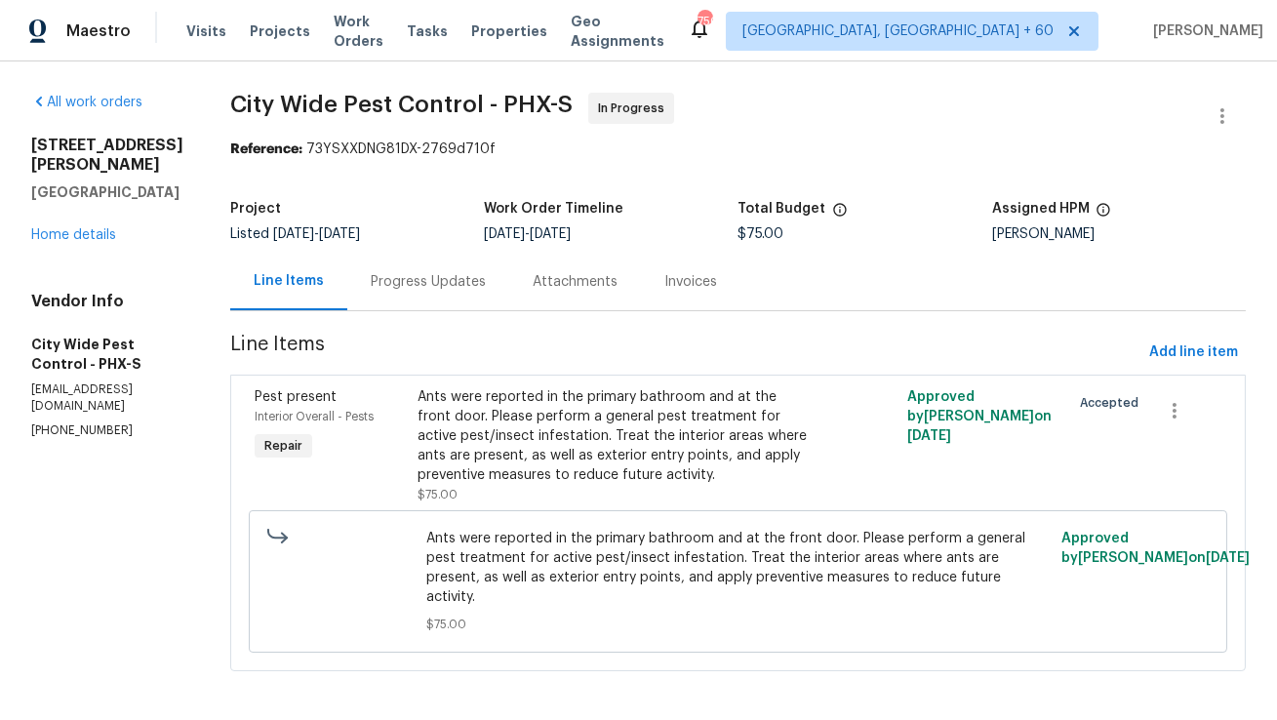
click at [440, 279] on div "Progress Updates" at bounding box center [428, 282] width 115 height 20
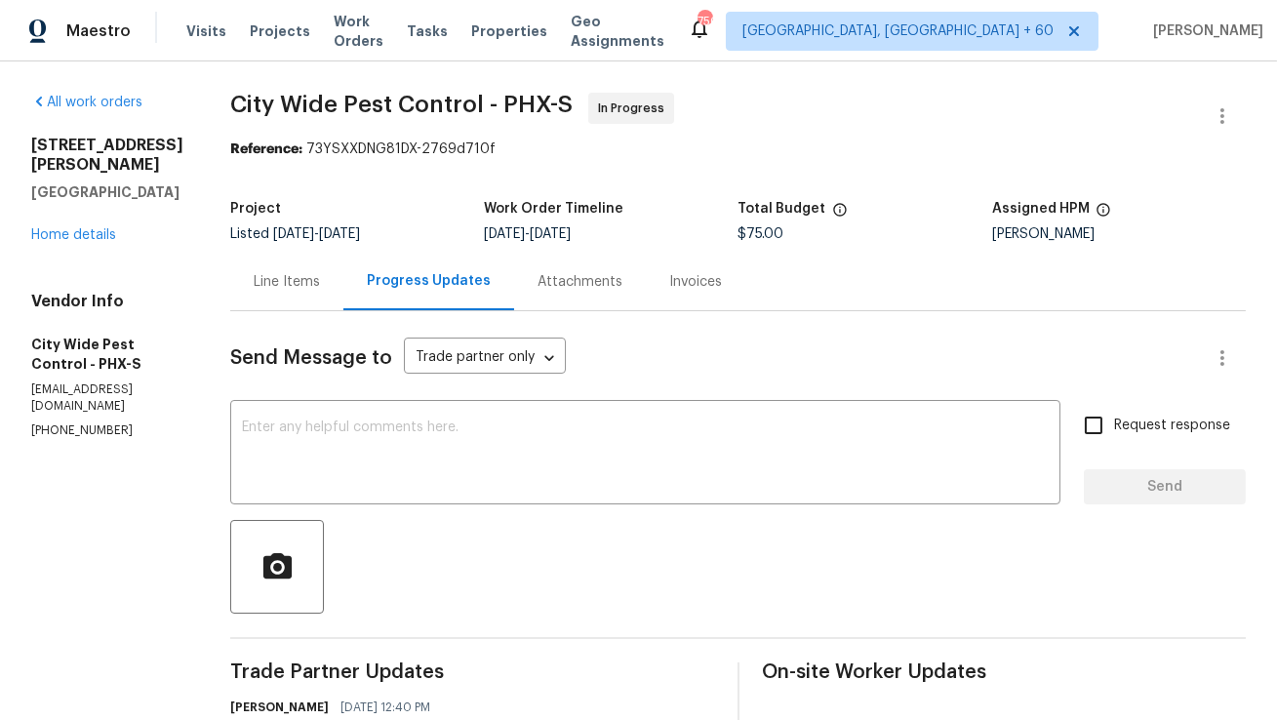
click at [334, 292] on div "Line Items" at bounding box center [286, 282] width 113 height 58
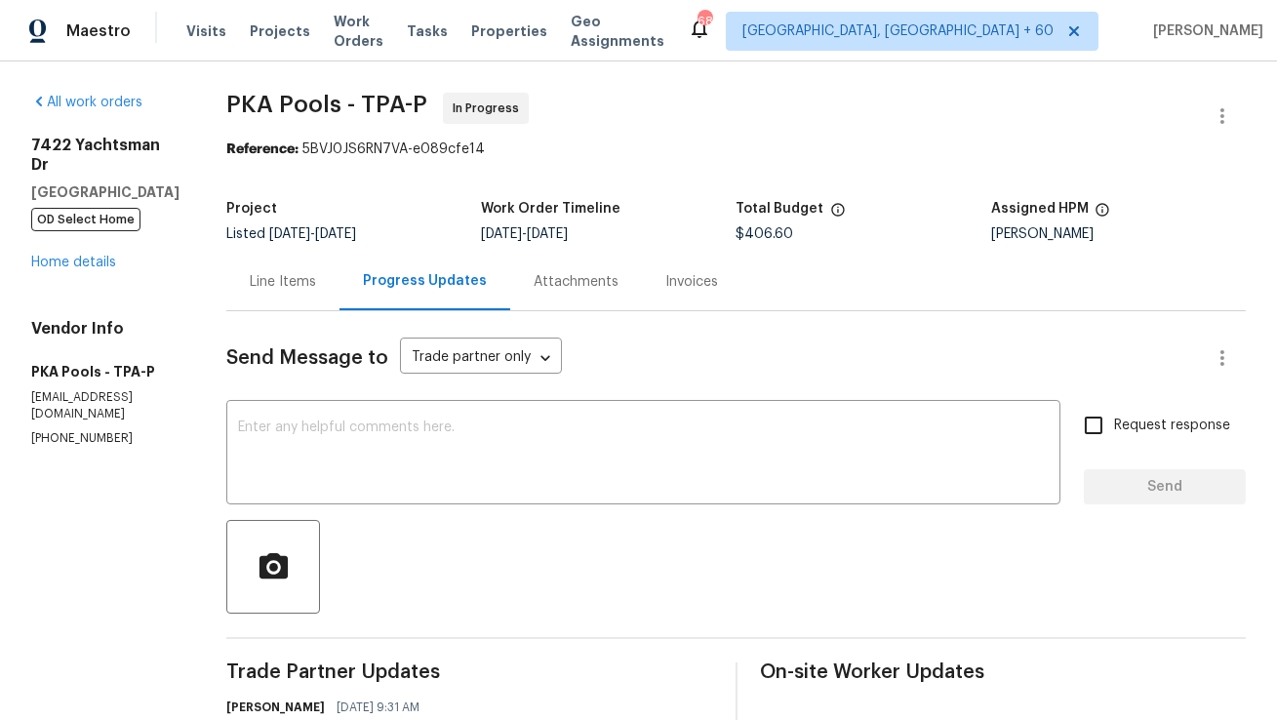
click at [250, 273] on div "Line Items" at bounding box center [283, 282] width 66 height 20
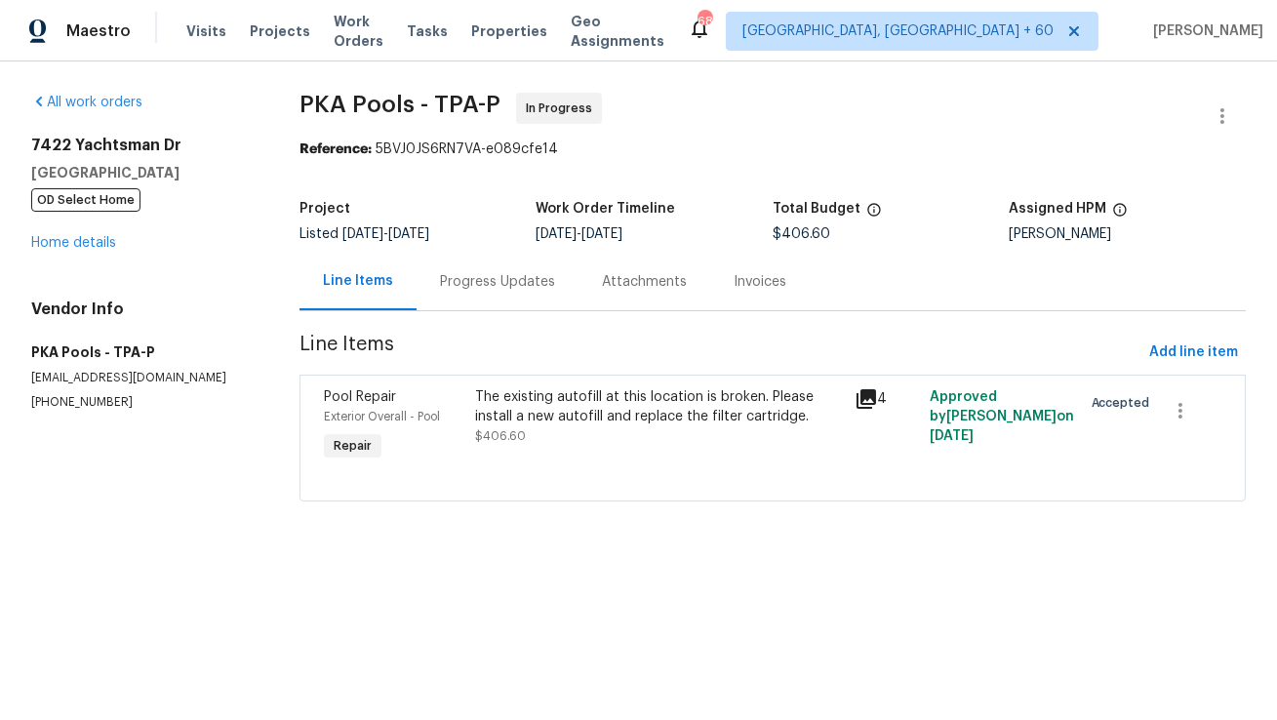
click at [443, 285] on div "Progress Updates" at bounding box center [497, 282] width 115 height 20
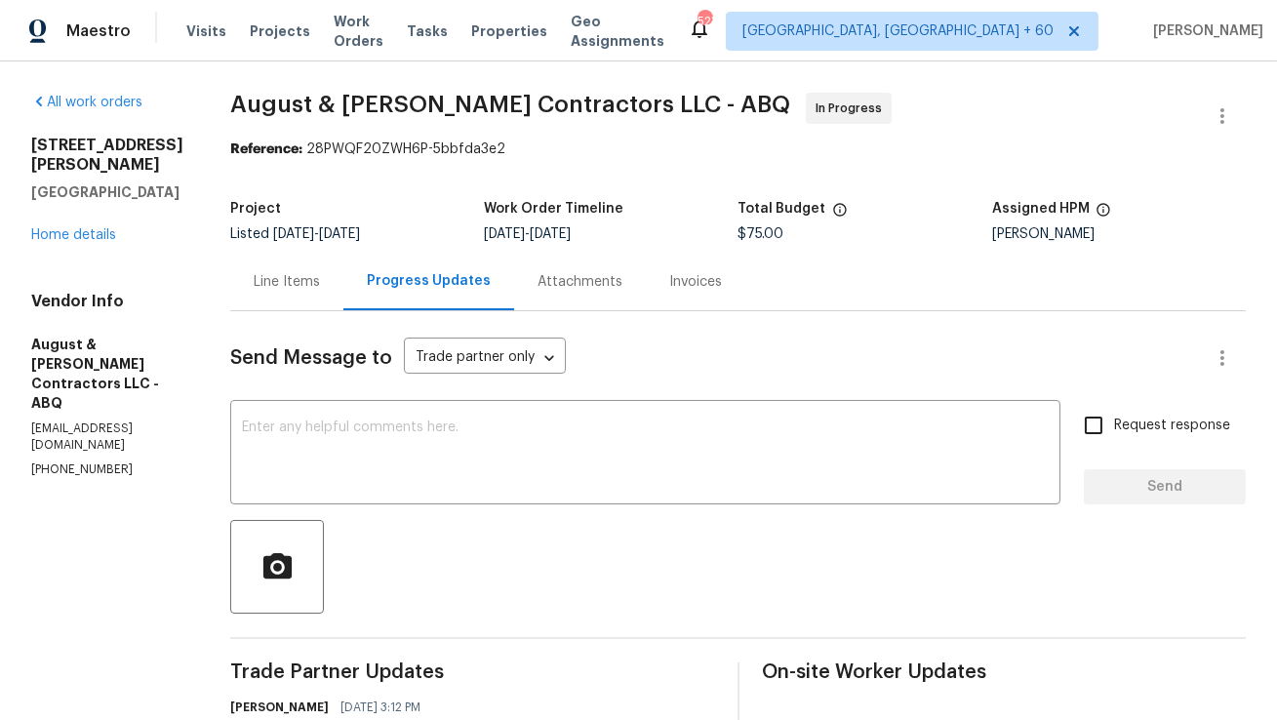
click at [296, 288] on div "Line Items" at bounding box center [287, 282] width 66 height 20
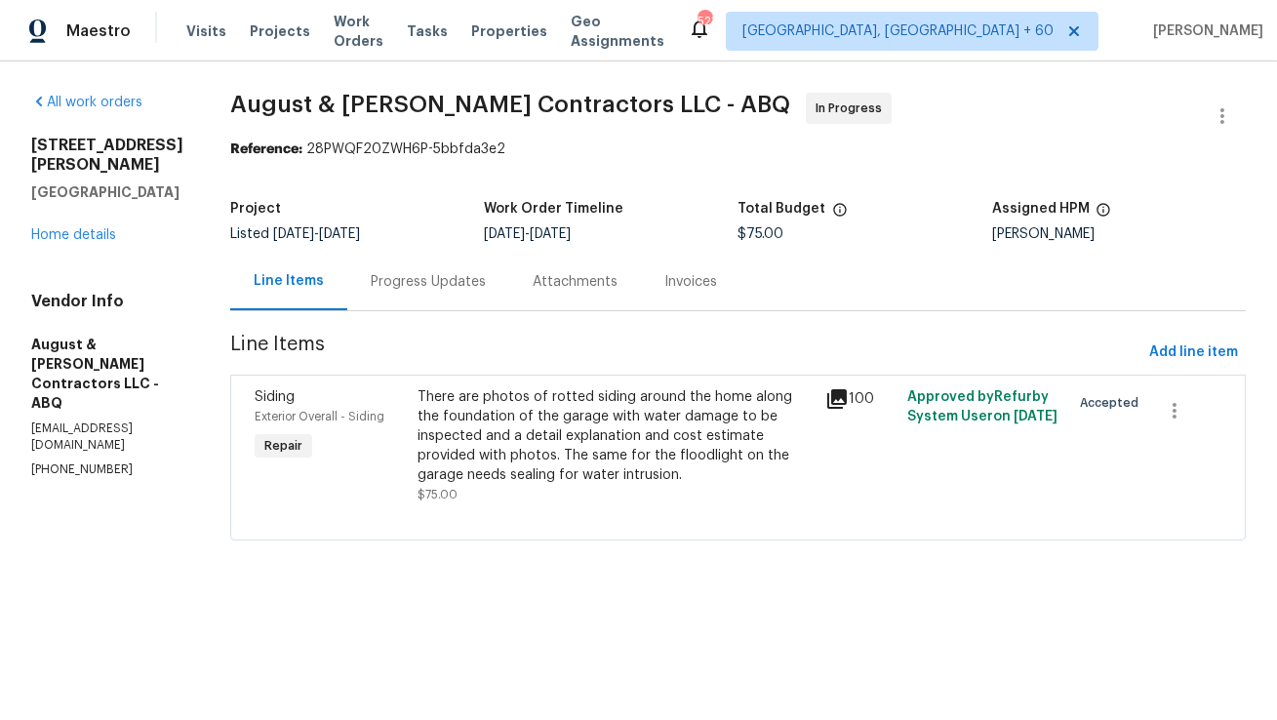
click at [458, 285] on div "Progress Updates" at bounding box center [428, 282] width 115 height 20
